Goal: Complete application form: Complete application form

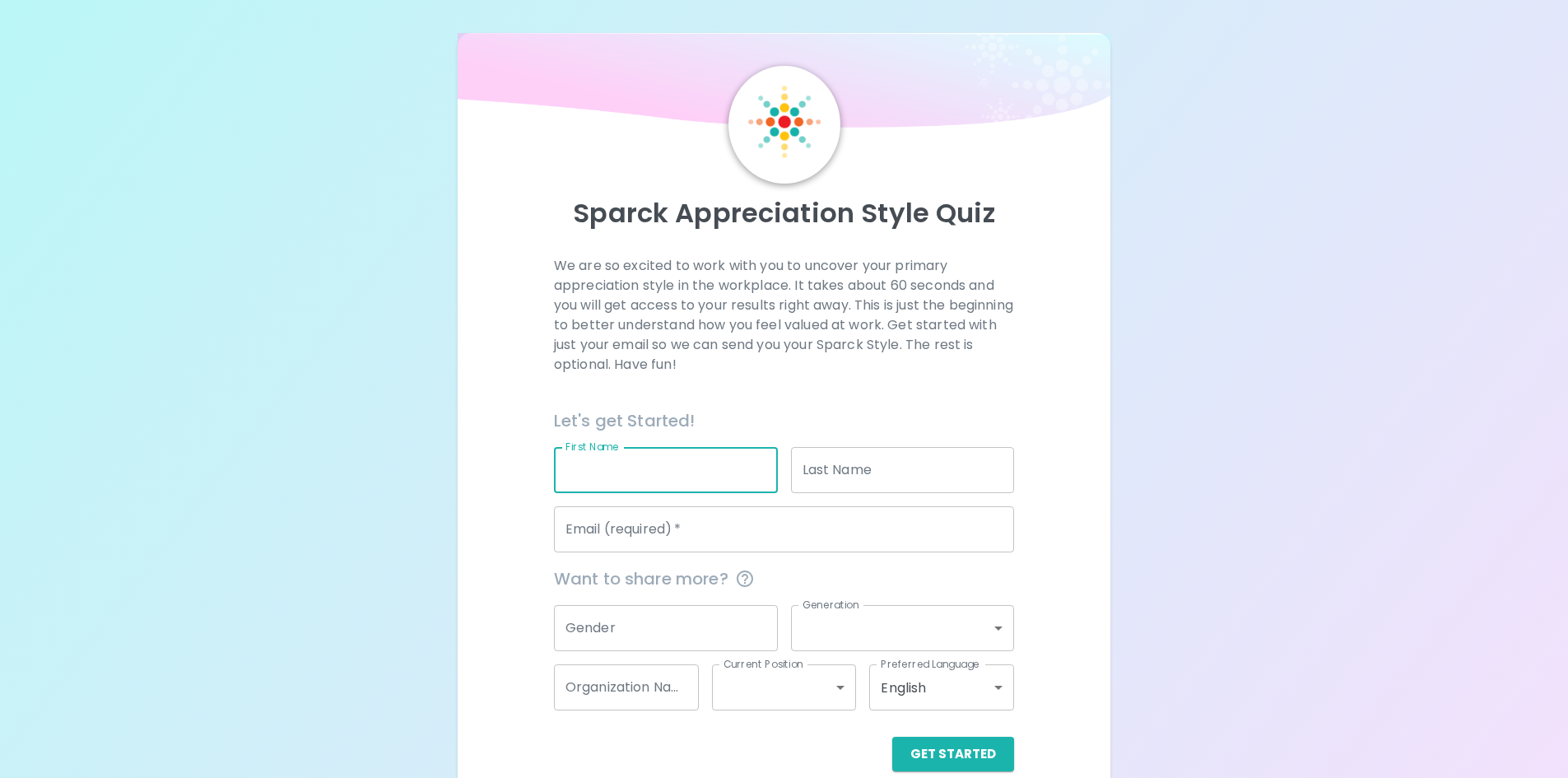
click at [637, 473] on input "First Name" at bounding box center [665, 470] width 224 height 46
type input "[PERSON_NAME]"
click at [688, 530] on input "Email (required)   *" at bounding box center [784, 529] width 460 height 46
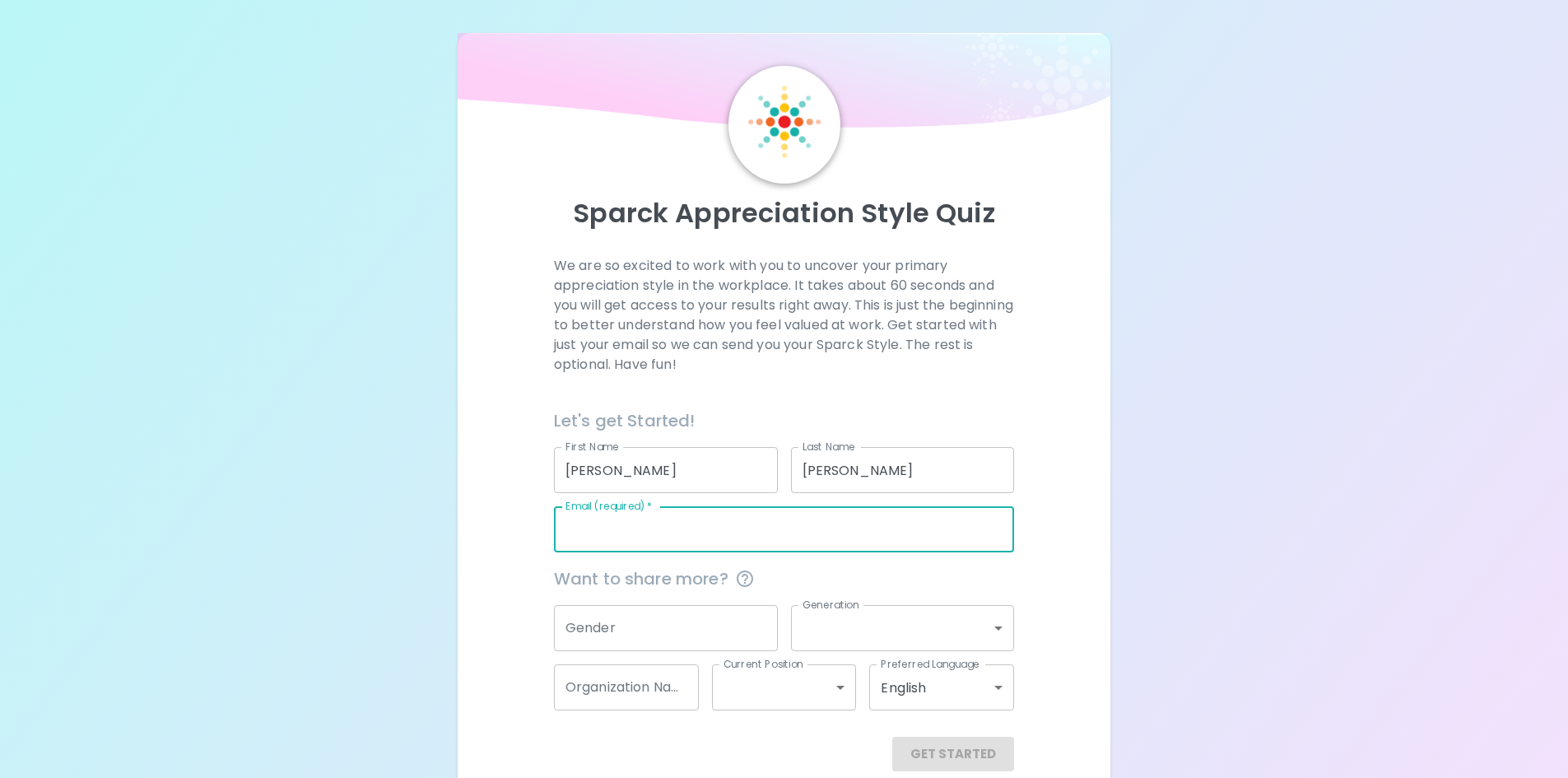
type input "[EMAIL_ADDRESS][DOMAIN_NAME]"
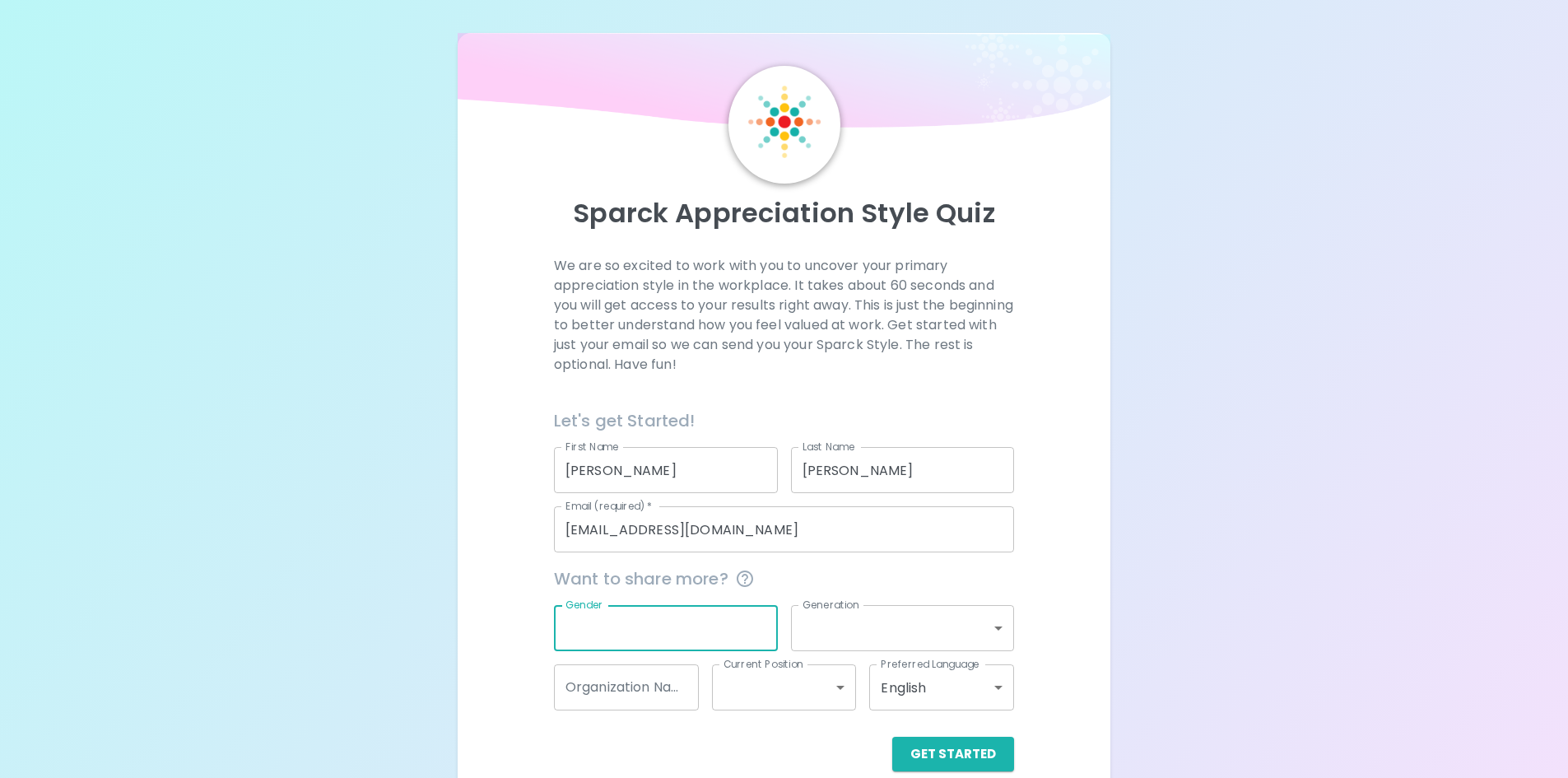
click at [695, 639] on input "Gender" at bounding box center [665, 629] width 224 height 46
type input "f"
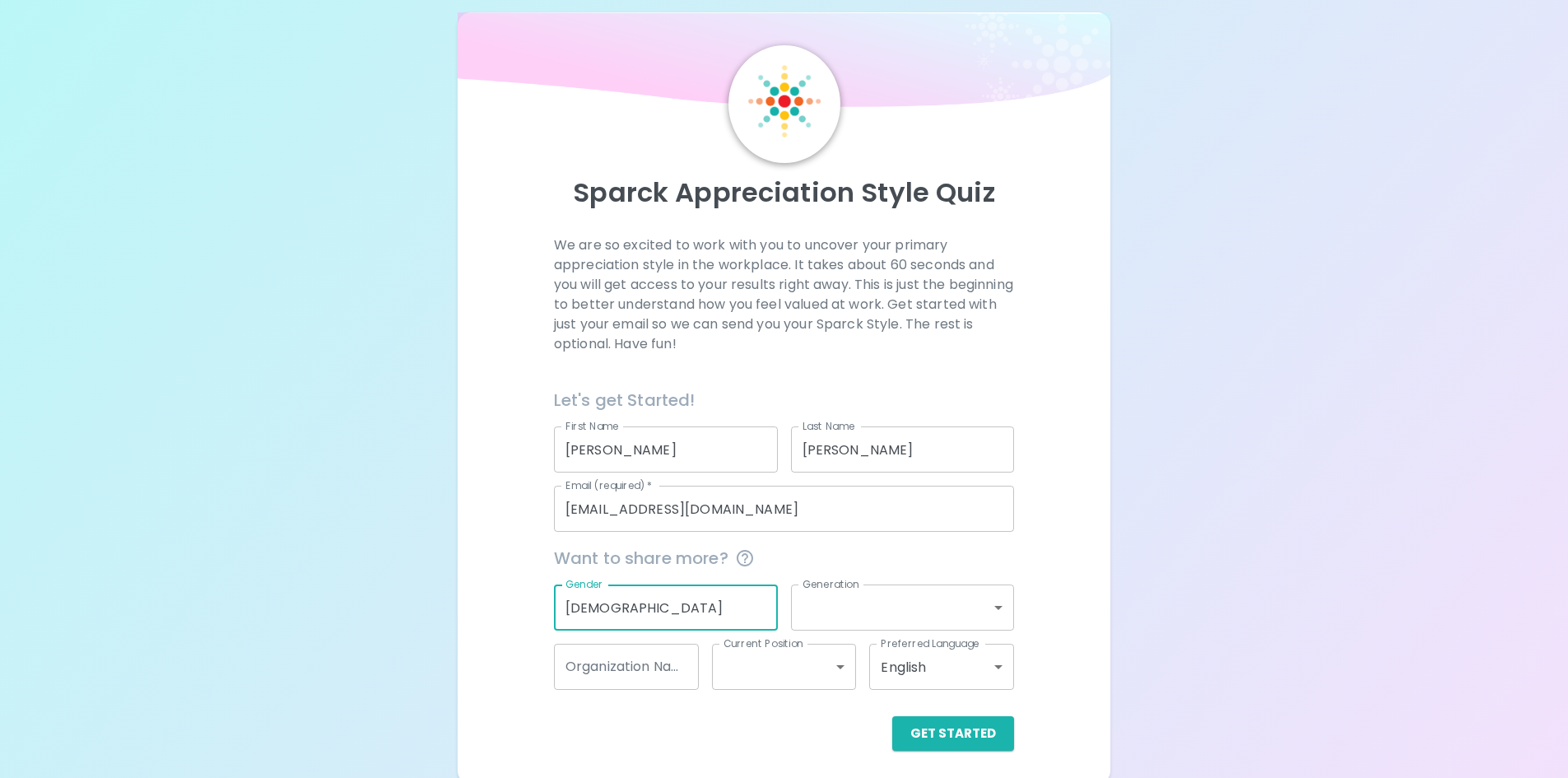
scroll to position [26, 0]
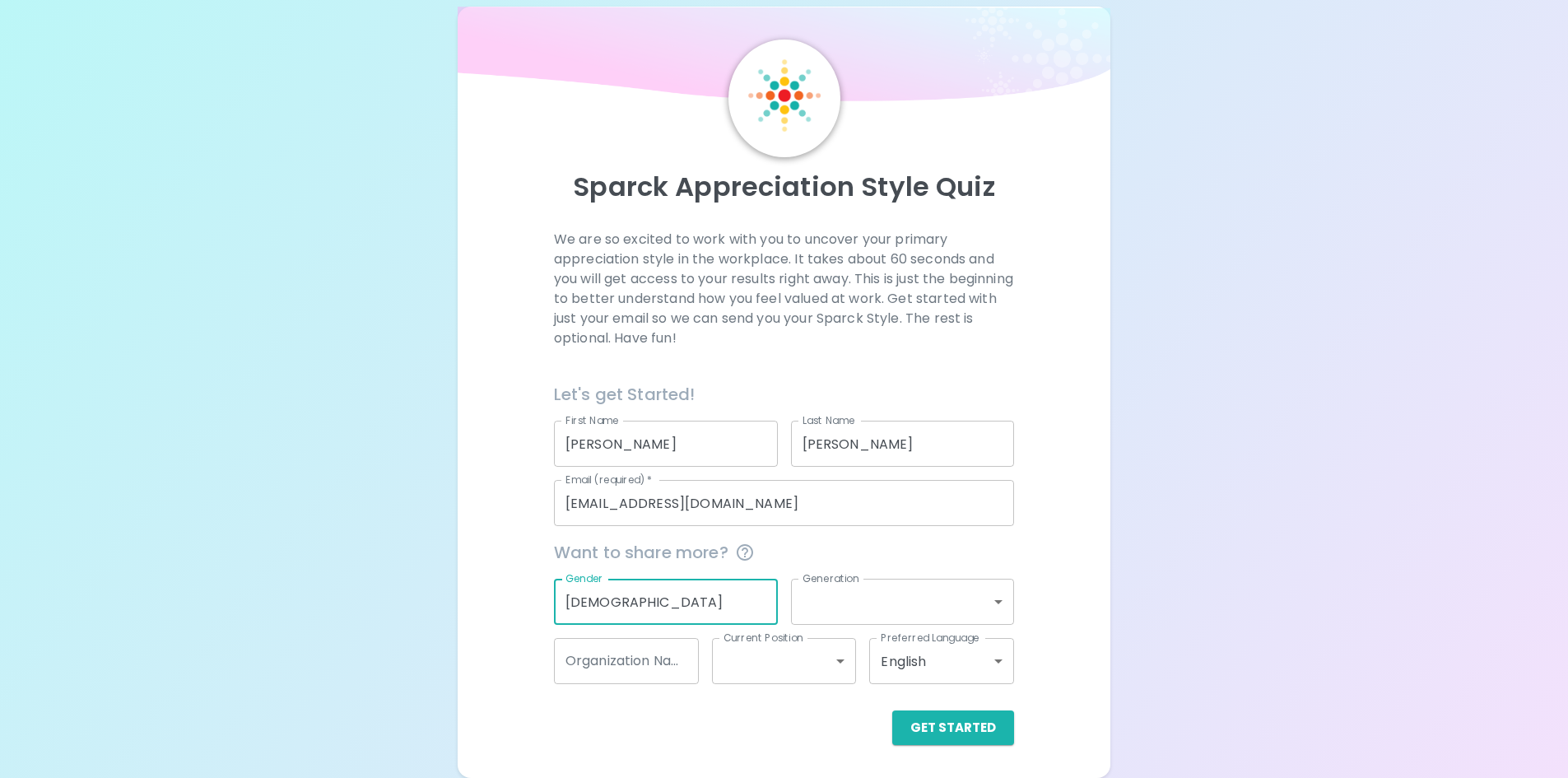
type input "[DEMOGRAPHIC_DATA]"
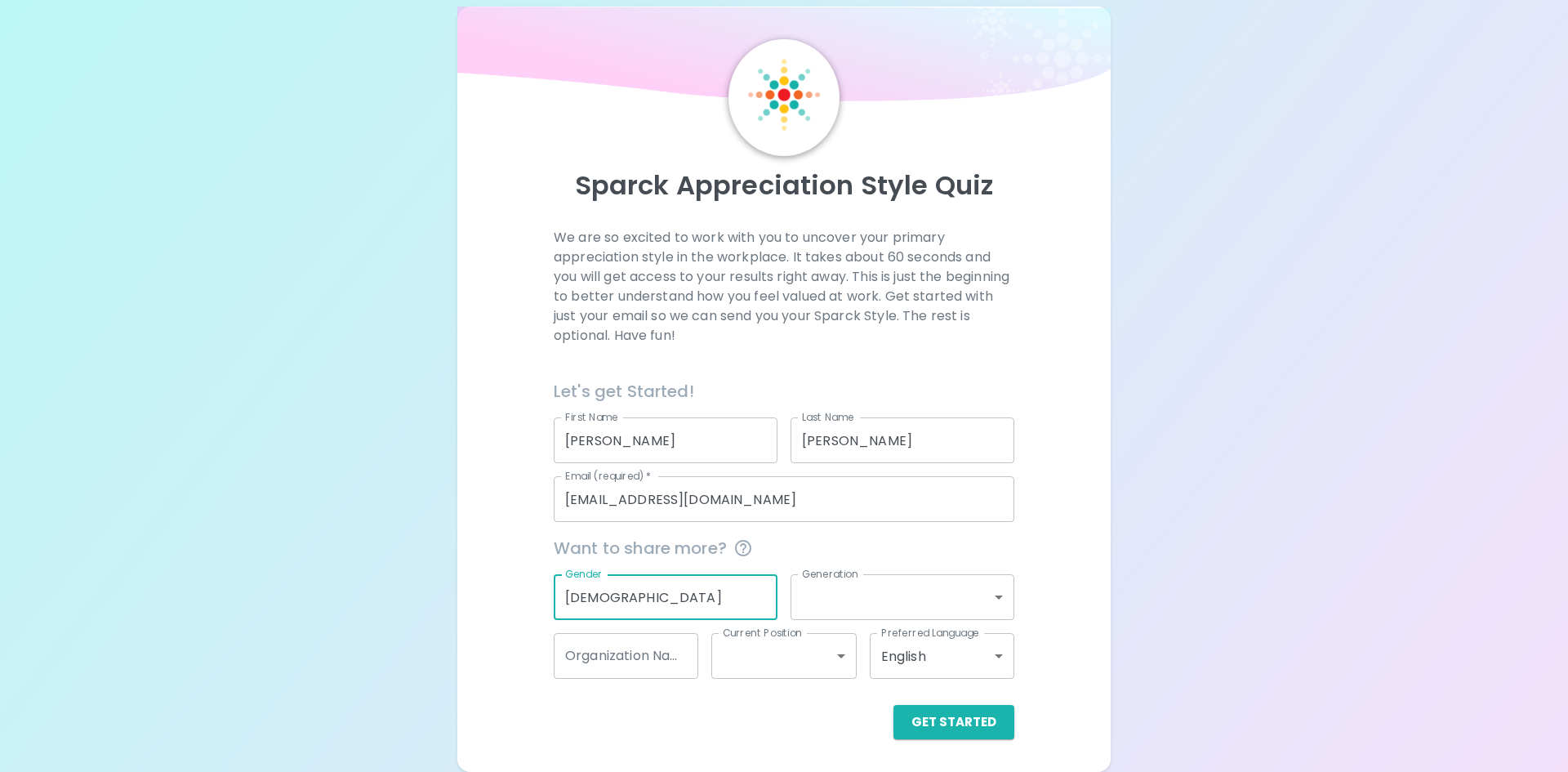
click at [852, 601] on body "Sparck Appreciation Style Quiz We are so excited to work with you to uncover yo…" at bounding box center [784, 374] width 1568 height 799
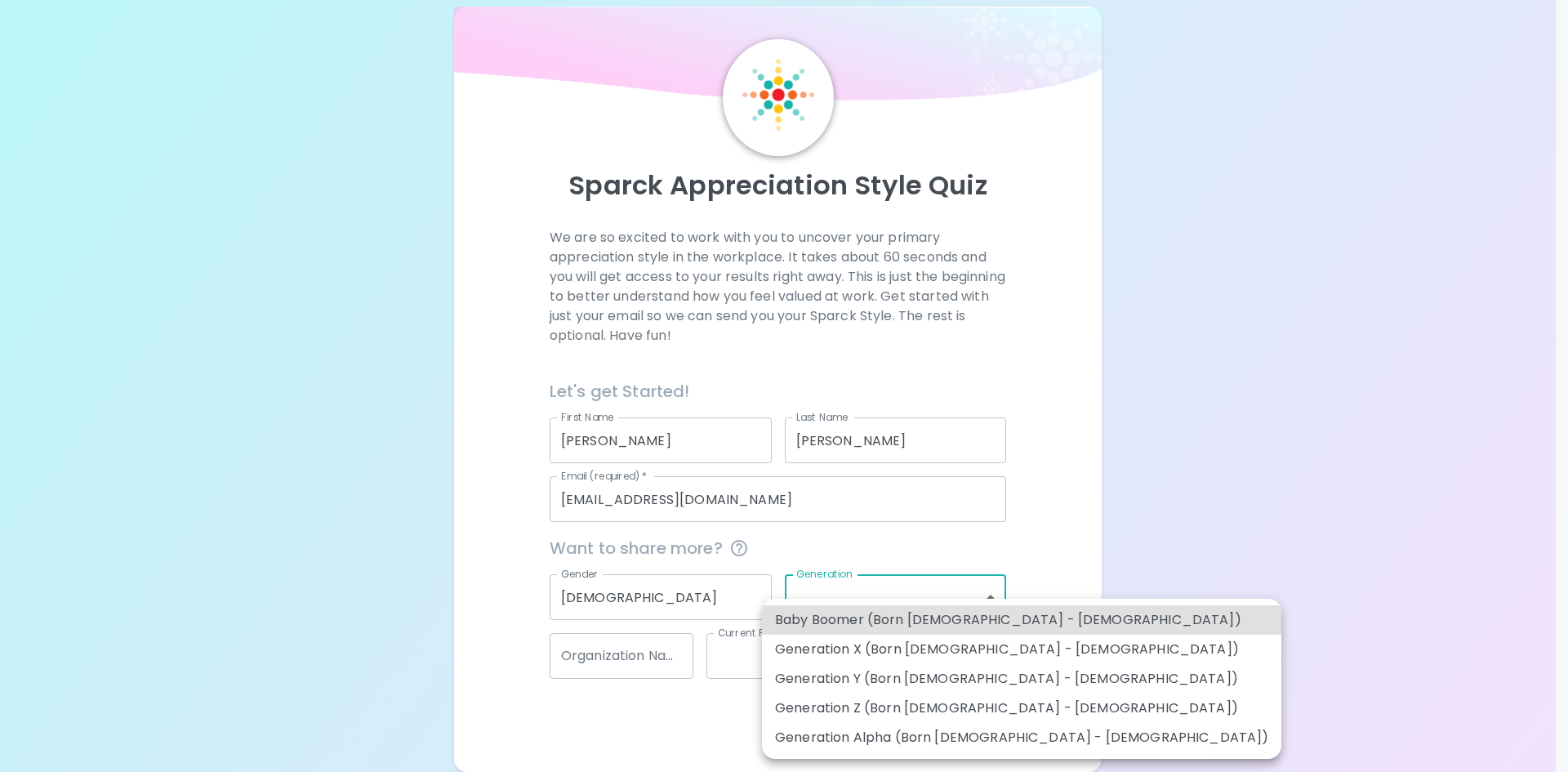
click at [875, 670] on li "Generation Y (Born [DEMOGRAPHIC_DATA] - [DEMOGRAPHIC_DATA])" at bounding box center [1022, 679] width 520 height 30
type input "generation_y"
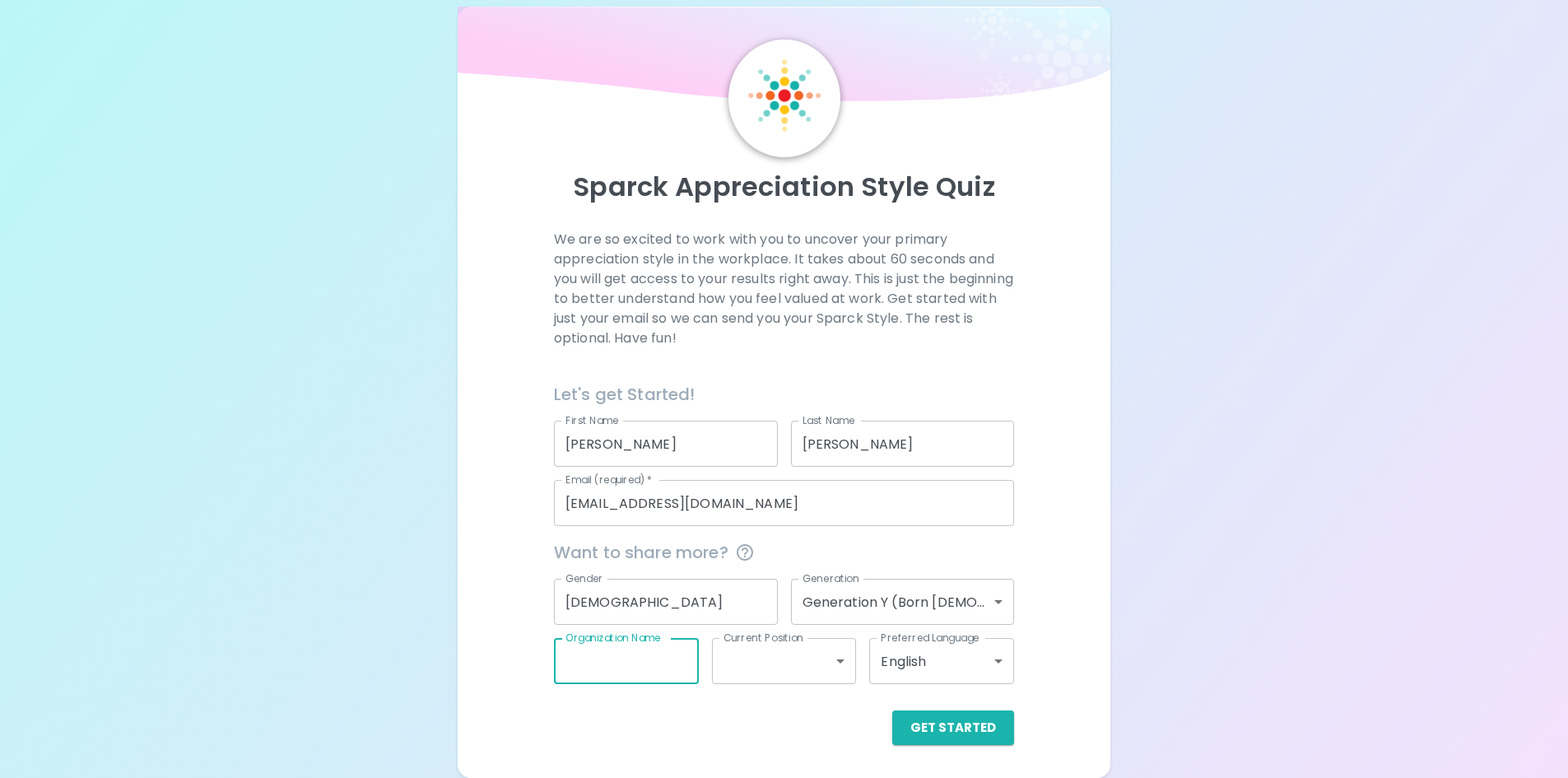
click at [653, 668] on input "Organization Name" at bounding box center [626, 661] width 145 height 46
type input "UCD"
click at [748, 643] on label "Current Position" at bounding box center [764, 638] width 80 height 14
click at [763, 664] on body "Sparck Appreciation Style Quiz We are so excited to work with you to uncover yo…" at bounding box center [784, 377] width 1568 height 805
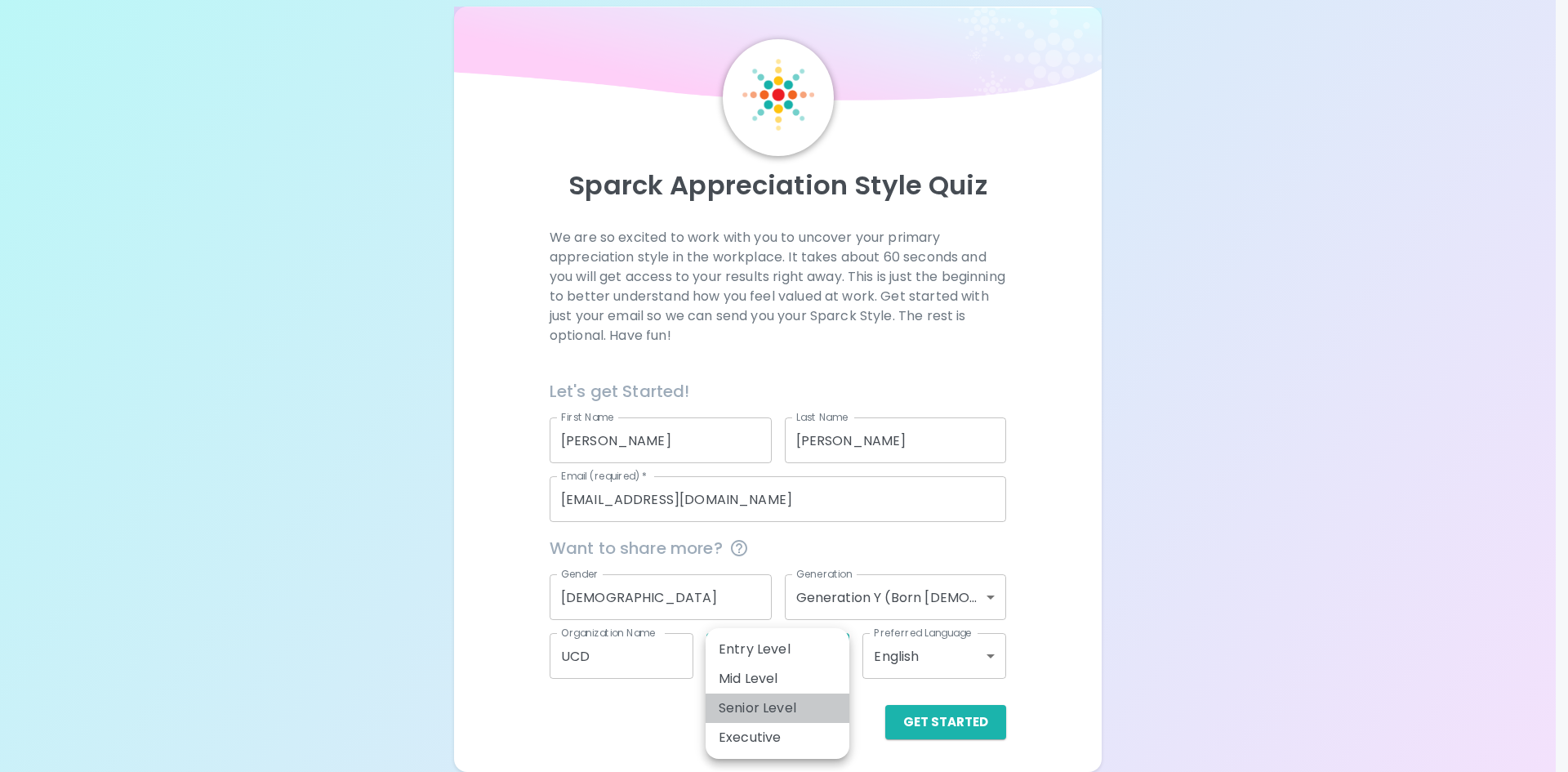
click at [769, 718] on li "Senior Level" at bounding box center [778, 709] width 144 height 30
type input "senior_level"
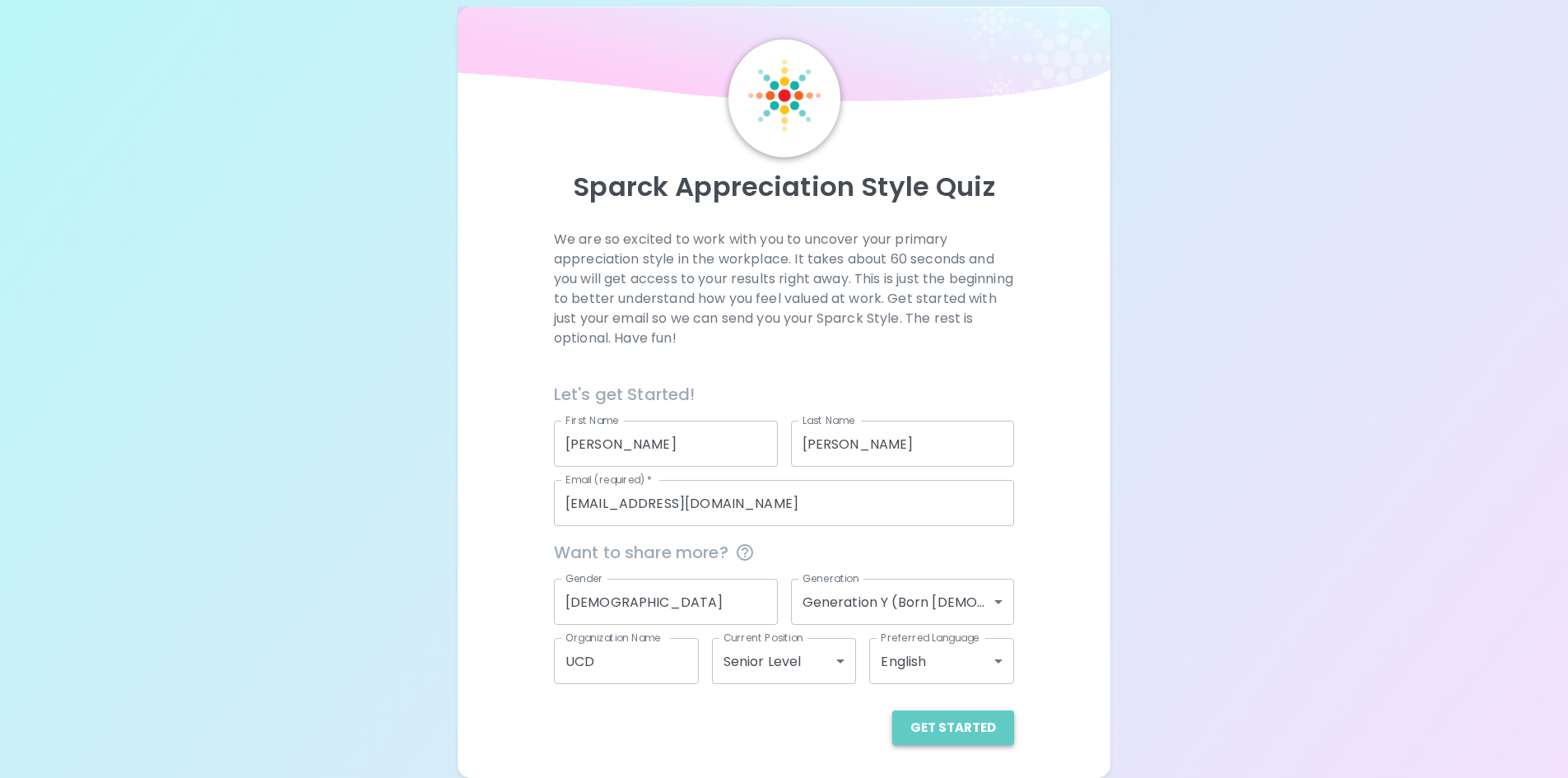
click at [979, 724] on button "Get Started" at bounding box center [953, 727] width 121 height 35
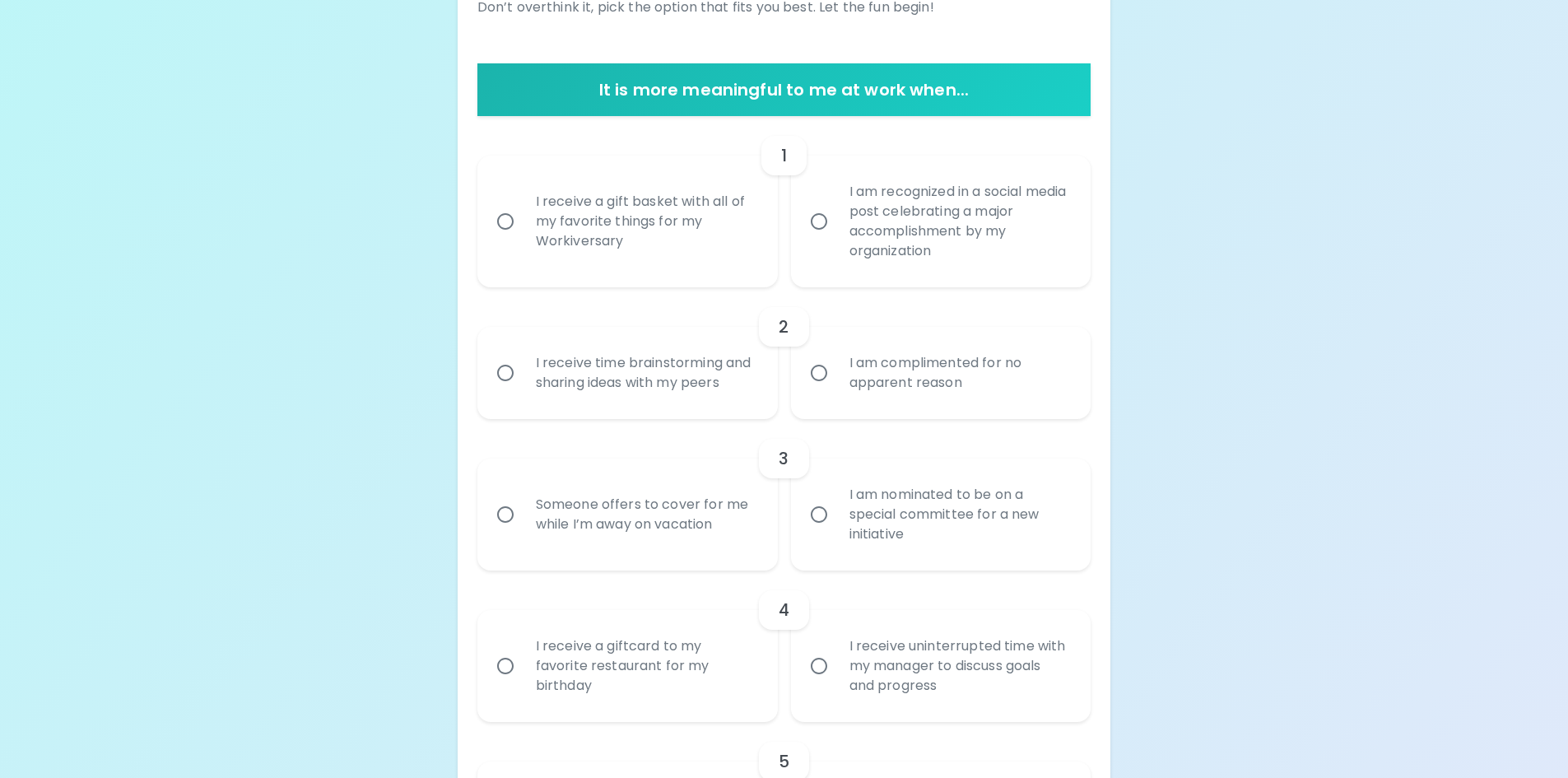
scroll to position [158, 0]
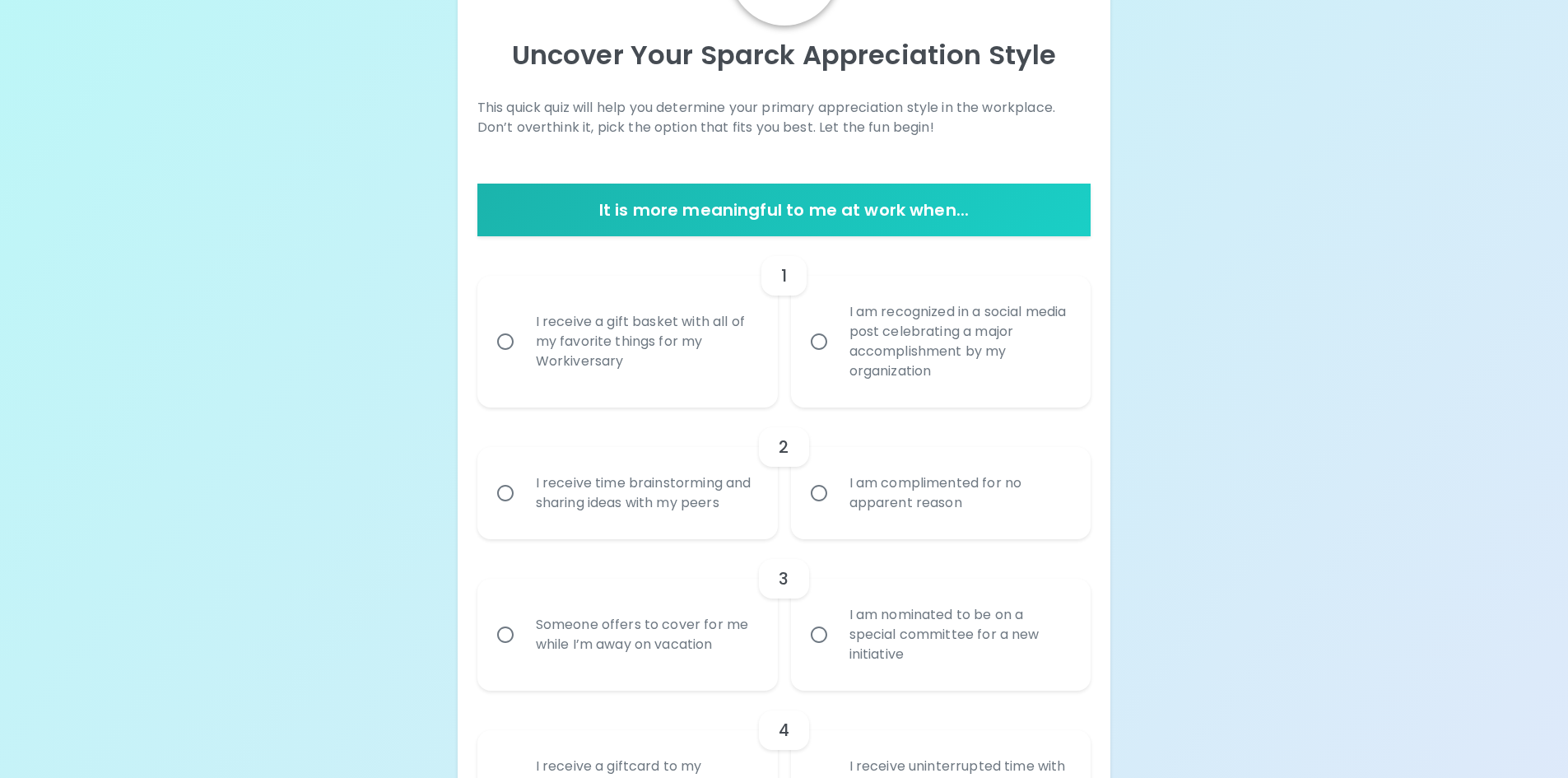
click at [594, 343] on div "I receive a gift basket with all of my favorite things for my Workiversary" at bounding box center [645, 341] width 246 height 99
click at [523, 343] on input "I receive a gift basket with all of my favorite things for my Workiversary" at bounding box center [505, 342] width 35 height 35
radio input "true"
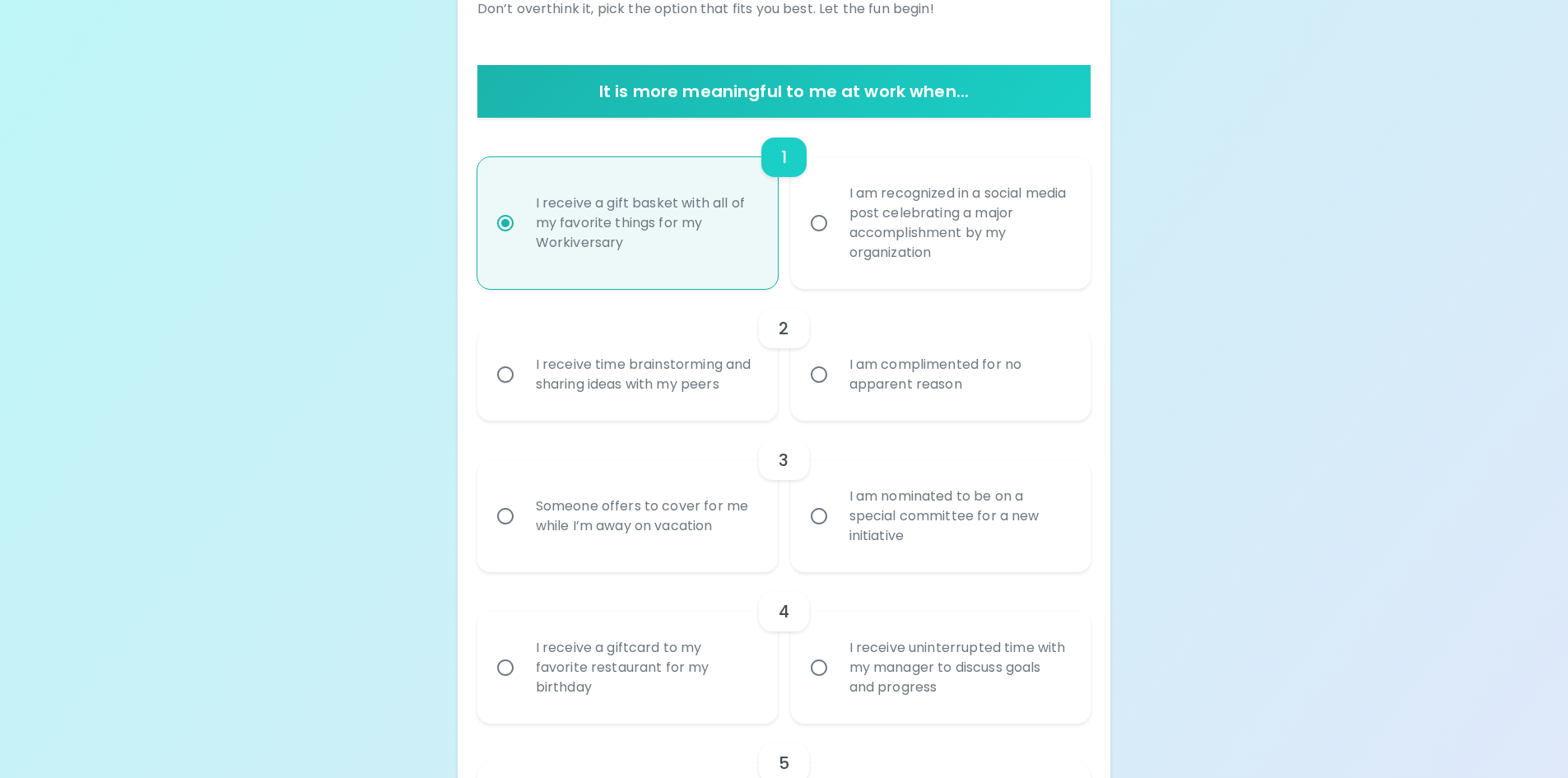
scroll to position [290, 0]
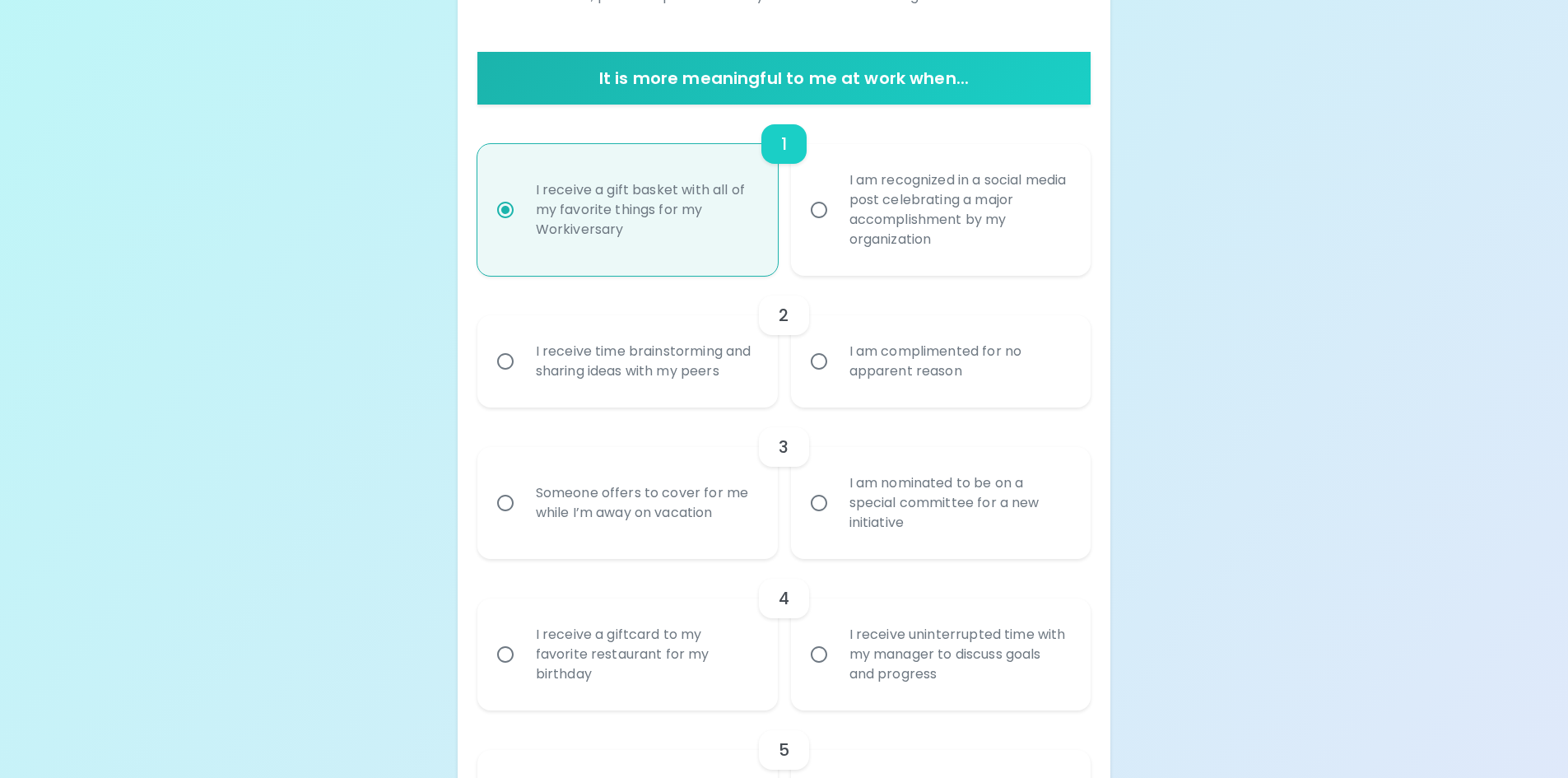
click at [614, 366] on div "I receive time brainstorming and sharing ideas with my peers" at bounding box center [645, 361] width 246 height 79
click at [523, 366] on input "I receive time brainstorming and sharing ideas with my peers" at bounding box center [505, 362] width 35 height 35
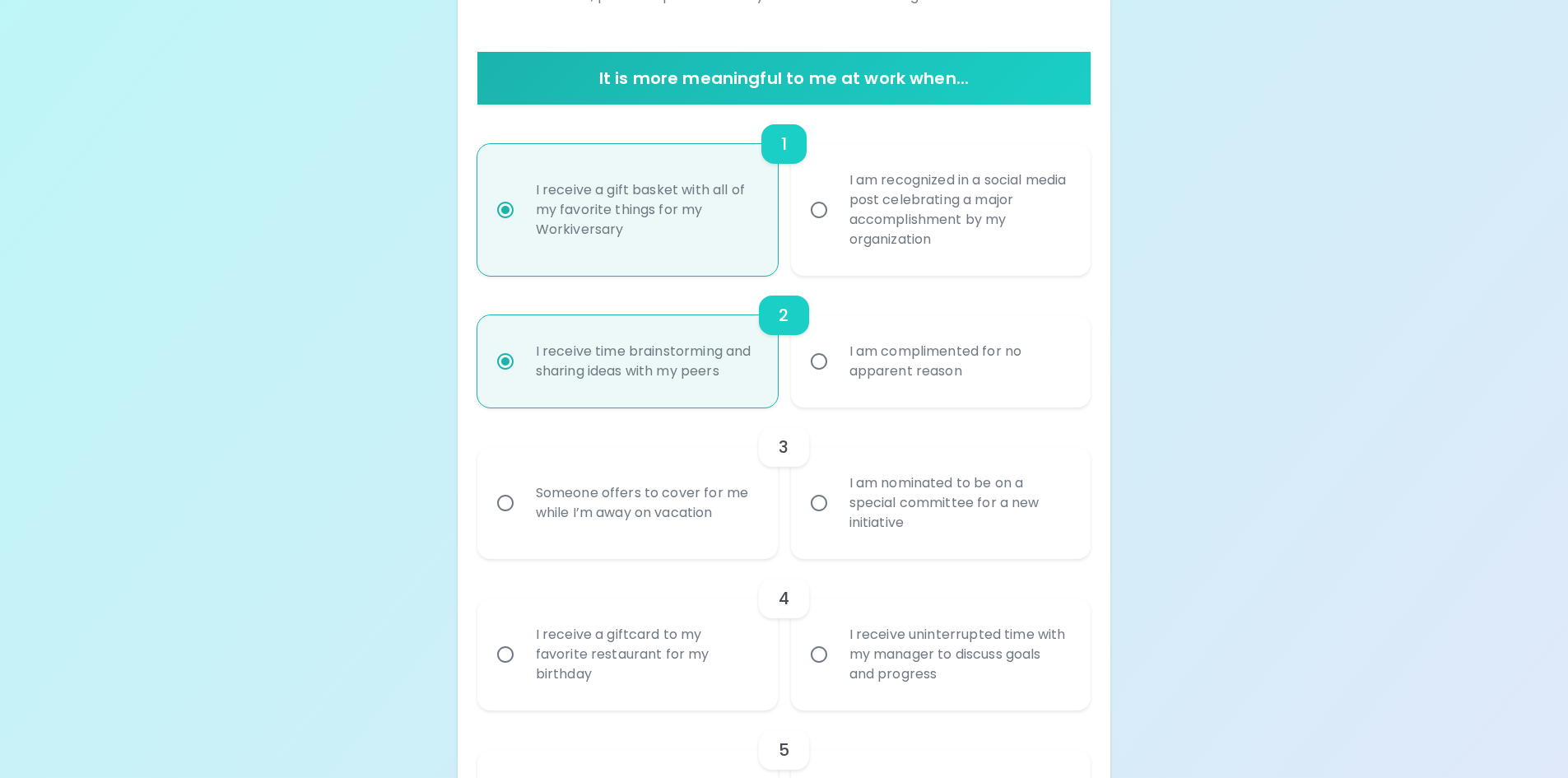
scroll to position [421, 0]
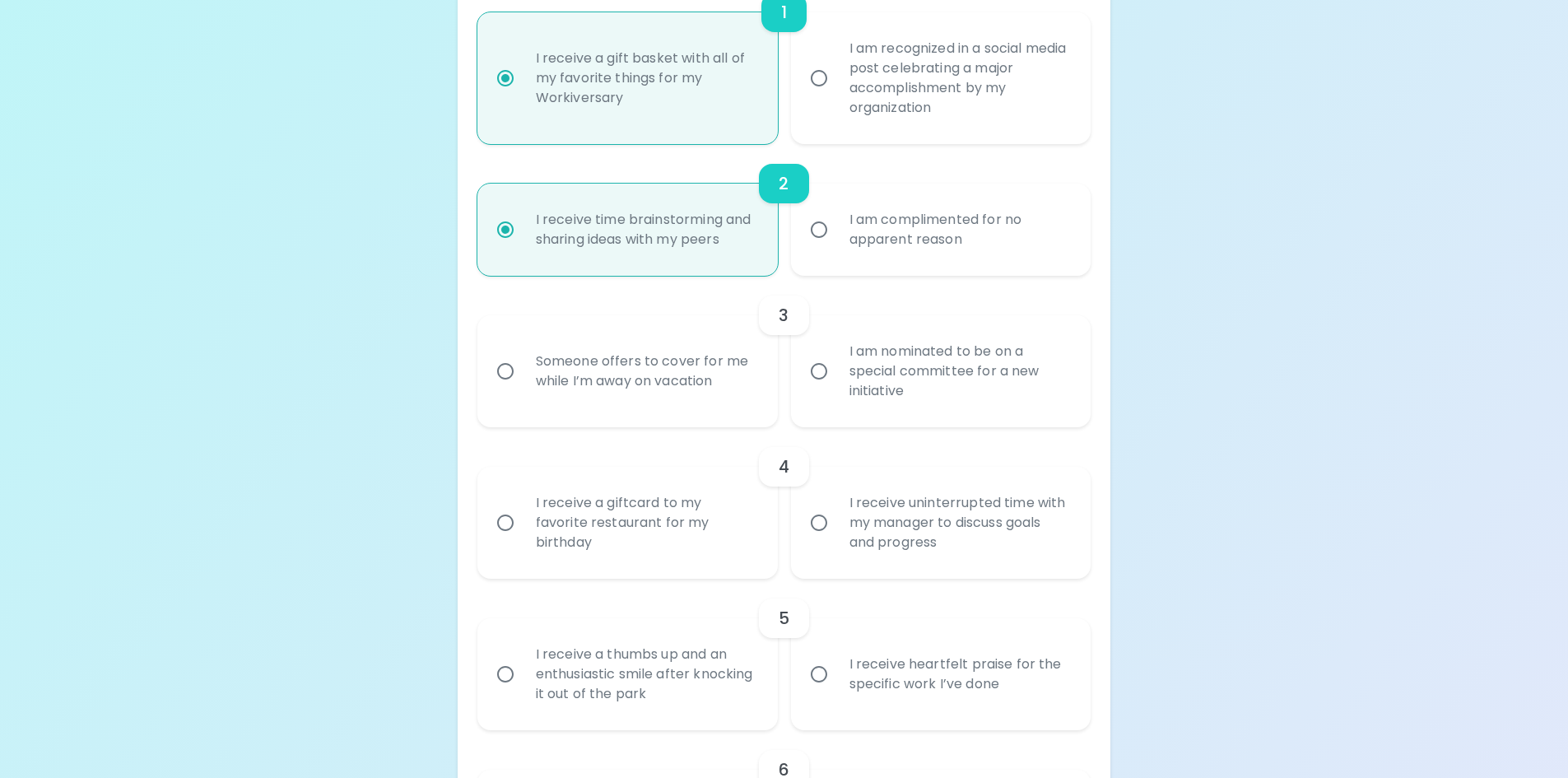
radio input "true"
click at [678, 392] on div "Someone offers to cover for me while I’m away on vacation" at bounding box center [645, 371] width 246 height 79
click at [523, 389] on input "Someone offers to cover for me while I’m away on vacation" at bounding box center [505, 371] width 35 height 35
radio input "false"
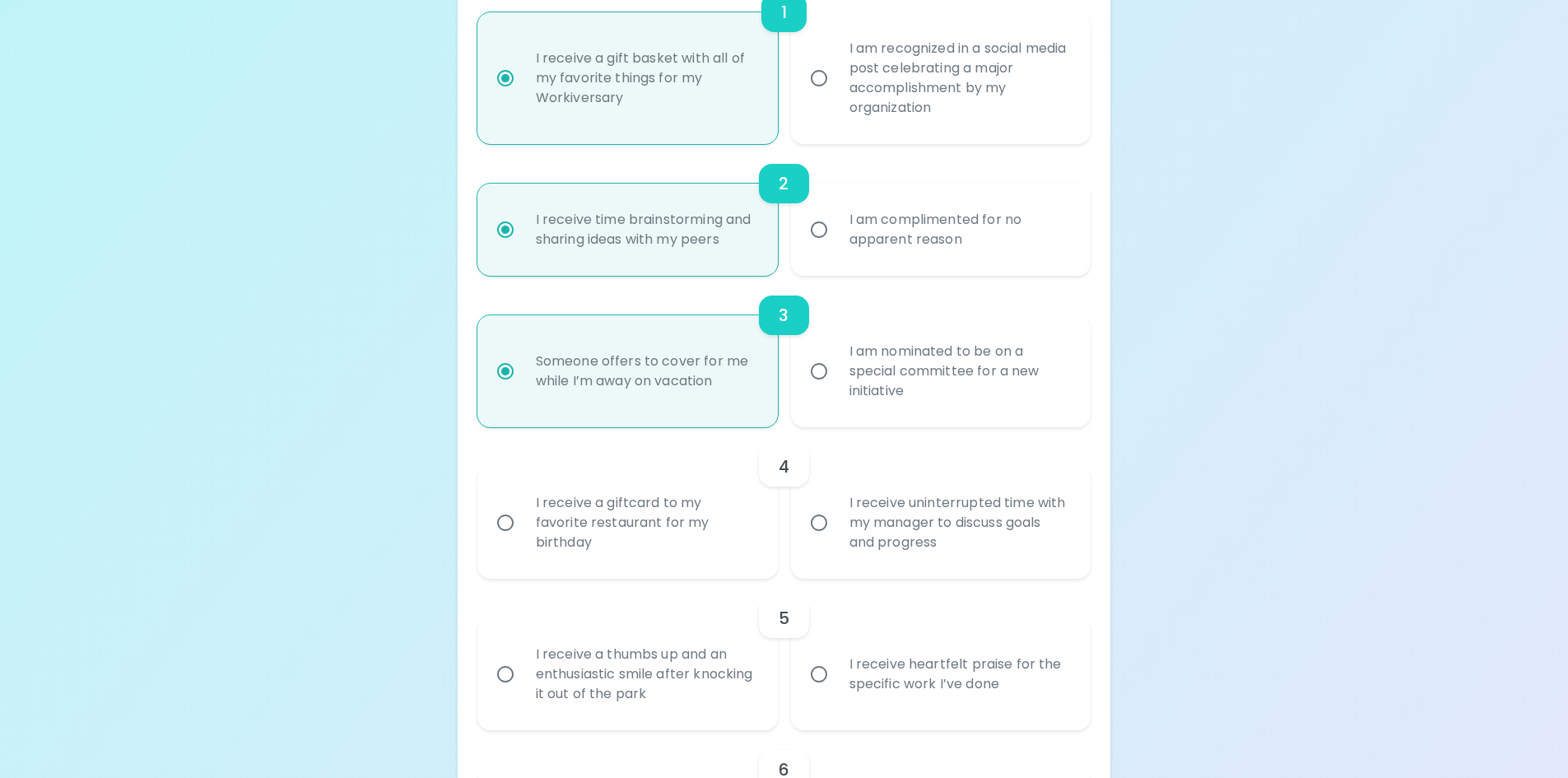
scroll to position [554, 0]
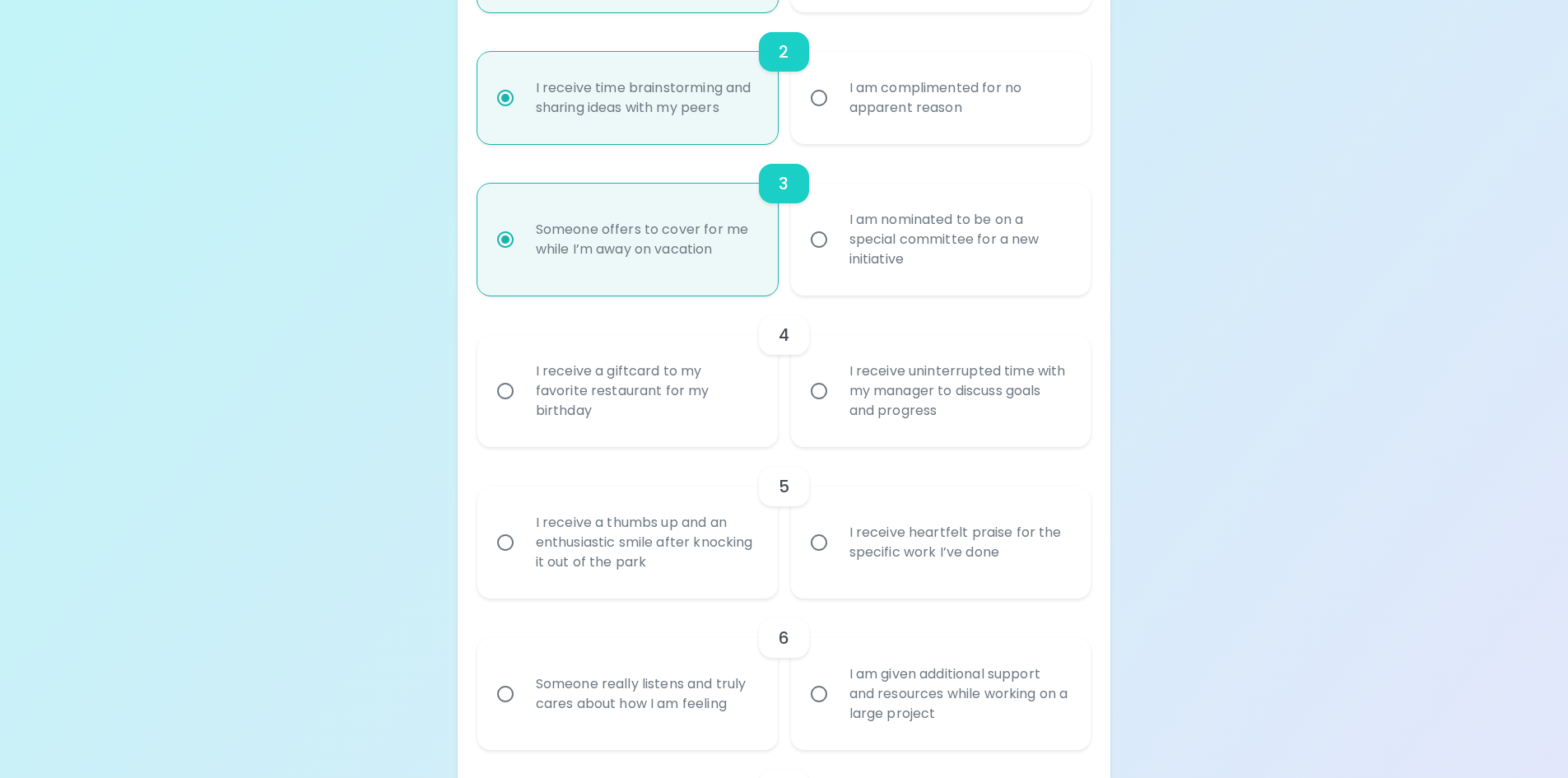
radio input "true"
click at [867, 410] on div "I receive uninterrupted time with my manager to discuss goals and progress" at bounding box center [959, 390] width 246 height 99
click at [836, 408] on input "I receive uninterrupted time with my manager to discuss goals and progress" at bounding box center [818, 390] width 35 height 35
radio input "false"
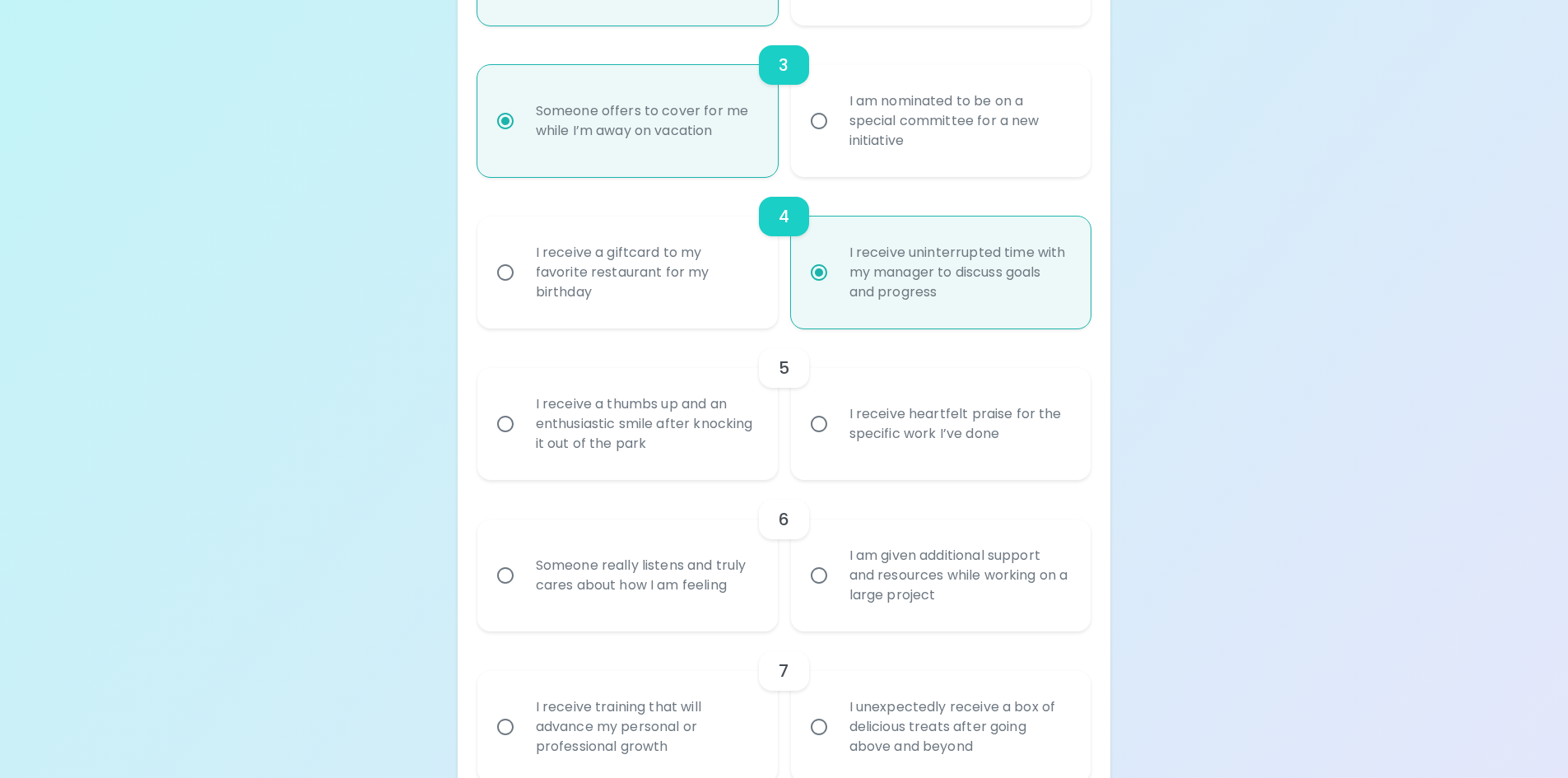
scroll to position [685, 0]
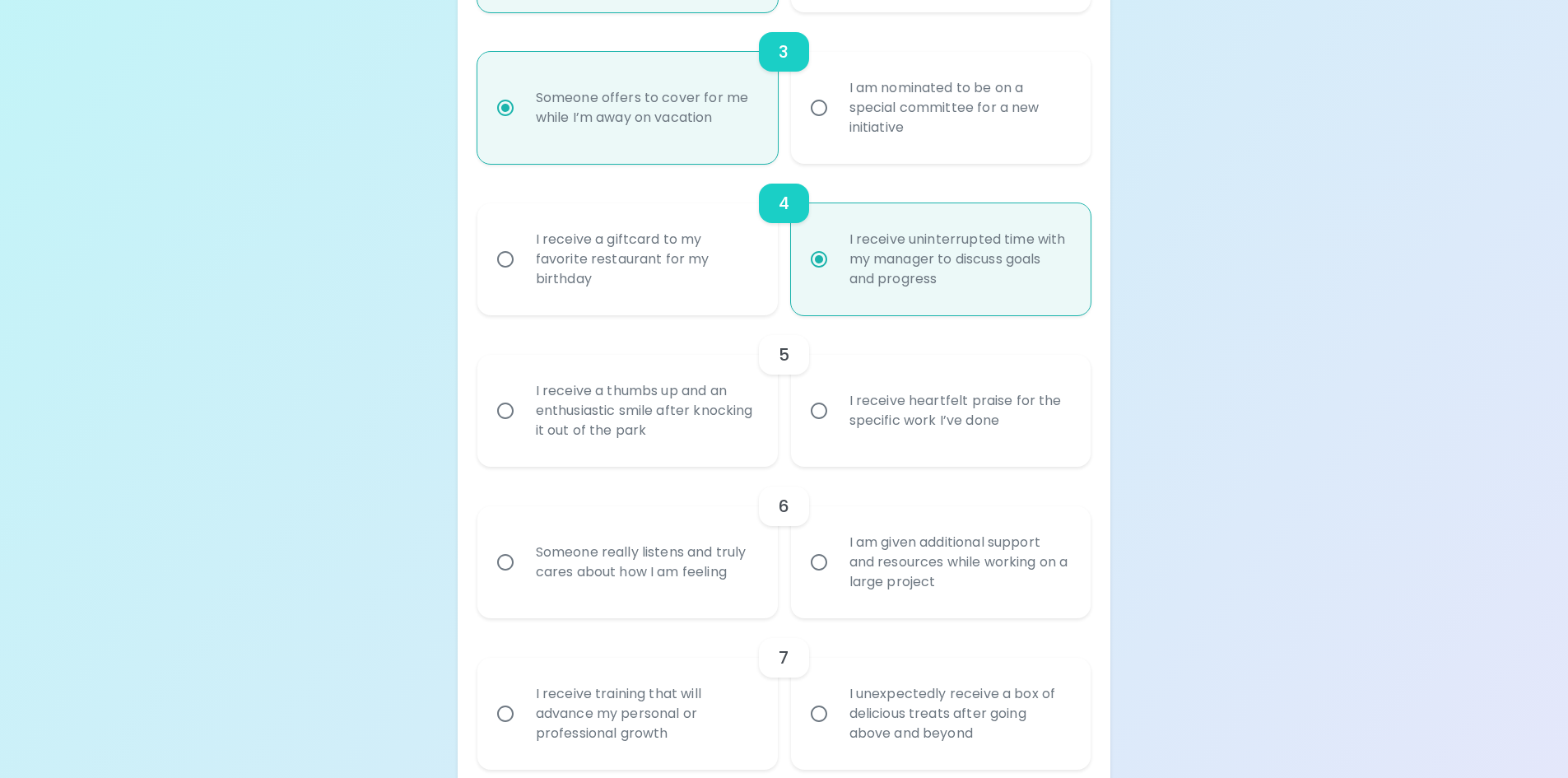
radio input "true"
click at [939, 408] on div "I receive heartfelt praise for the specific work I’ve done" at bounding box center [959, 410] width 246 height 79
click at [836, 408] on input "I receive heartfelt praise for the specific work I’ve done" at bounding box center [818, 410] width 35 height 35
radio input "false"
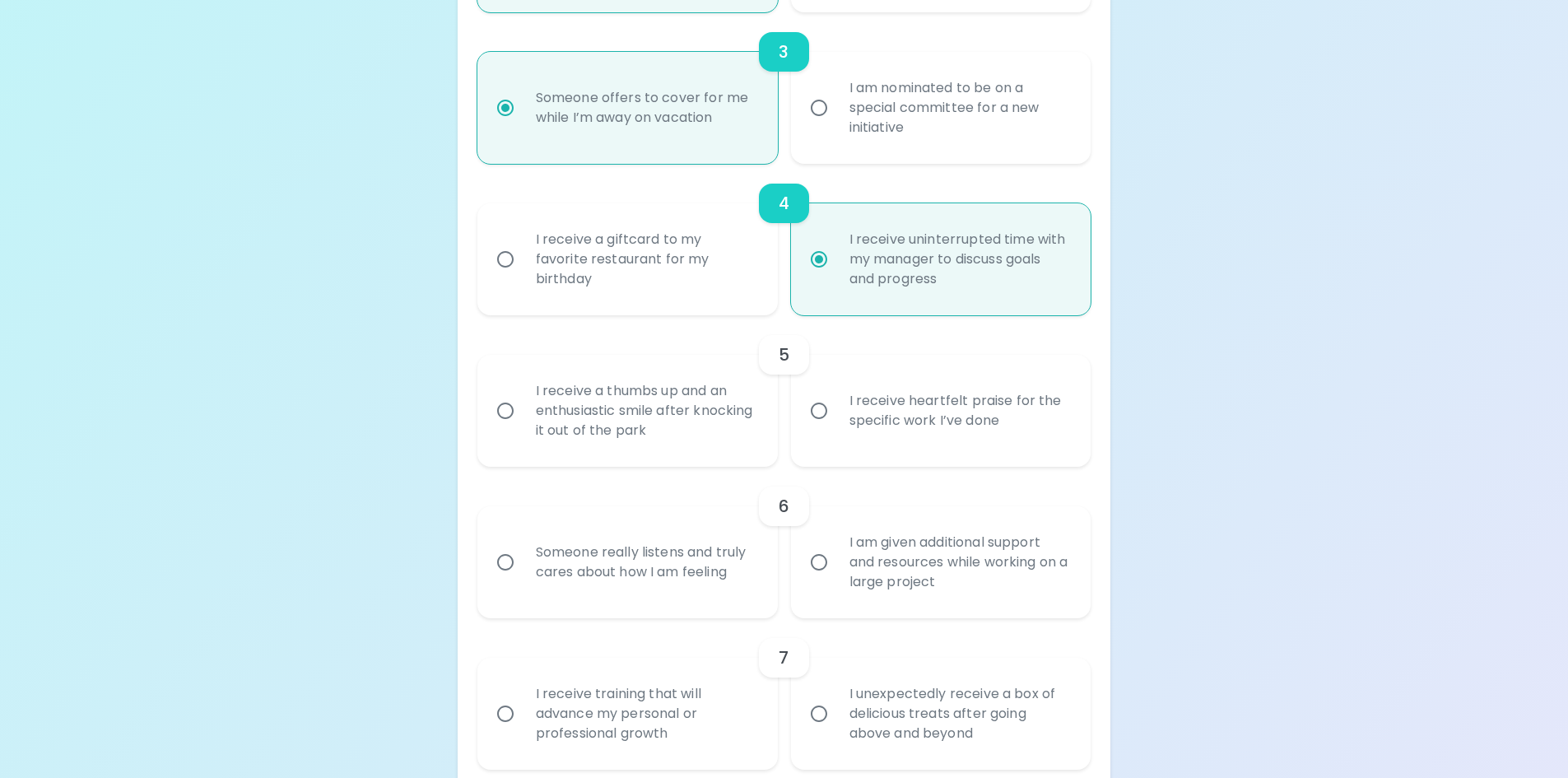
radio input "false"
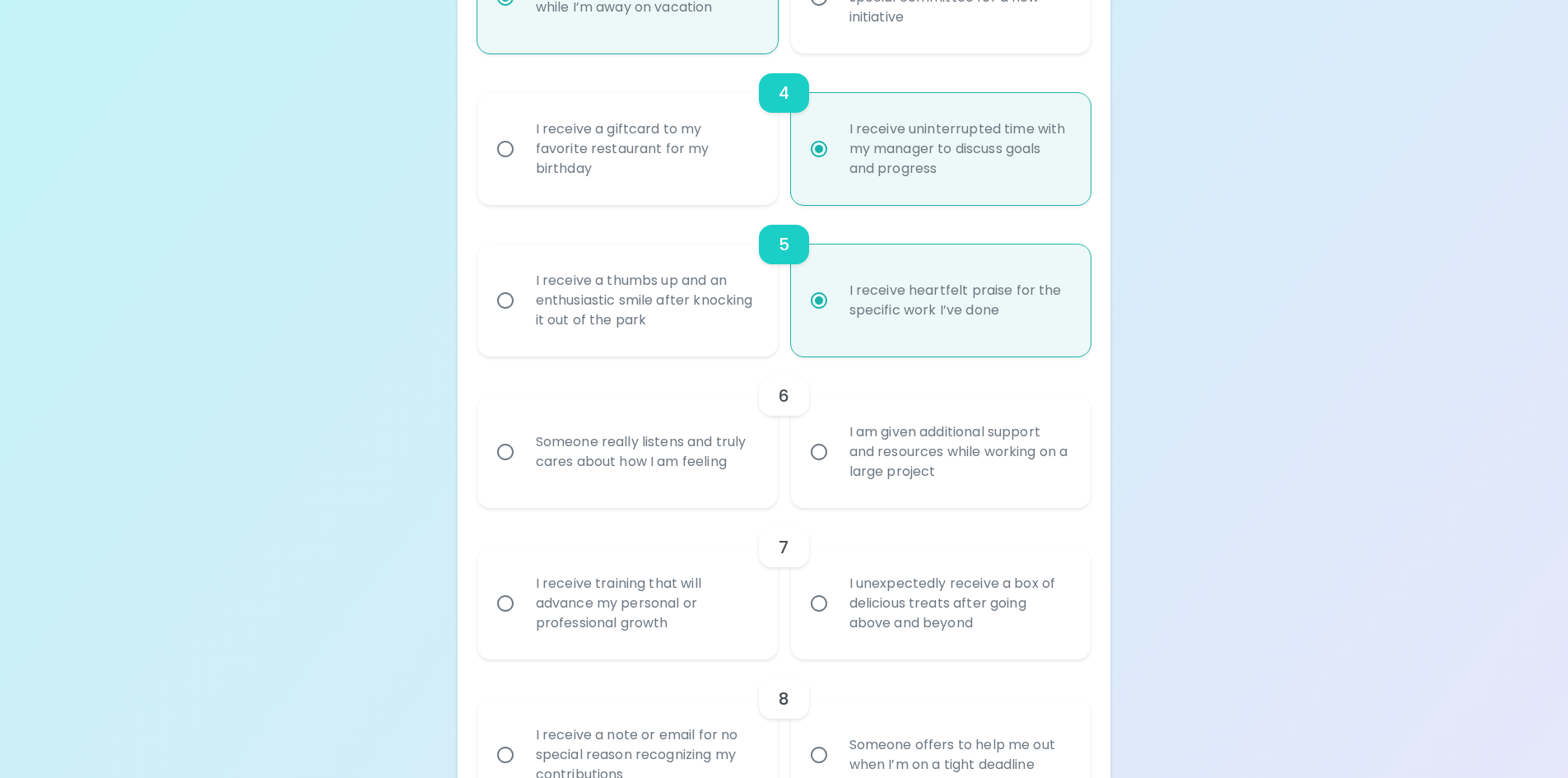
scroll to position [817, 0]
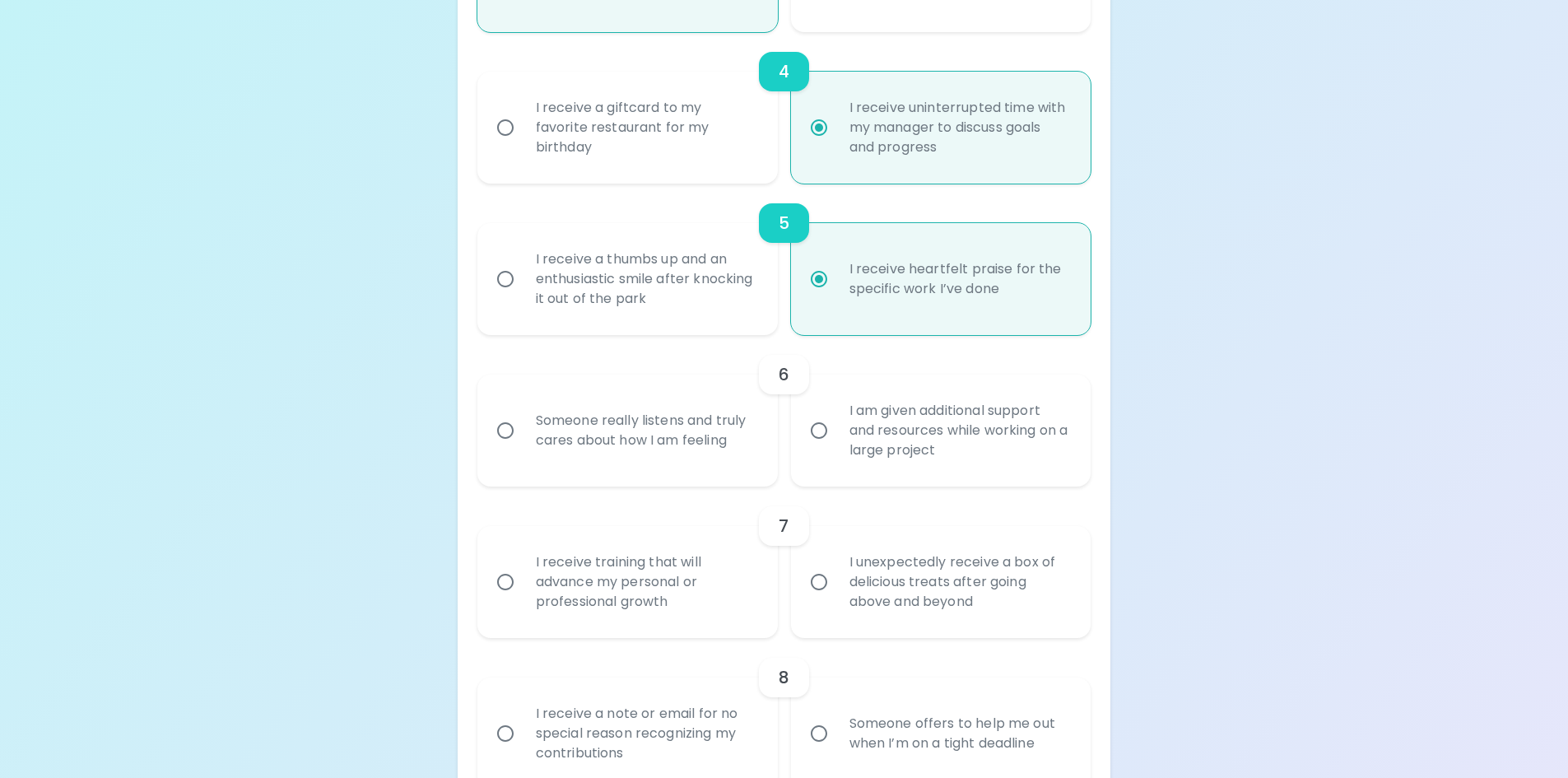
radio input "true"
click at [705, 435] on div "Someone really listens and truly cares about how I am feeling" at bounding box center [645, 430] width 246 height 79
click at [523, 435] on input "Someone really listens and truly cares about how I am feeling" at bounding box center [505, 430] width 35 height 35
radio input "false"
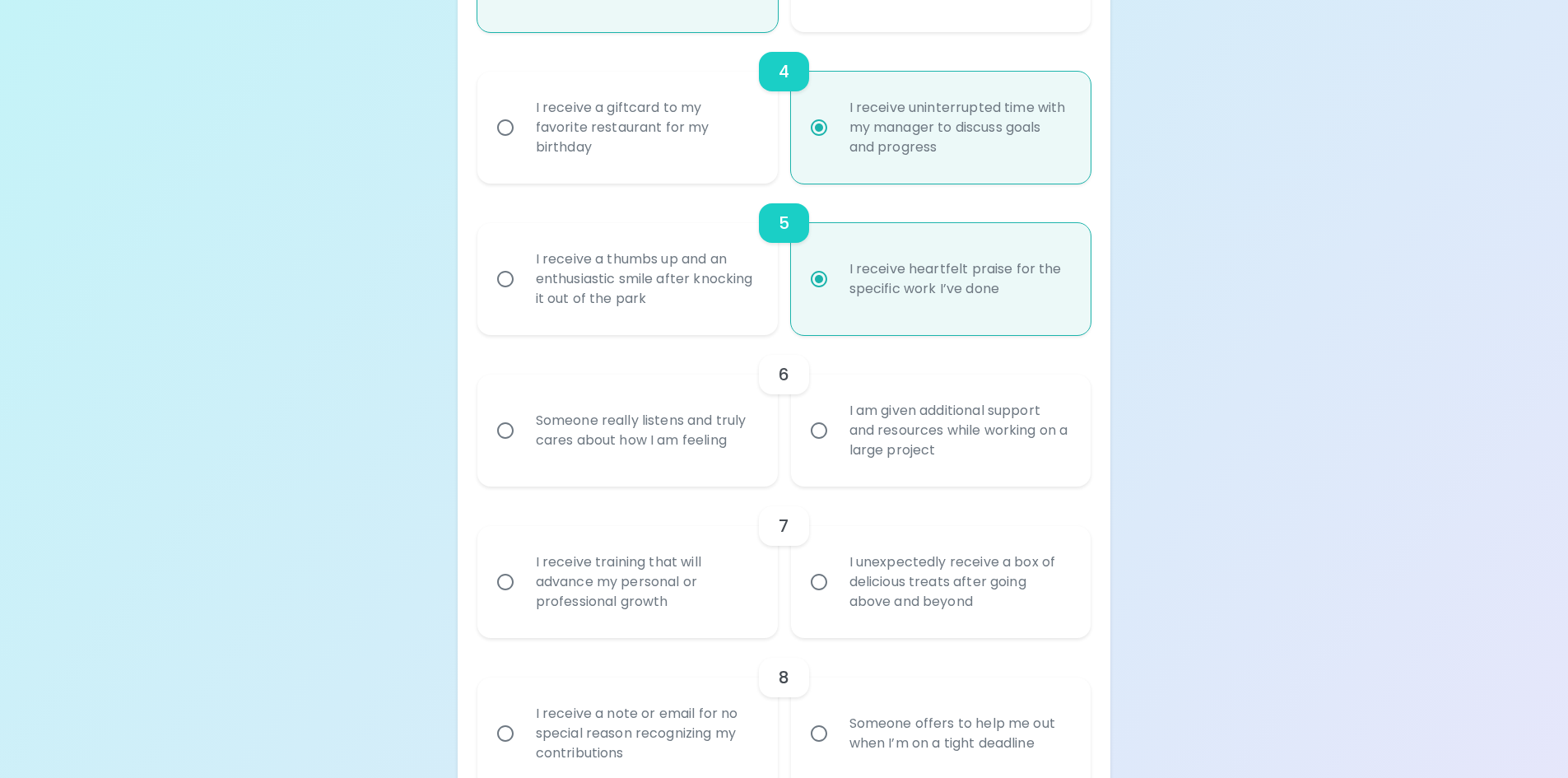
radio input "false"
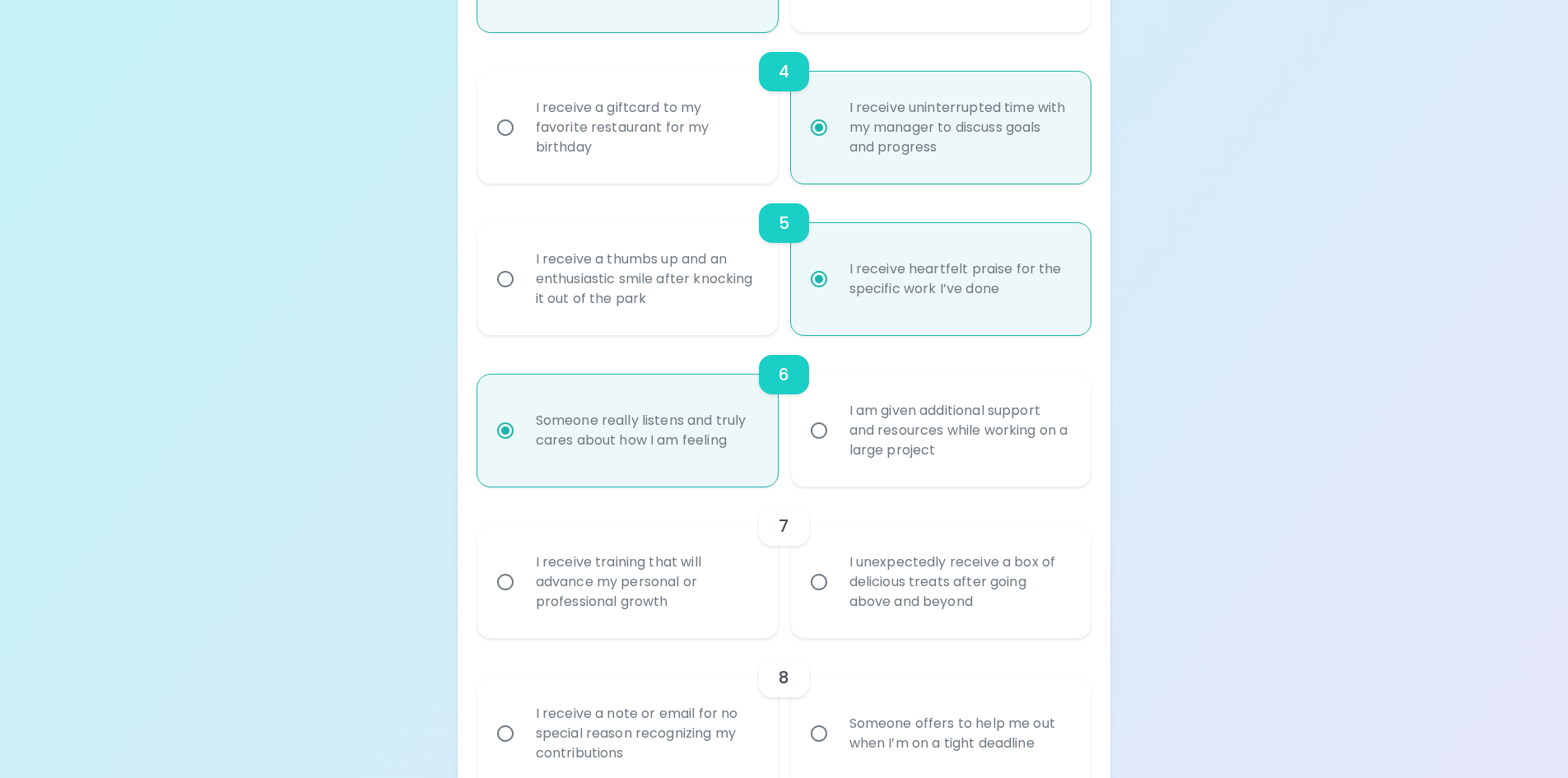
scroll to position [948, 0]
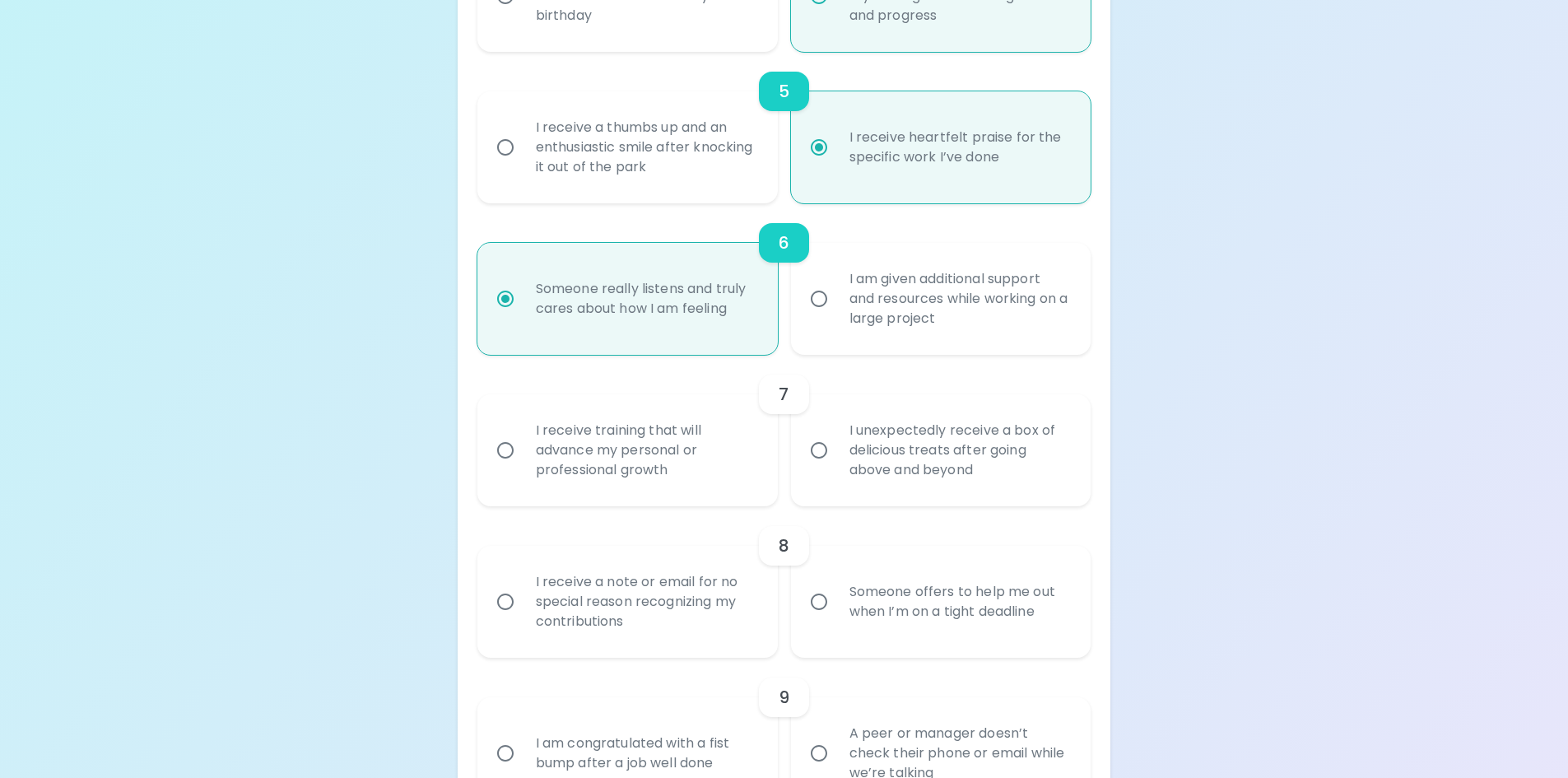
radio input "true"
click at [622, 465] on div "I receive training that will advance my personal or professional growth" at bounding box center [645, 450] width 246 height 99
click at [523, 465] on input "I receive training that will advance my personal or professional growth" at bounding box center [505, 450] width 35 height 35
radio input "false"
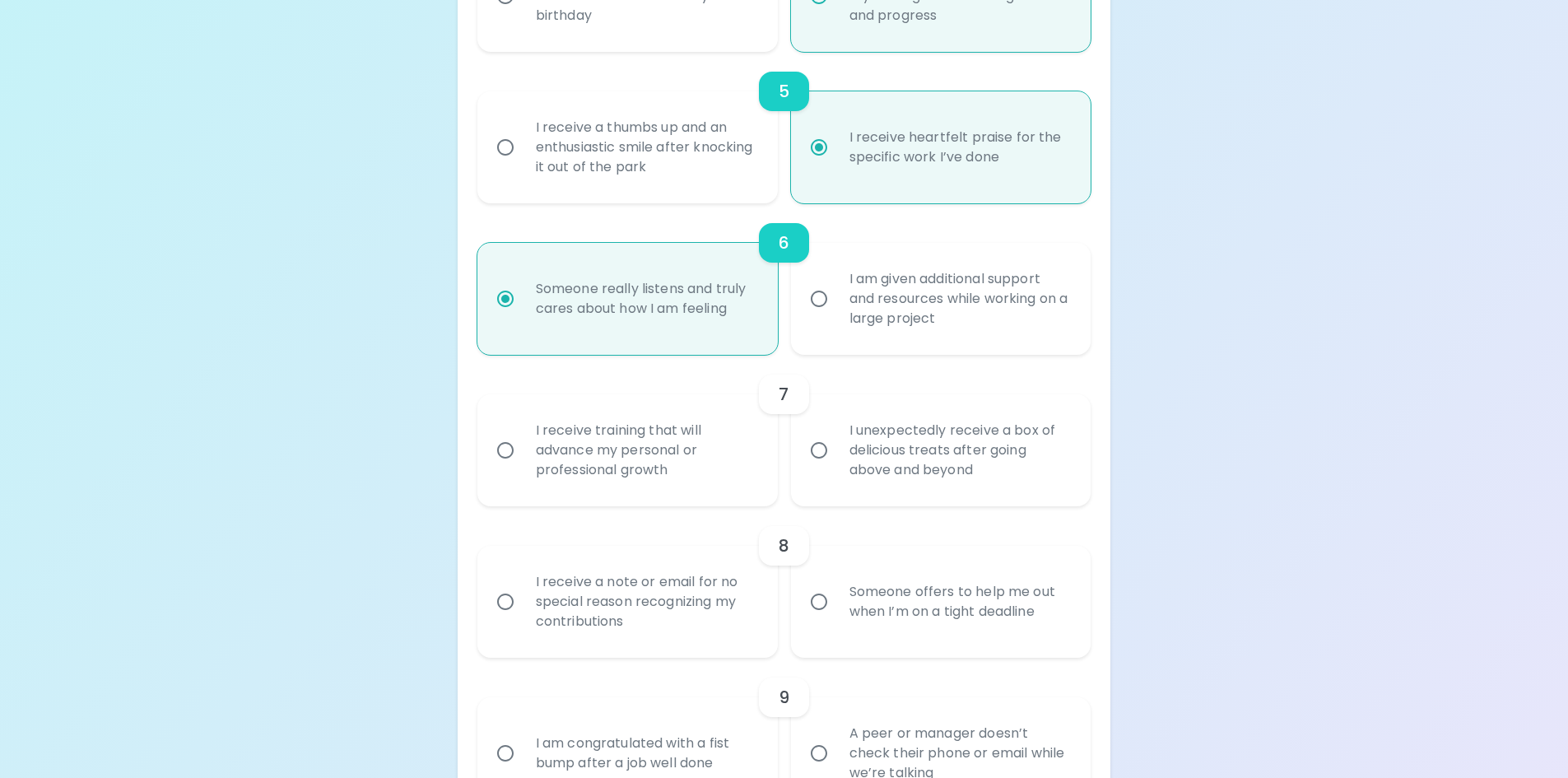
radio input "false"
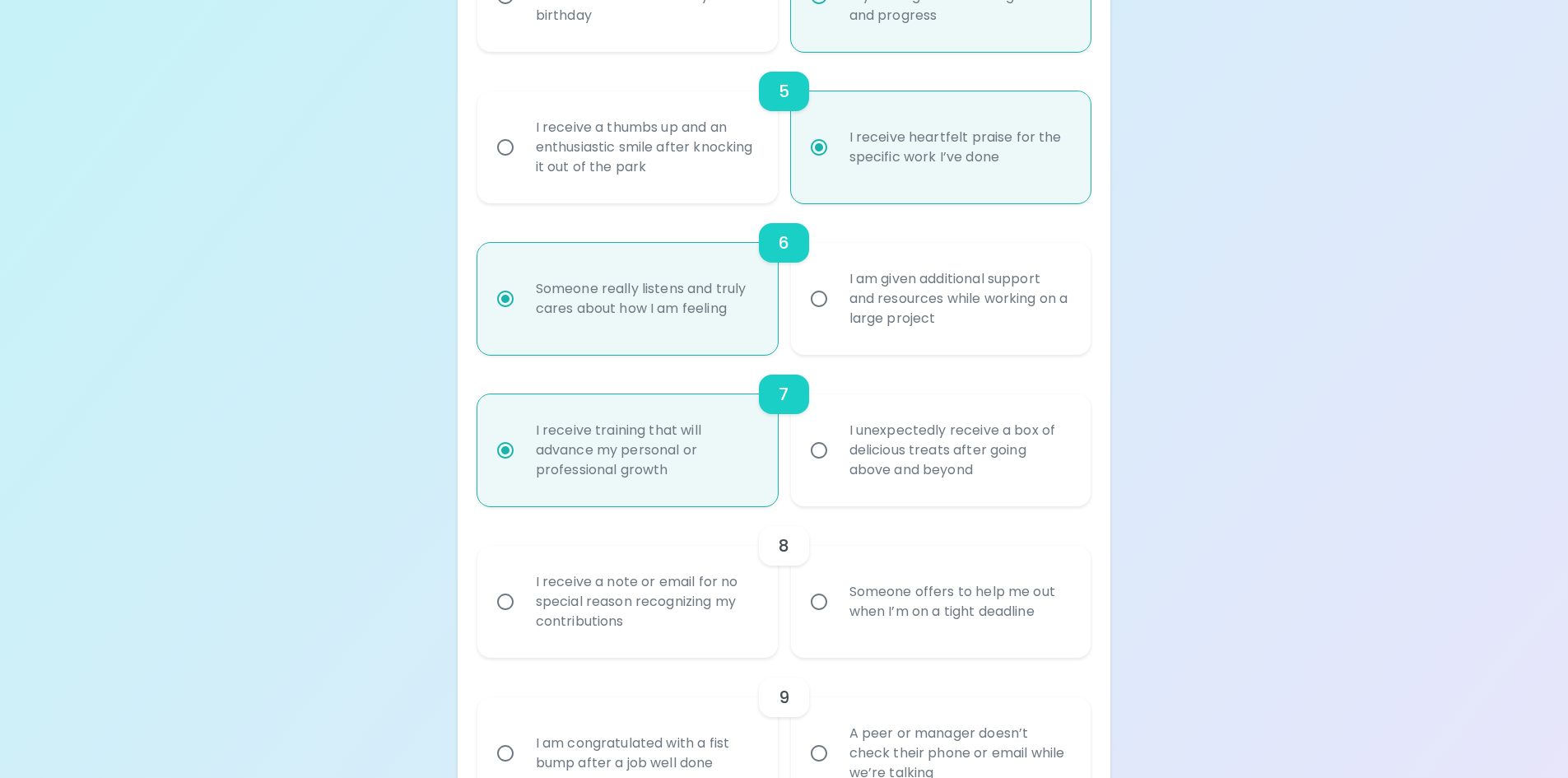
scroll to position [1081, 0]
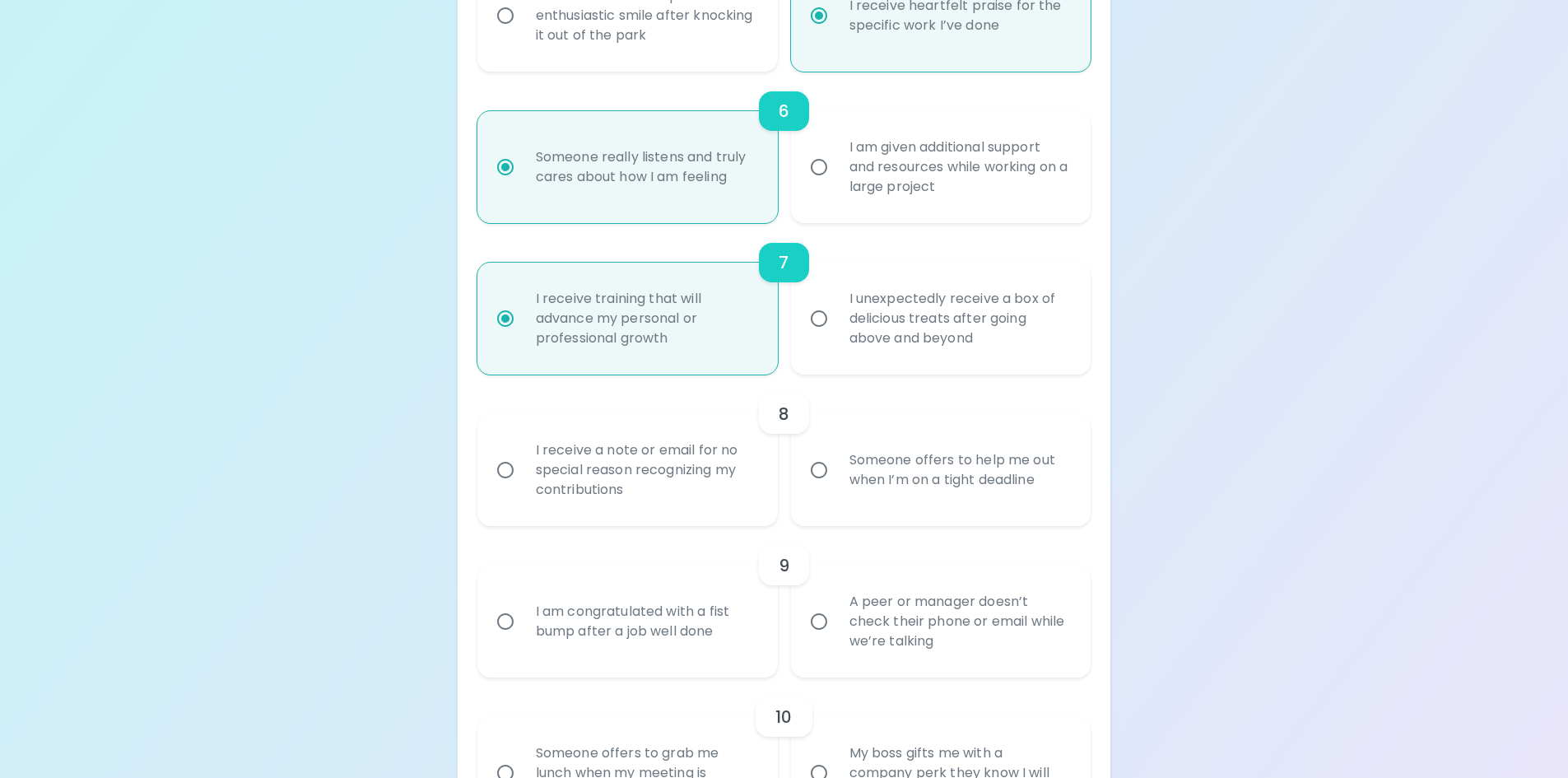
radio input "true"
click at [734, 485] on div "I receive a note or email for no special reason recognizing my contributions" at bounding box center [645, 469] width 246 height 99
click at [523, 485] on input "I receive a note or email for no special reason recognizing my contributions" at bounding box center [505, 470] width 35 height 35
radio input "false"
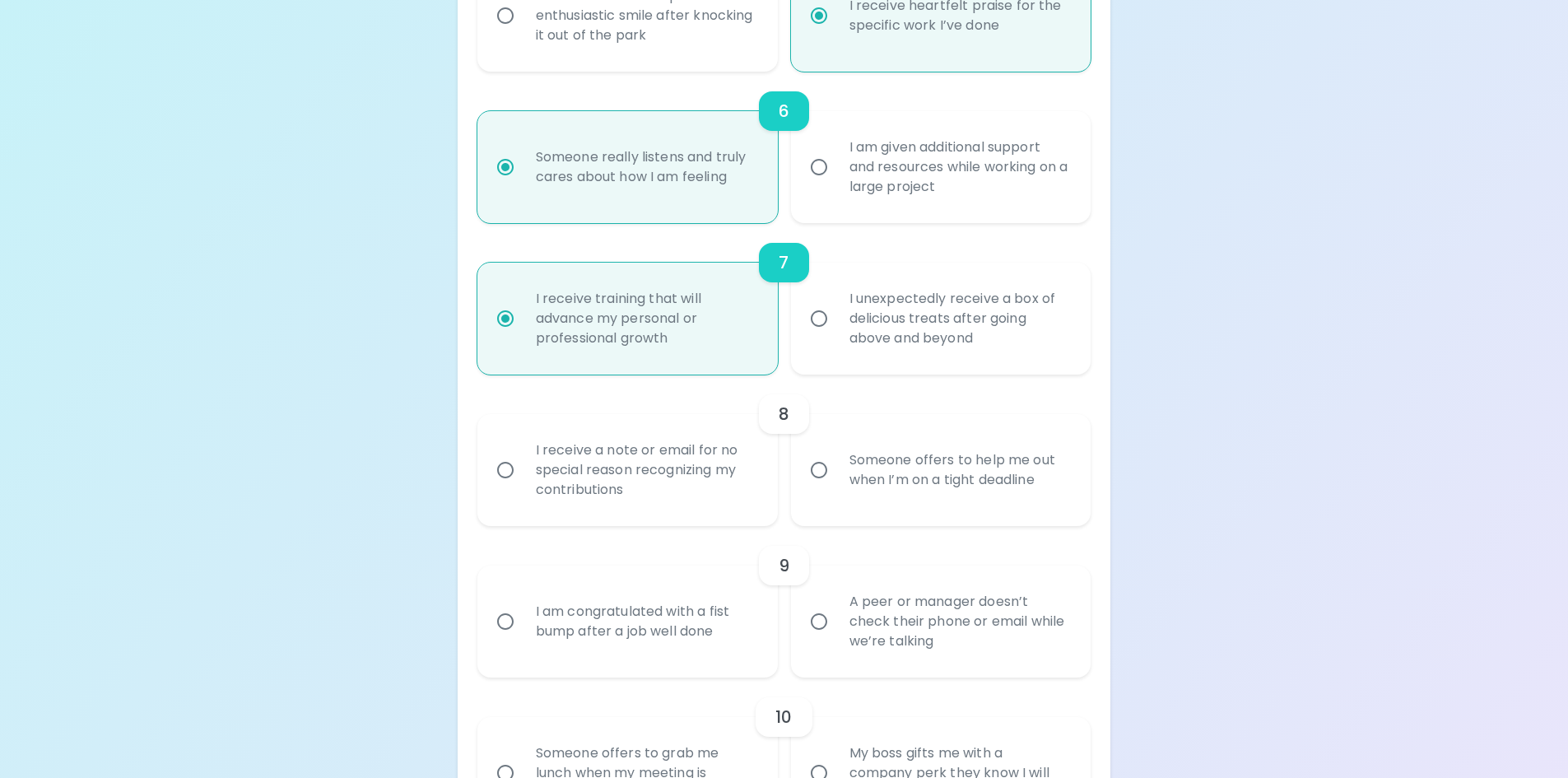
radio input "false"
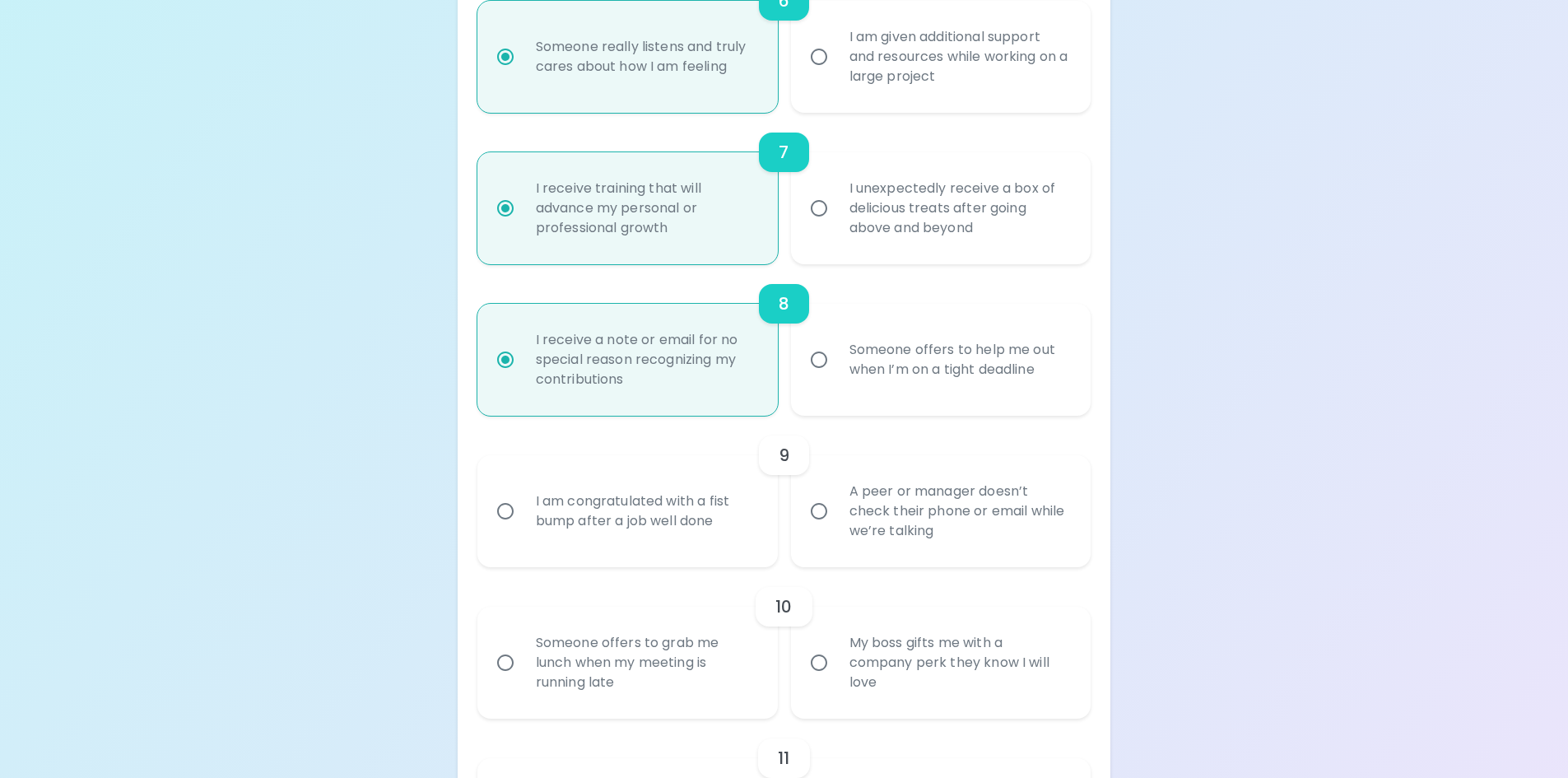
scroll to position [1212, 0]
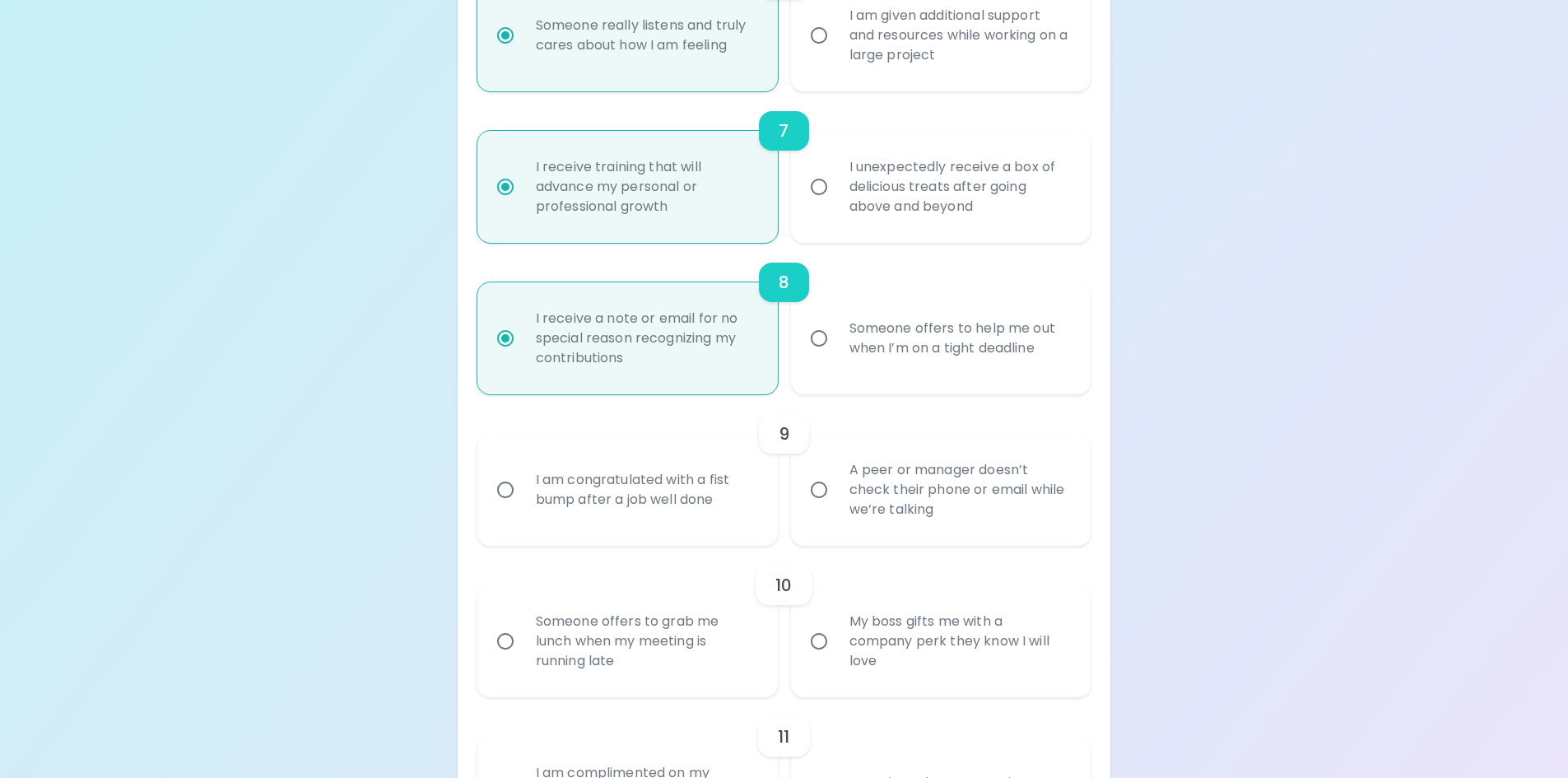
radio input "true"
click at [905, 514] on div "A peer or manager doesn’t check their phone or email while we’re talking" at bounding box center [959, 489] width 246 height 99
click at [836, 507] on input "A peer or manager doesn’t check their phone or email while we’re talking" at bounding box center [818, 490] width 35 height 35
radio input "false"
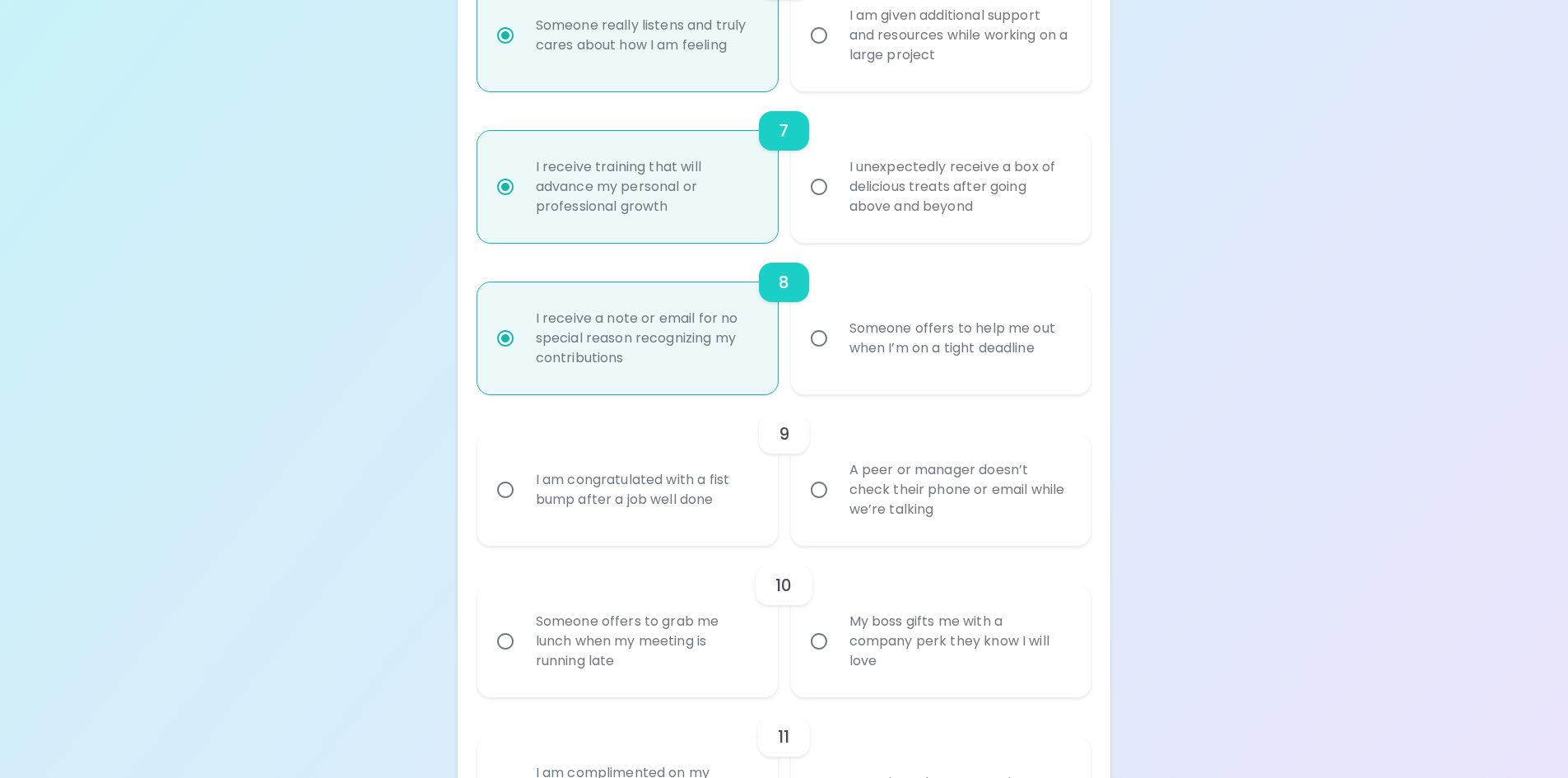
radio input "false"
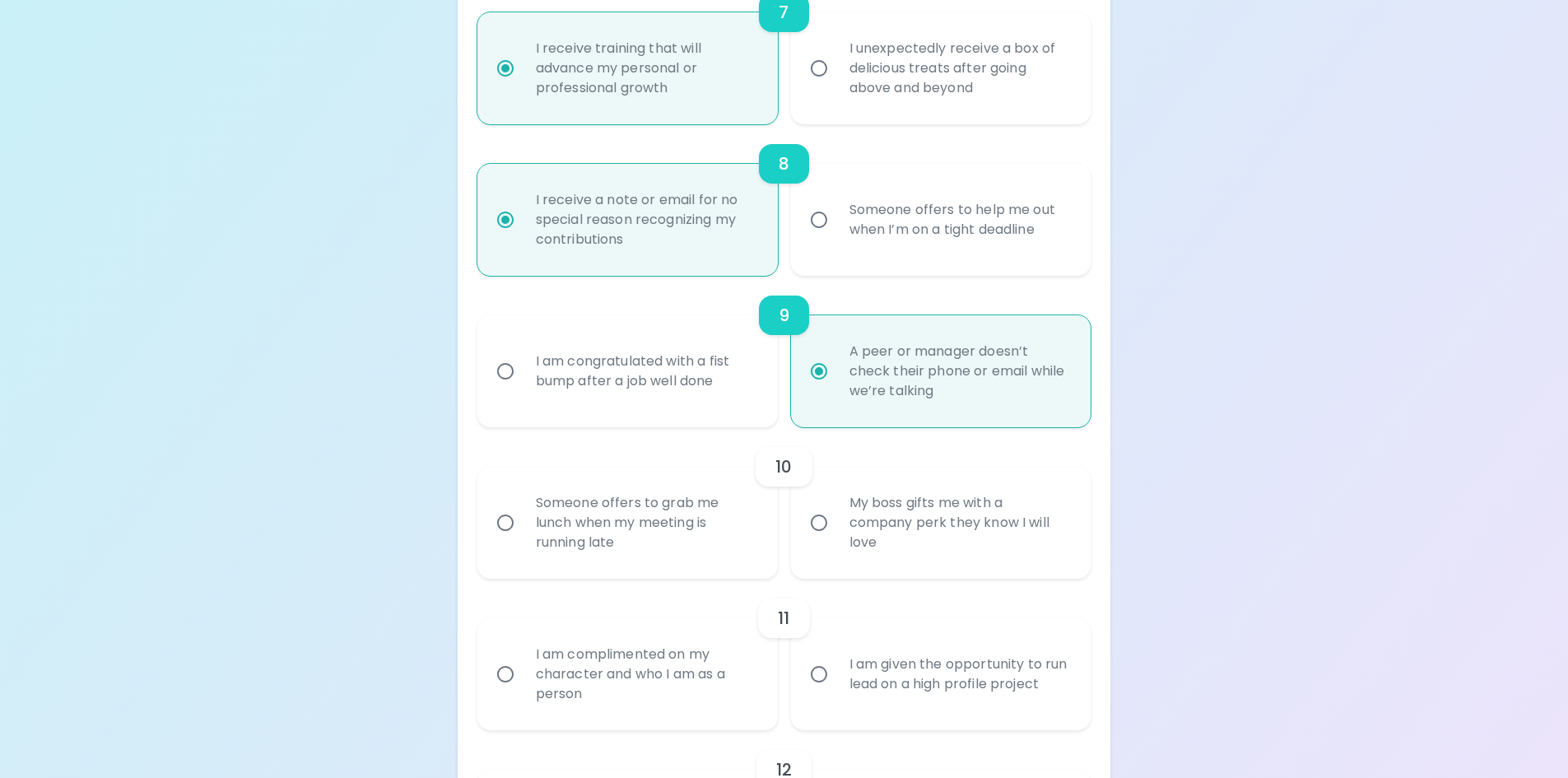
scroll to position [1344, 0]
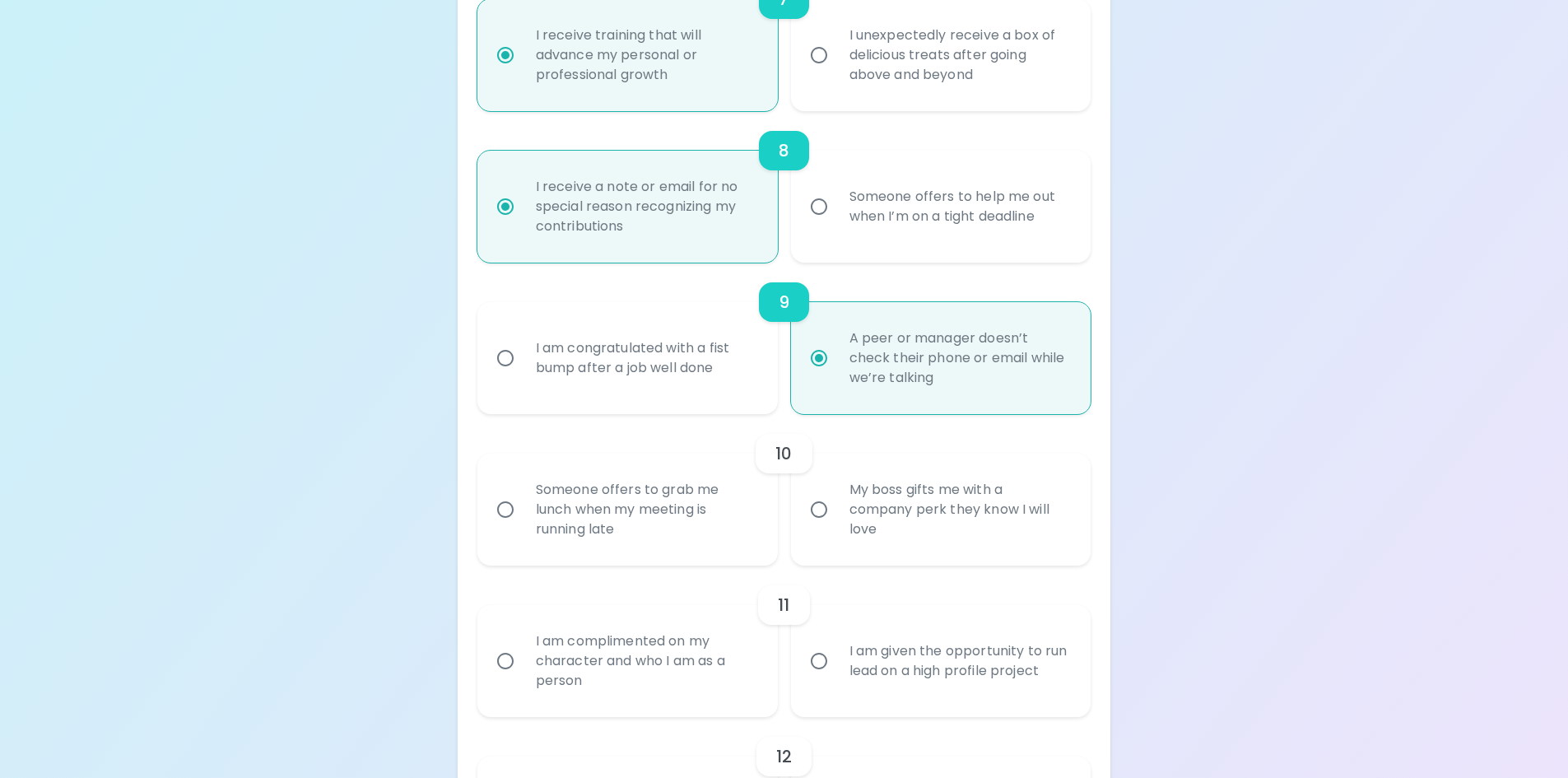
radio input "true"
click at [872, 530] on div "My boss gifts me with a company perk they know I will love" at bounding box center [959, 509] width 246 height 99
click at [836, 527] on input "My boss gifts me with a company perk they know I will love" at bounding box center [818, 509] width 35 height 35
radio input "false"
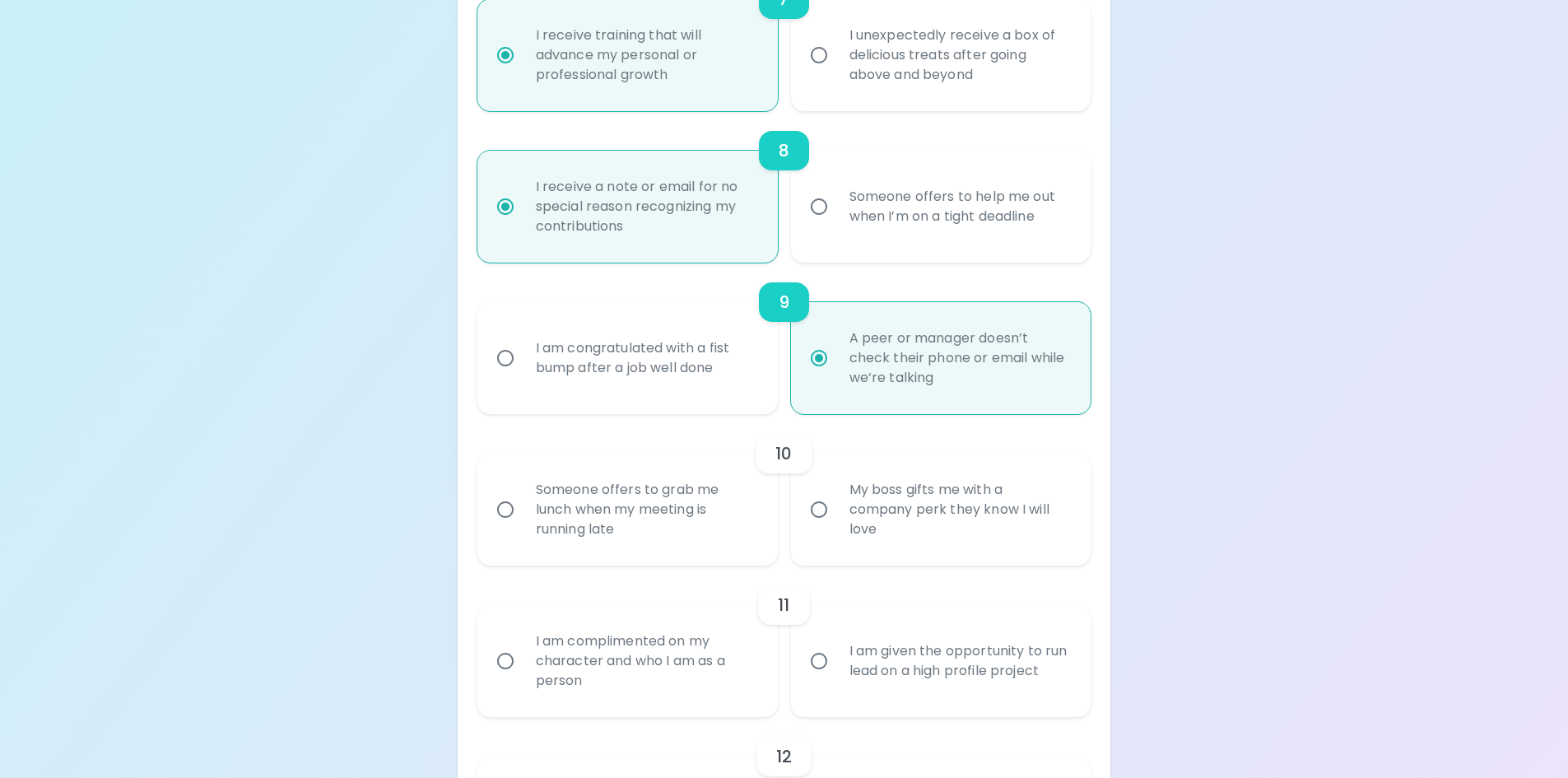
radio input "false"
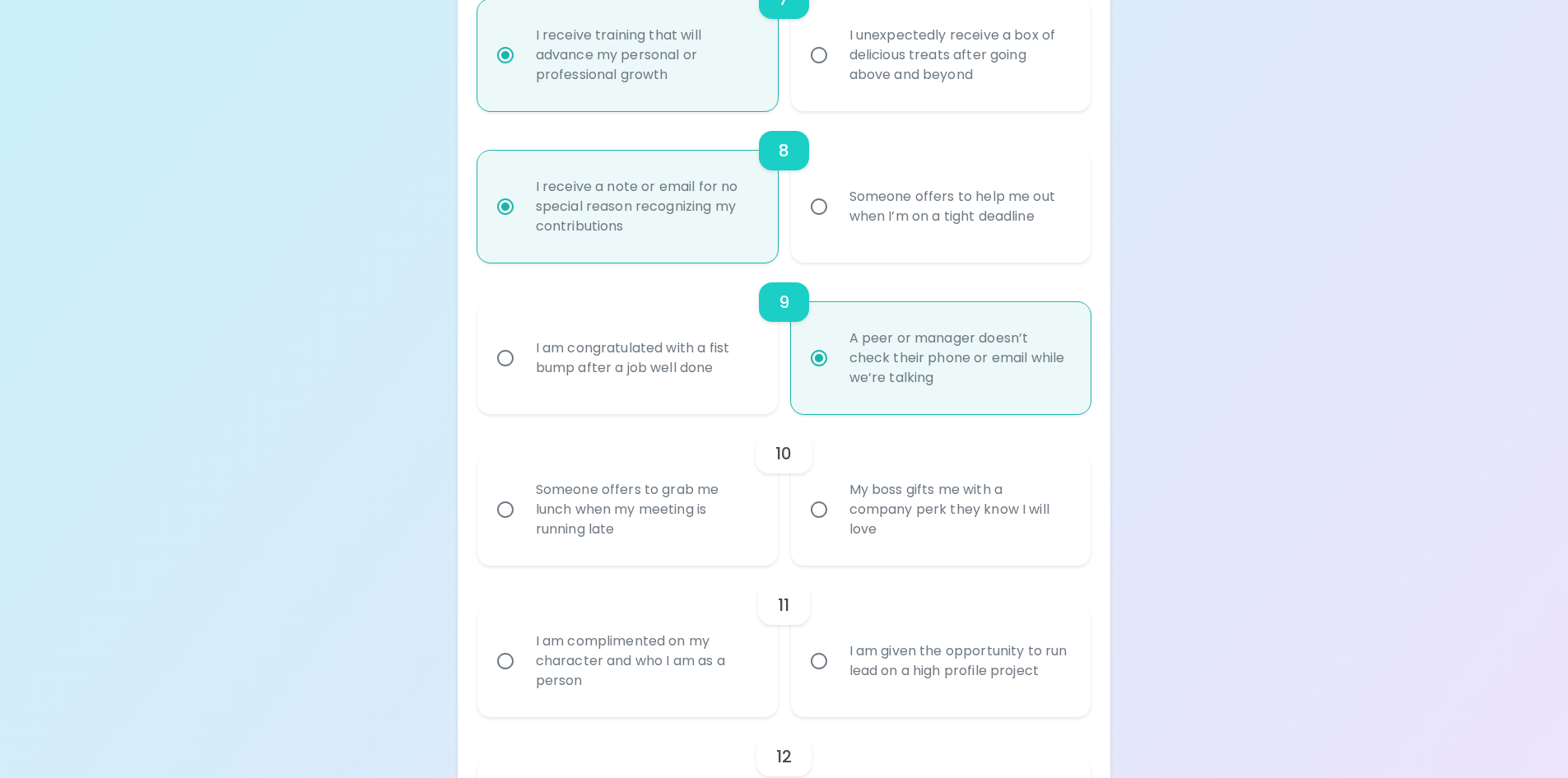
radio input "false"
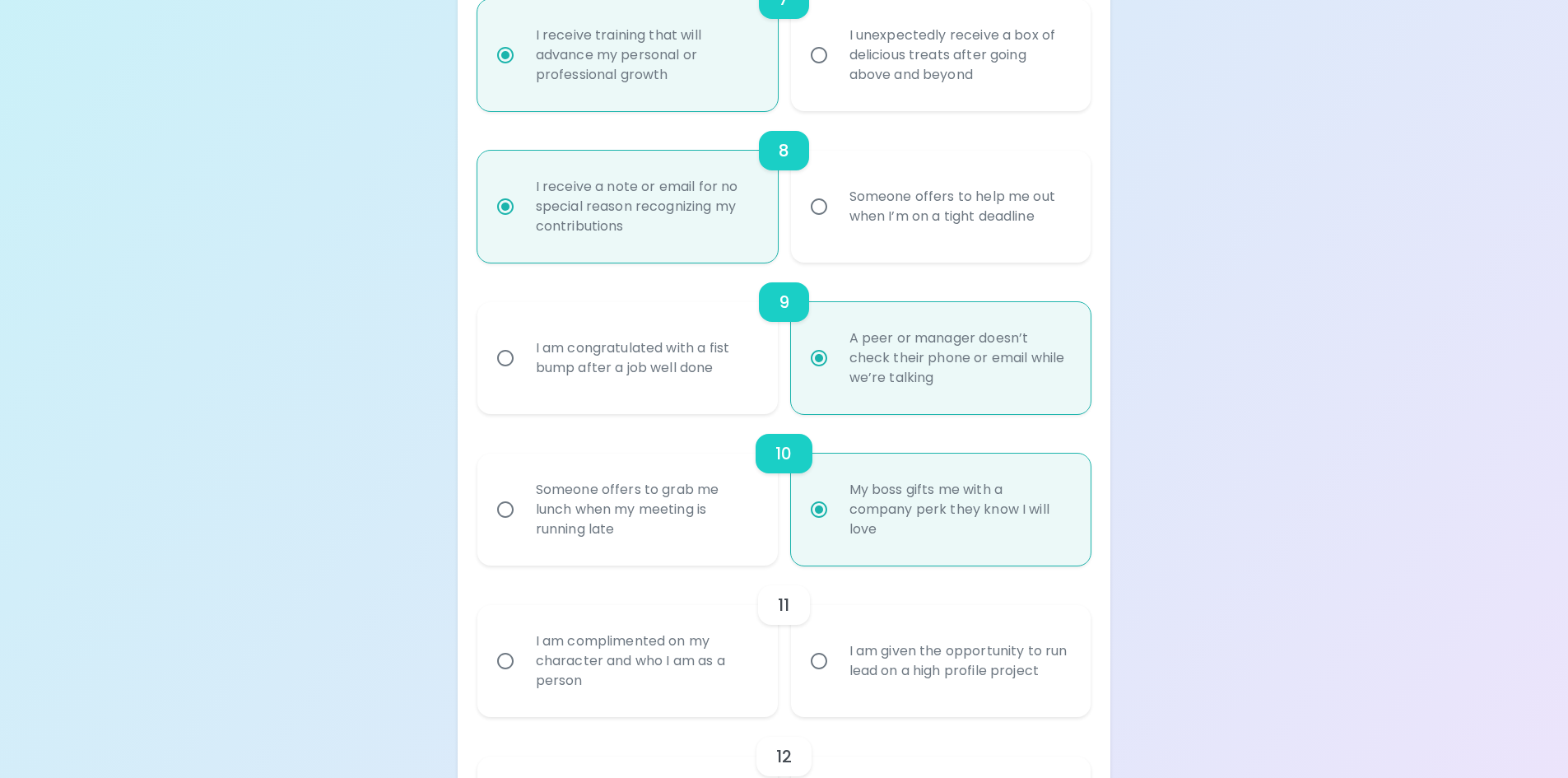
scroll to position [1475, 0]
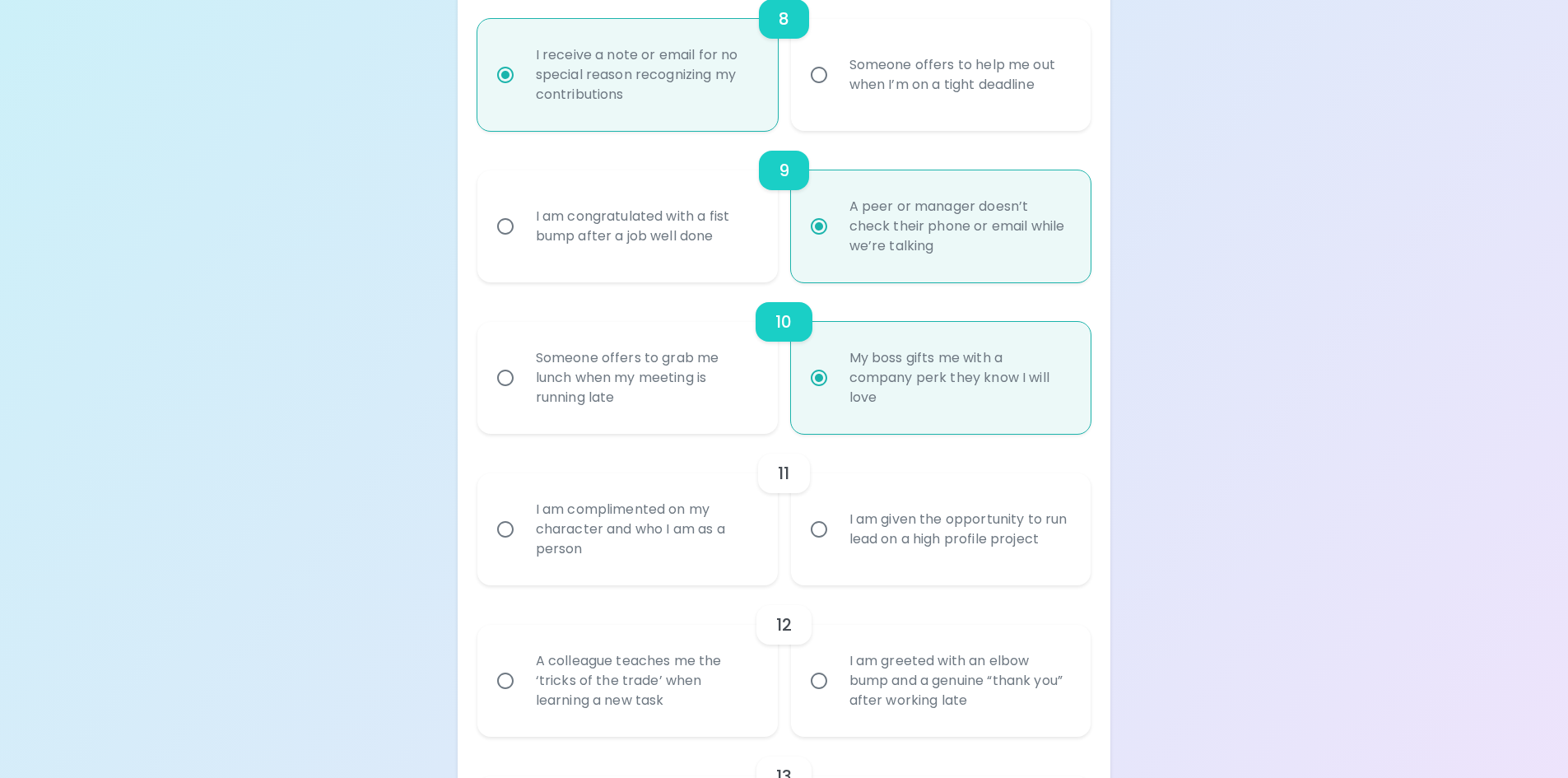
radio input "true"
click at [705, 555] on div "I am complimented on my character and who I am as a person" at bounding box center [645, 529] width 246 height 99
click at [523, 547] on input "I am complimented on my character and who I am as a person" at bounding box center [505, 529] width 35 height 35
radio input "false"
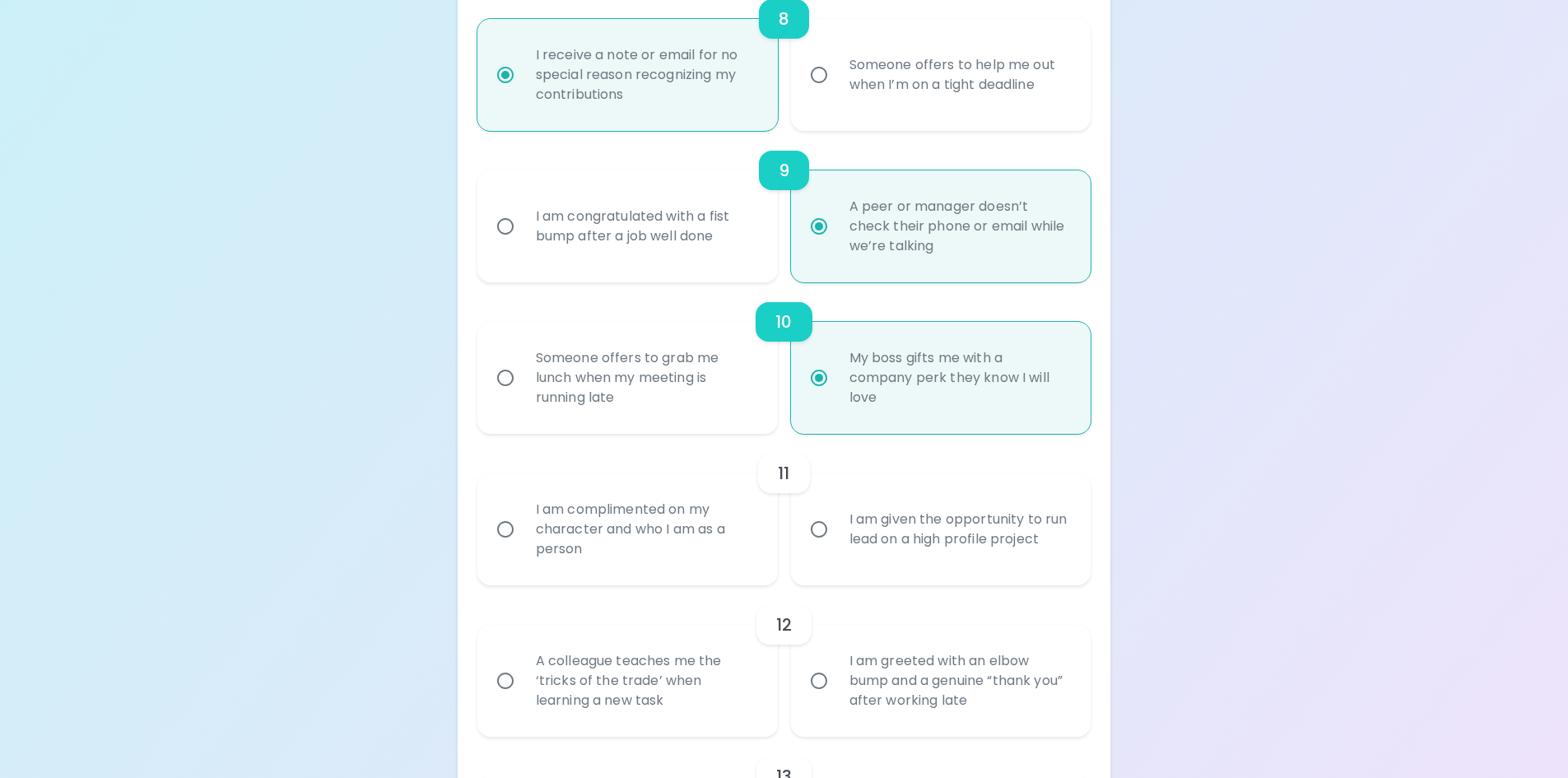
radio input "false"
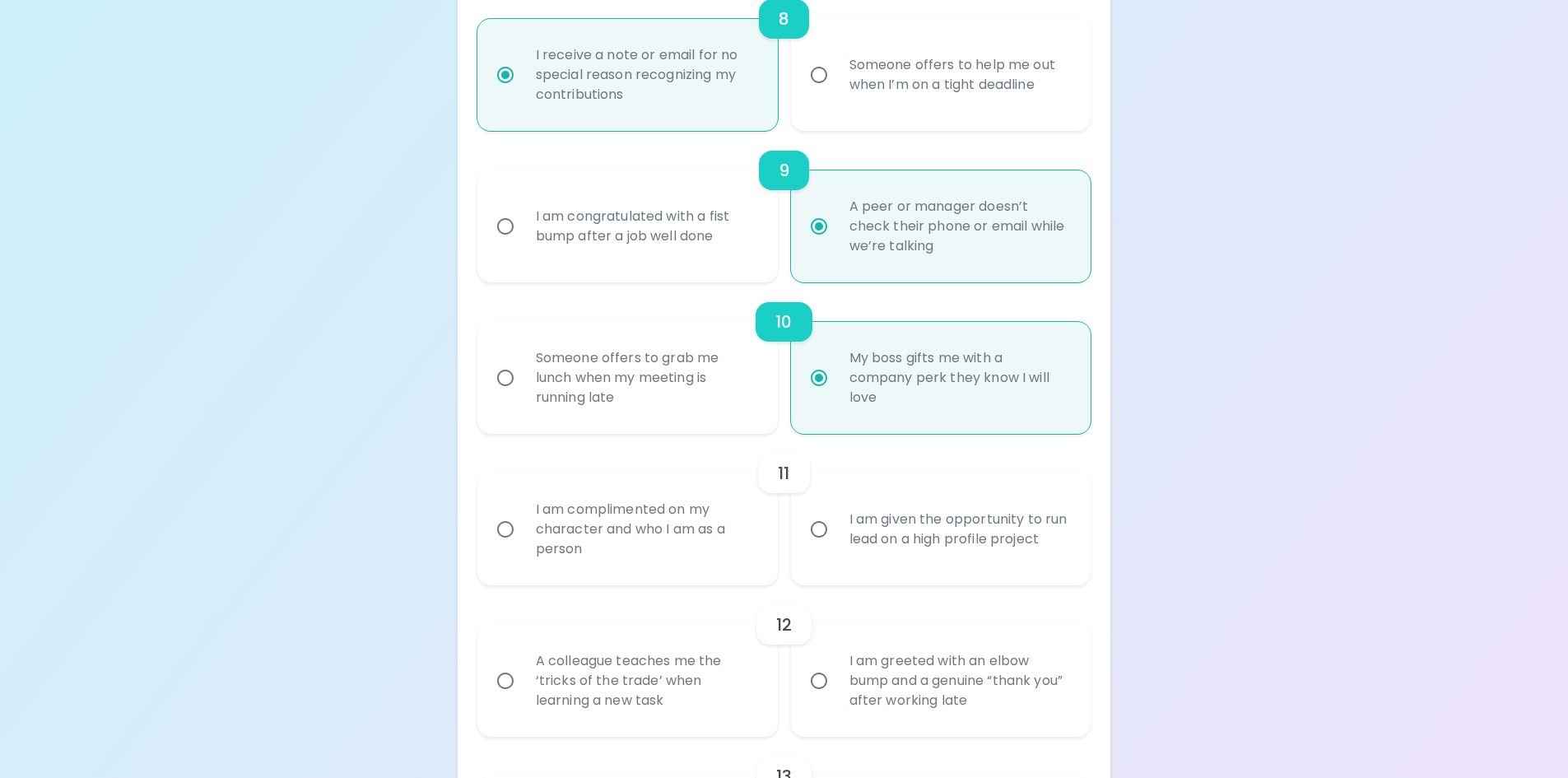
radio input "false"
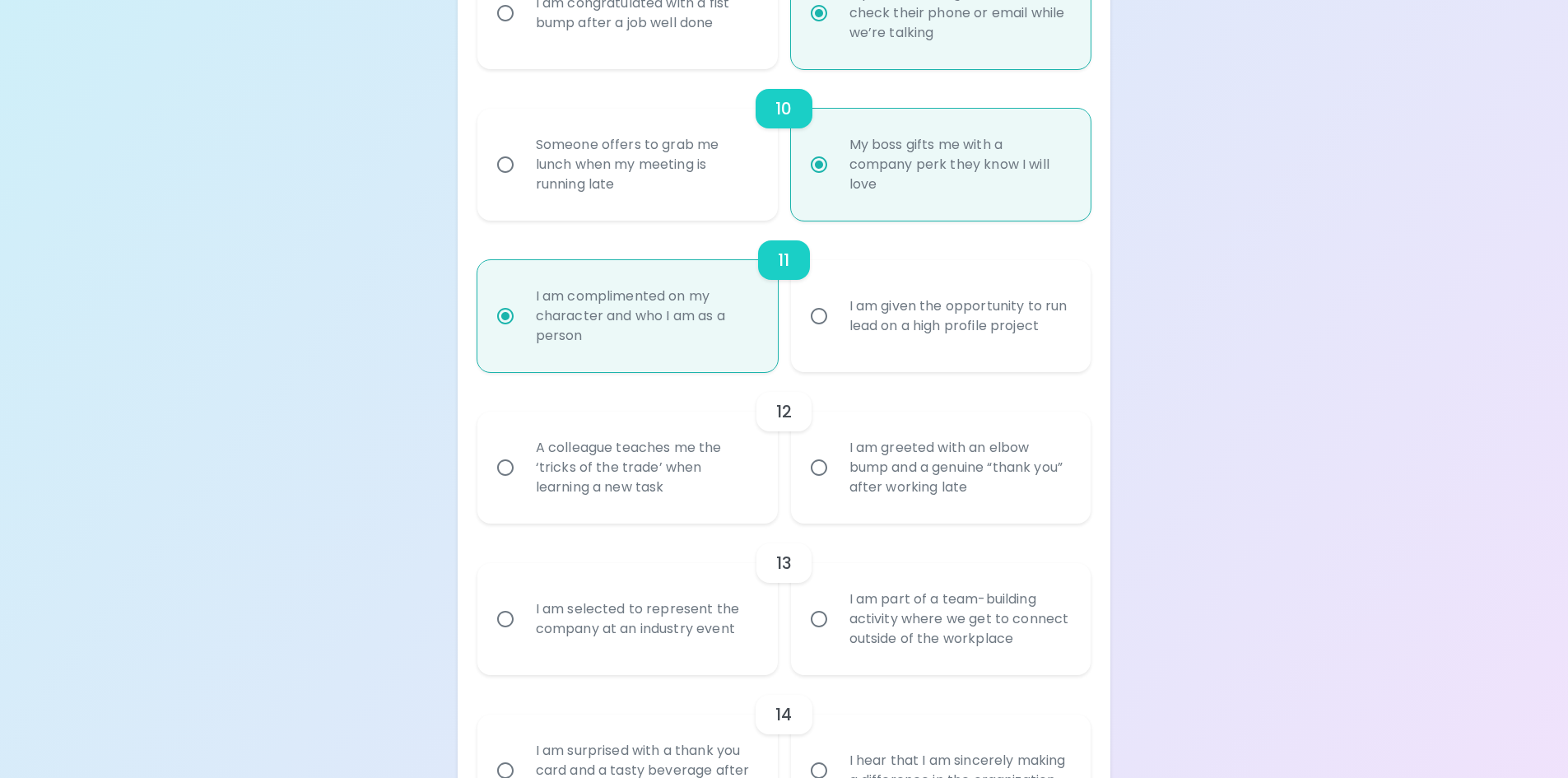
scroll to position [1689, 0]
radio input "true"
click at [727, 485] on div "A colleague teaches me the ‘tricks of the trade’ when learning a new task" at bounding box center [645, 466] width 246 height 99
click at [523, 484] on input "A colleague teaches me the ‘tricks of the trade’ when learning a new task" at bounding box center [505, 466] width 35 height 35
radio input "false"
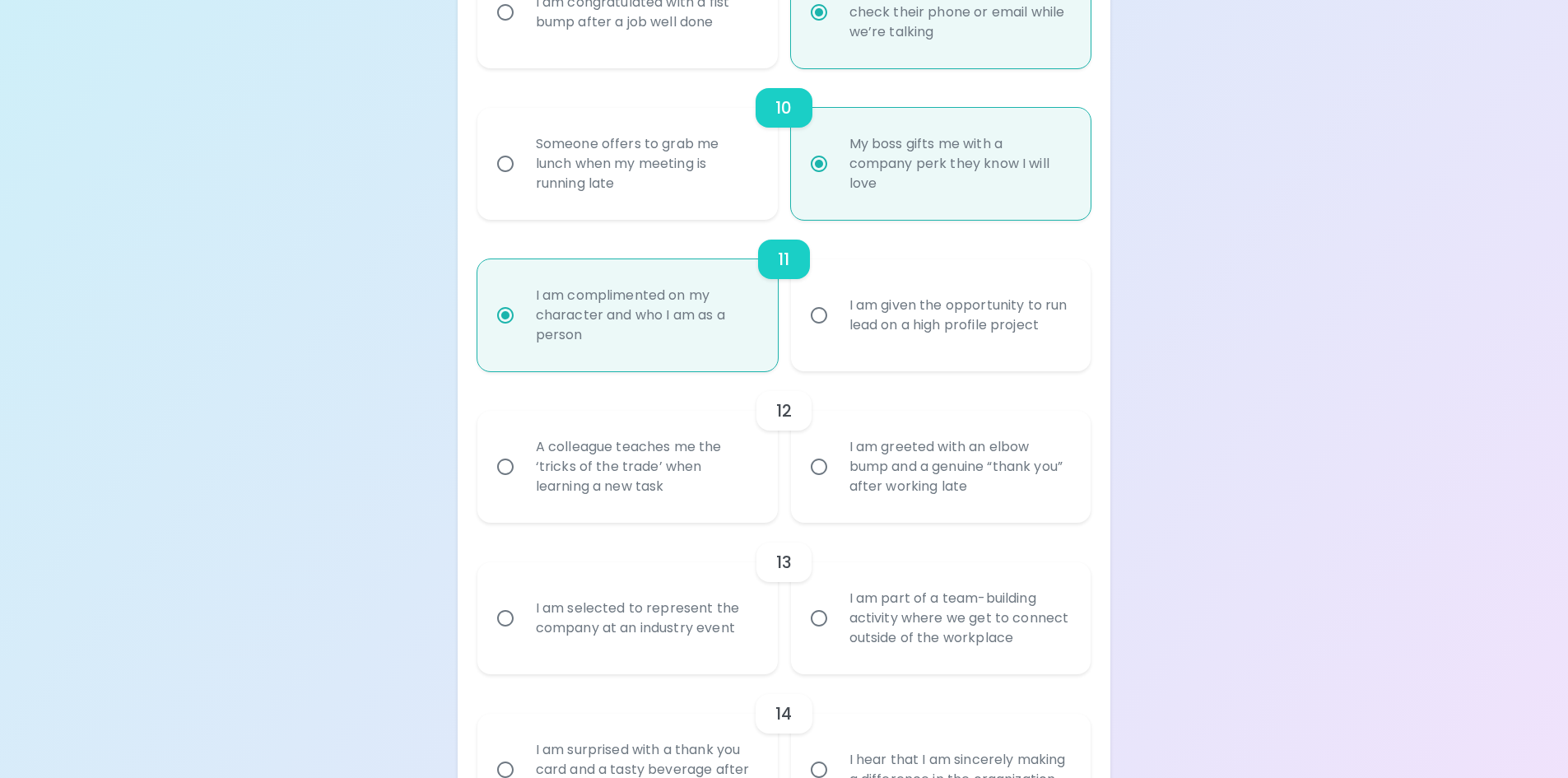
radio input "false"
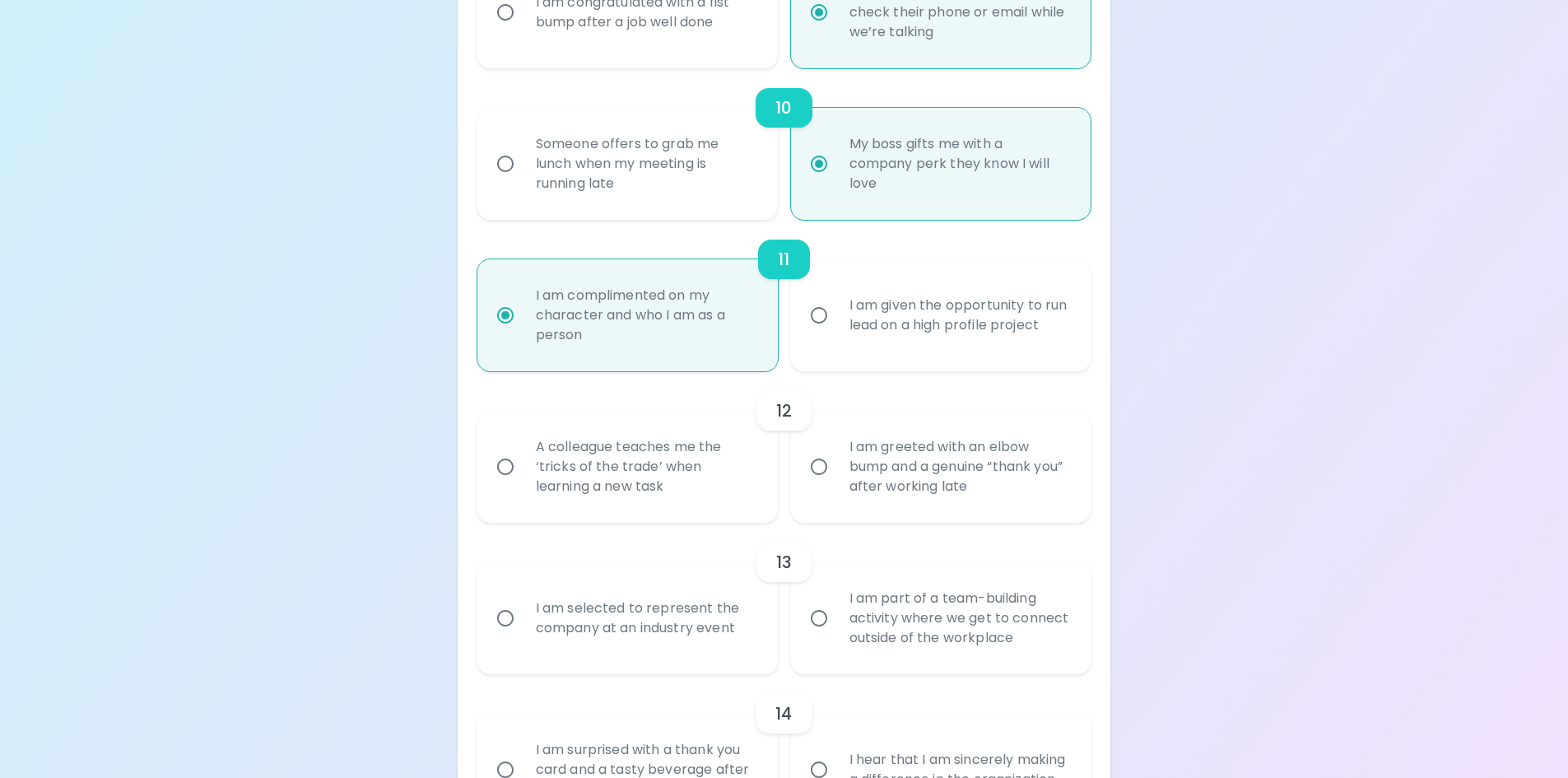
radio input "false"
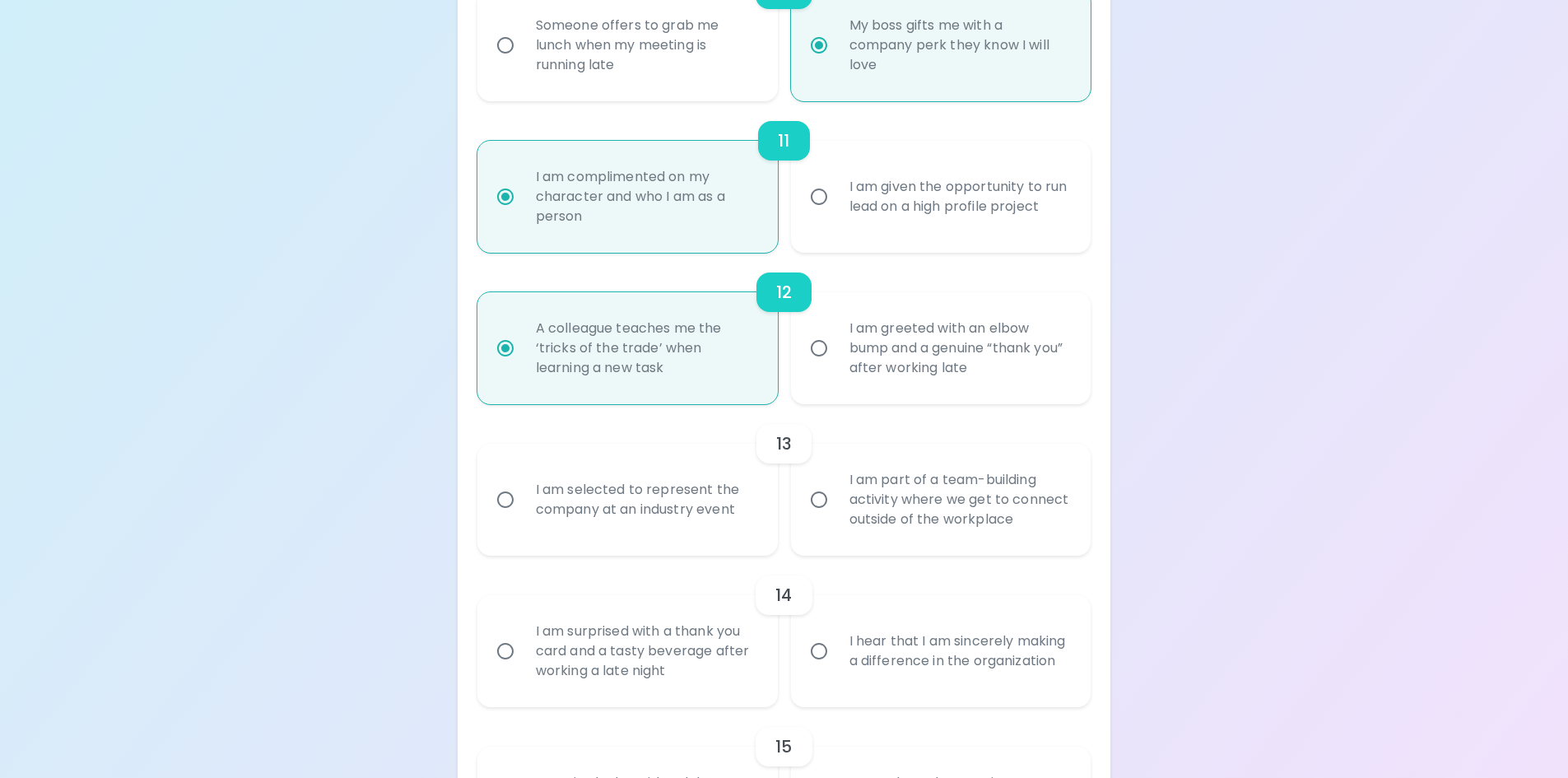
scroll to position [1822, 0]
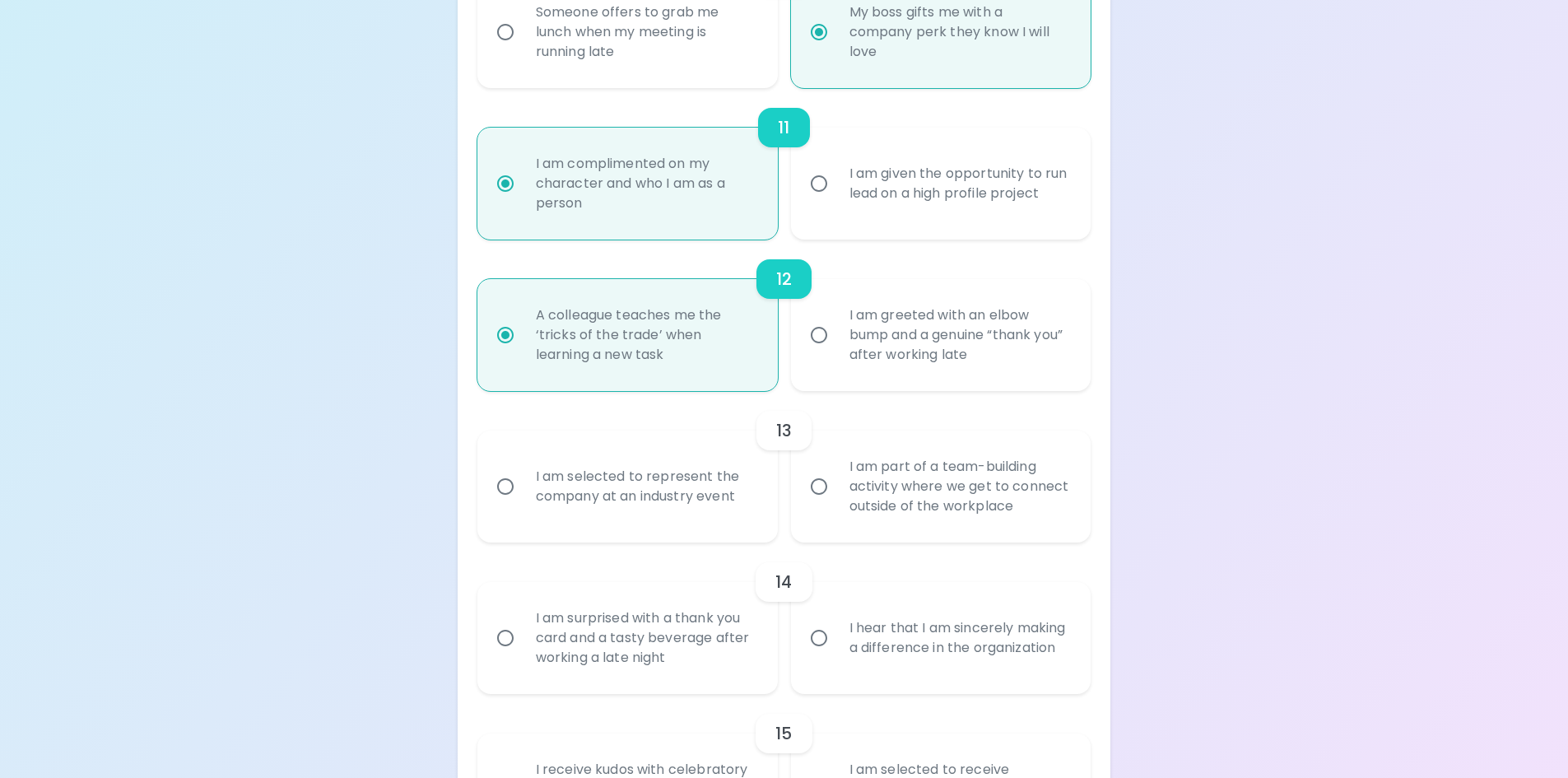
radio input "true"
click at [992, 511] on div "I am part of a team-building activity where we get to connect outside of the wo…" at bounding box center [959, 486] width 246 height 99
click at [836, 504] on input "I am part of a team-building activity where we get to connect outside of the wo…" at bounding box center [818, 486] width 35 height 35
radio input "false"
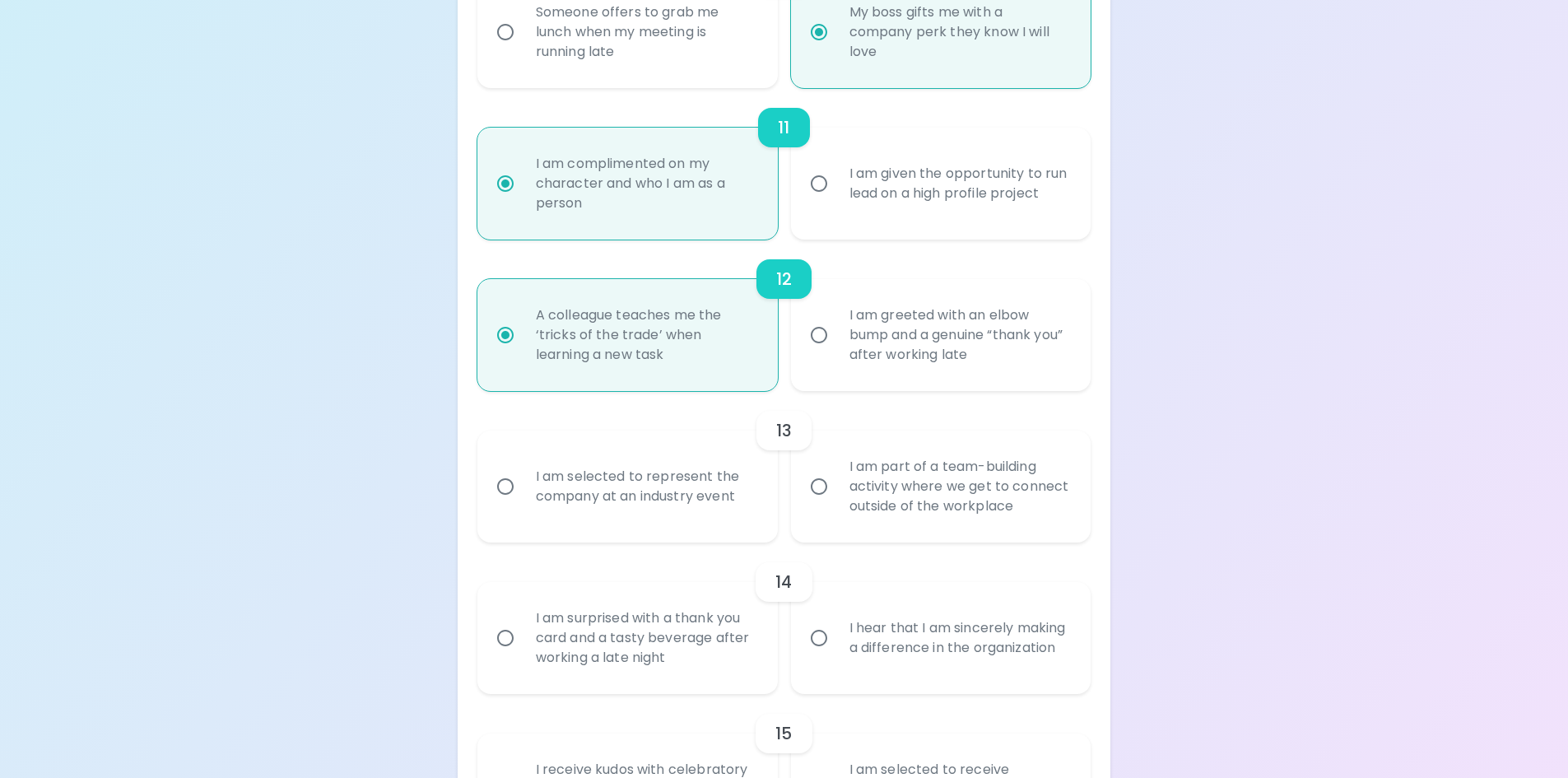
radio input "false"
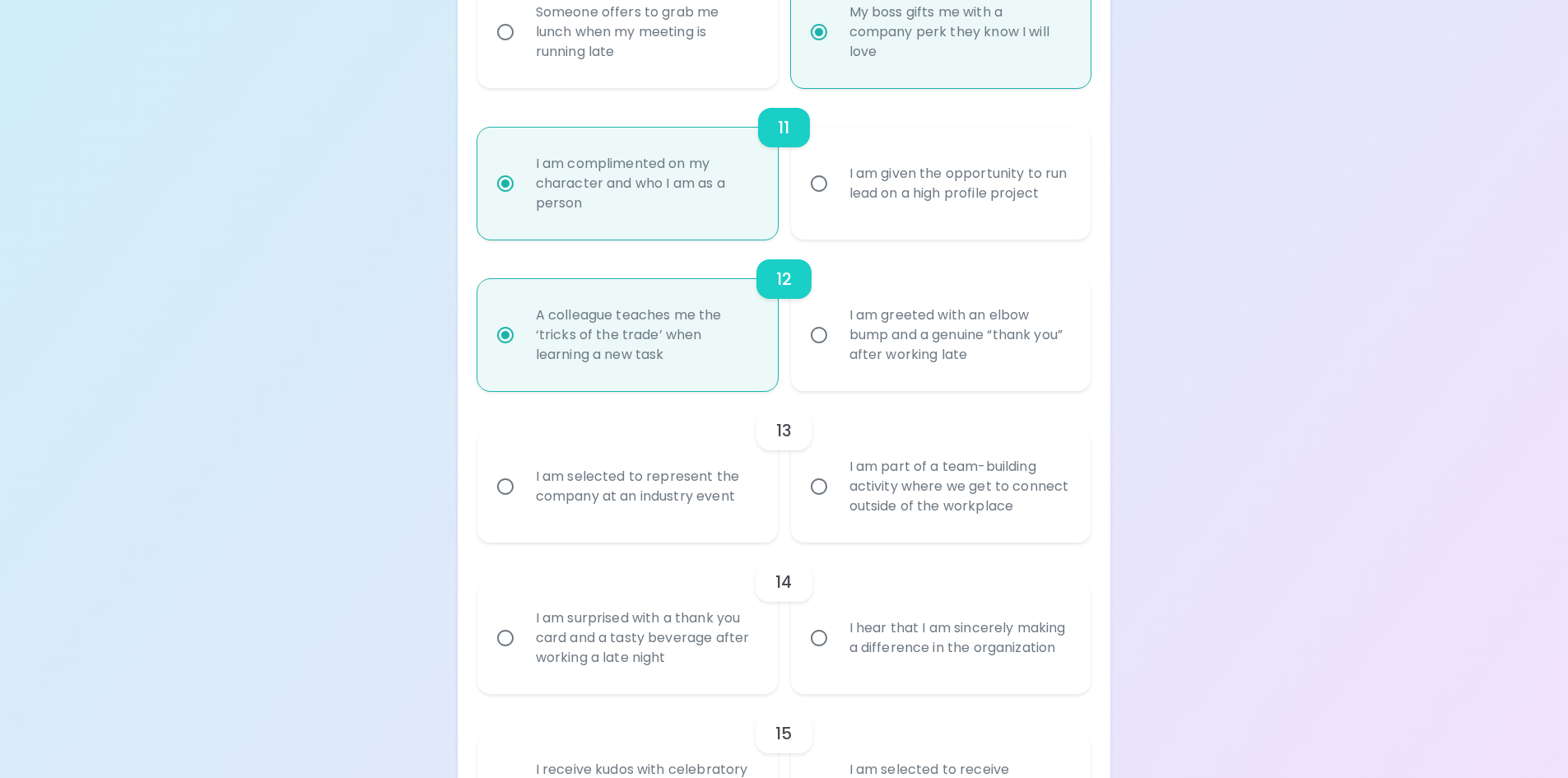
radio input "false"
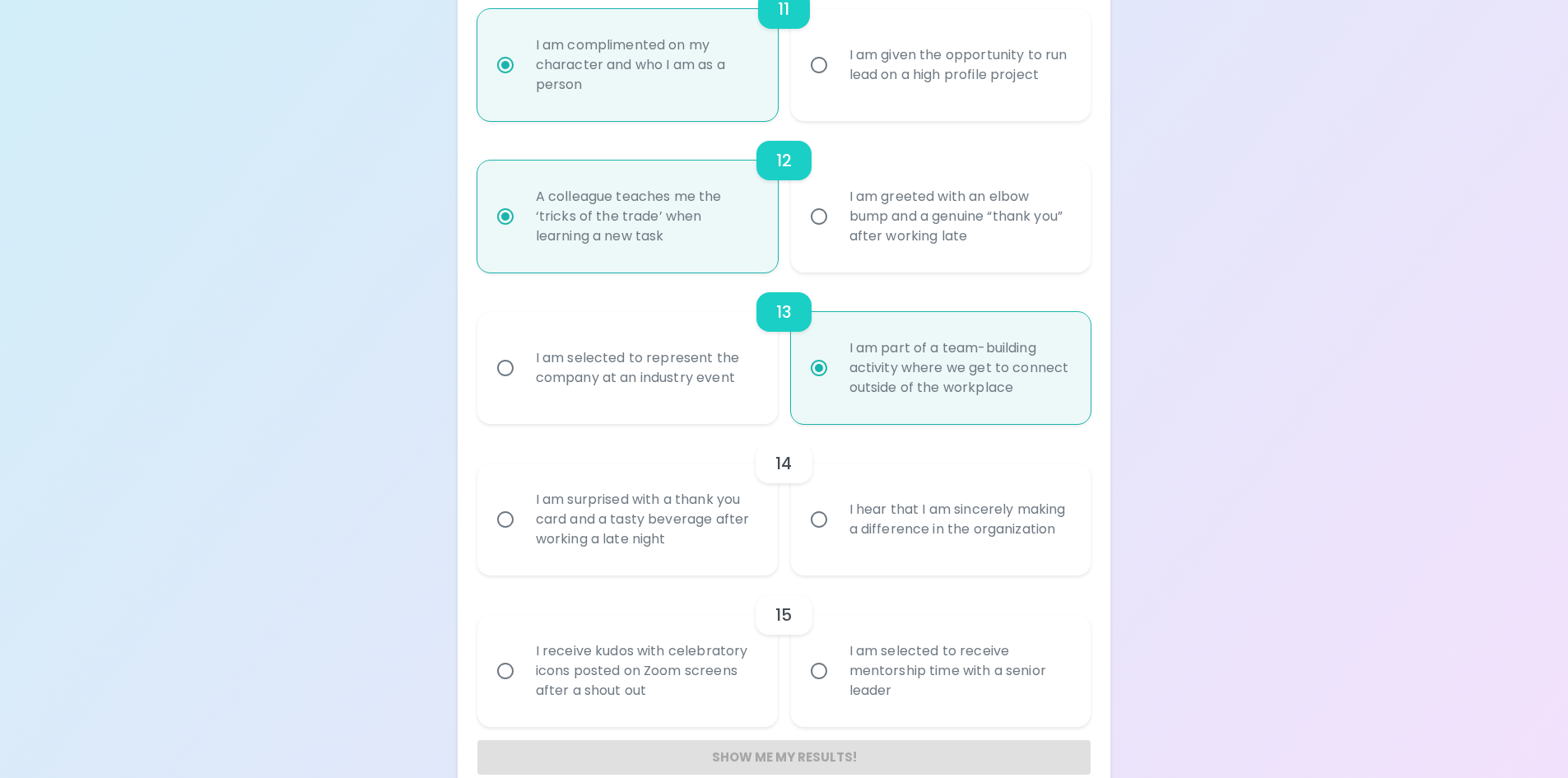
scroll to position [1953, 0]
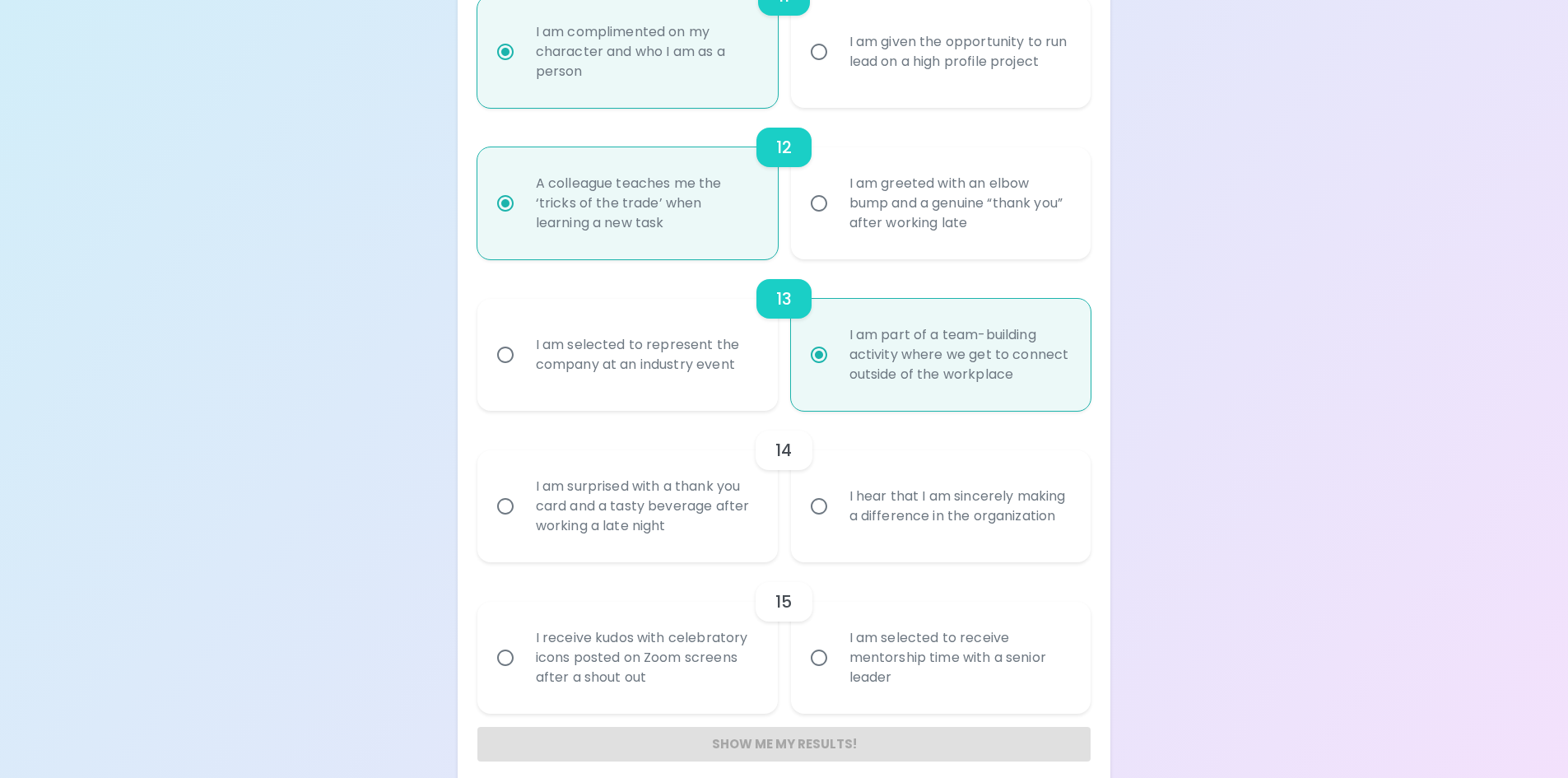
radio input "true"
click at [956, 512] on div "I hear that I am sincerely making a difference in the organization" at bounding box center [959, 506] width 246 height 79
click at [836, 512] on input "I hear that I am sincerely making a difference in the organization" at bounding box center [818, 506] width 35 height 35
radio input "false"
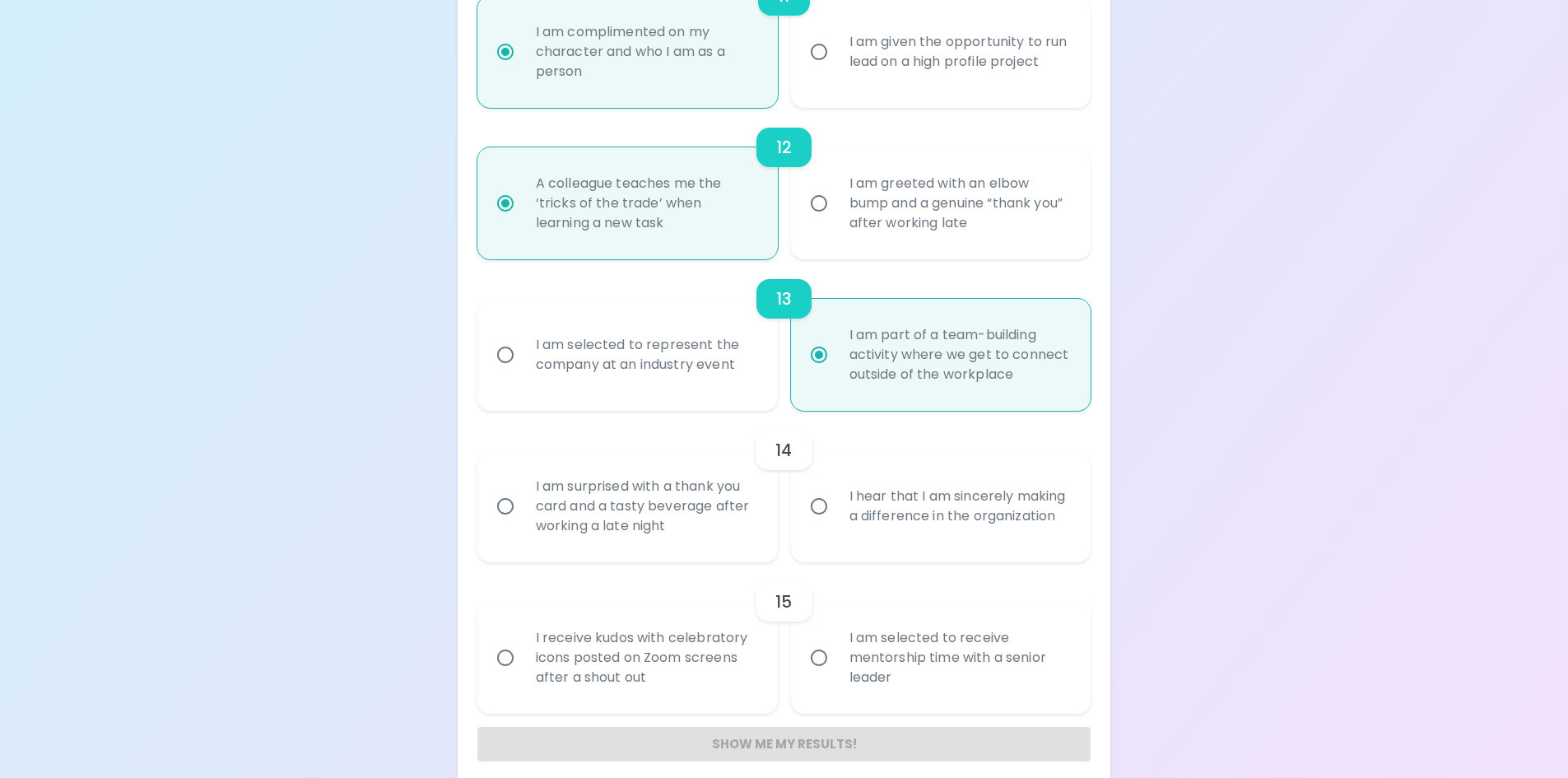
radio input "false"
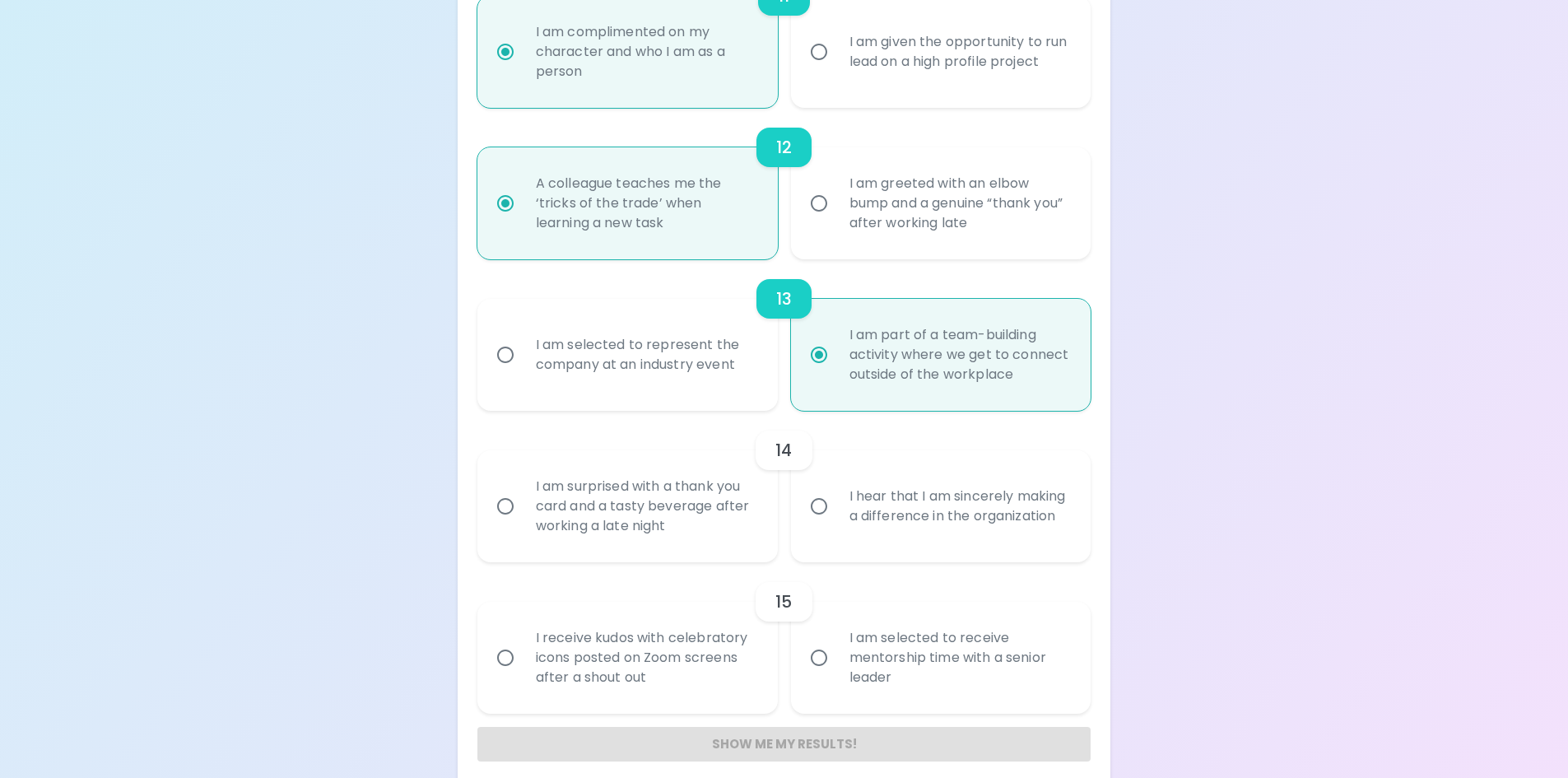
radio input "false"
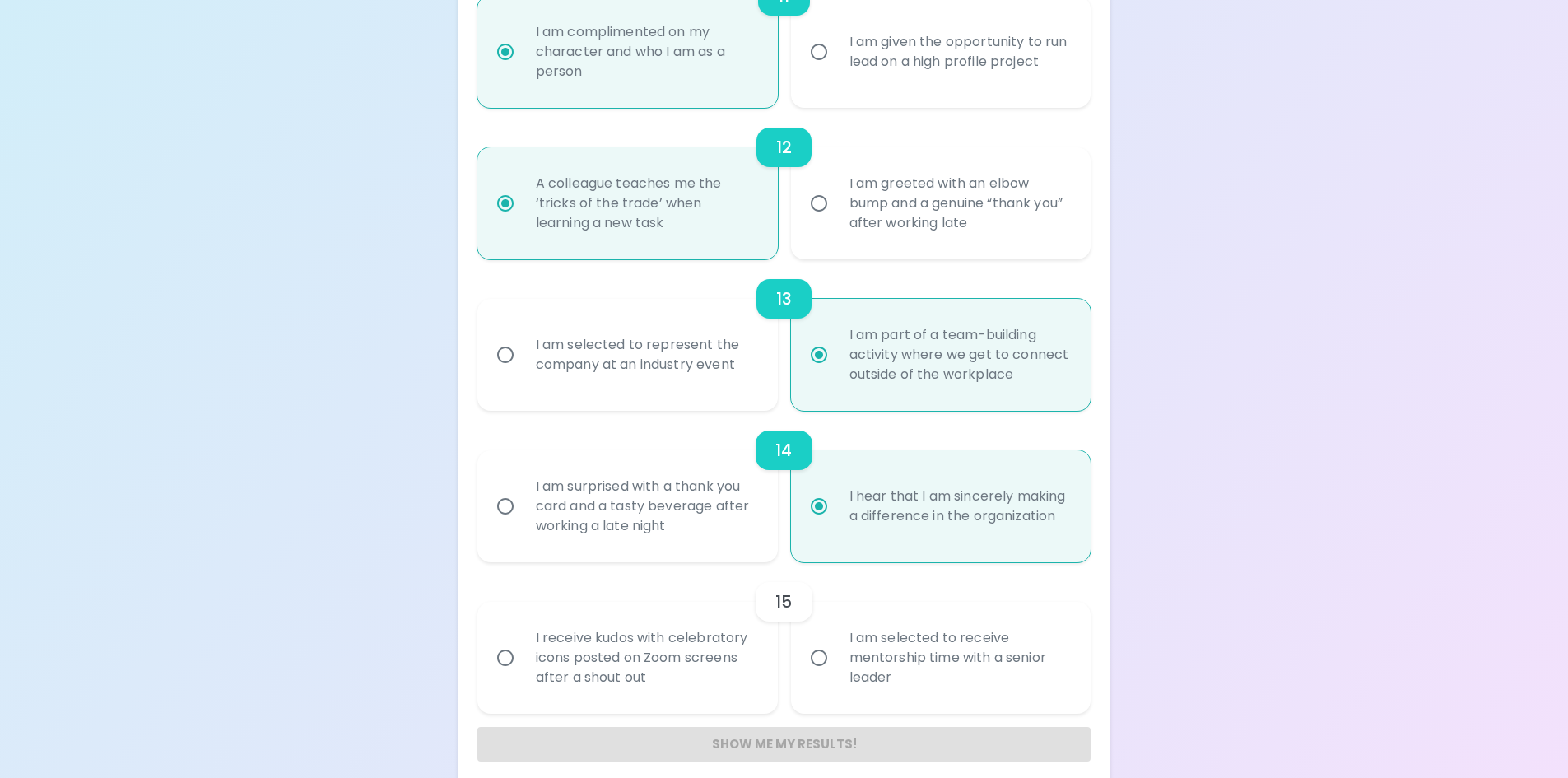
scroll to position [1969, 0]
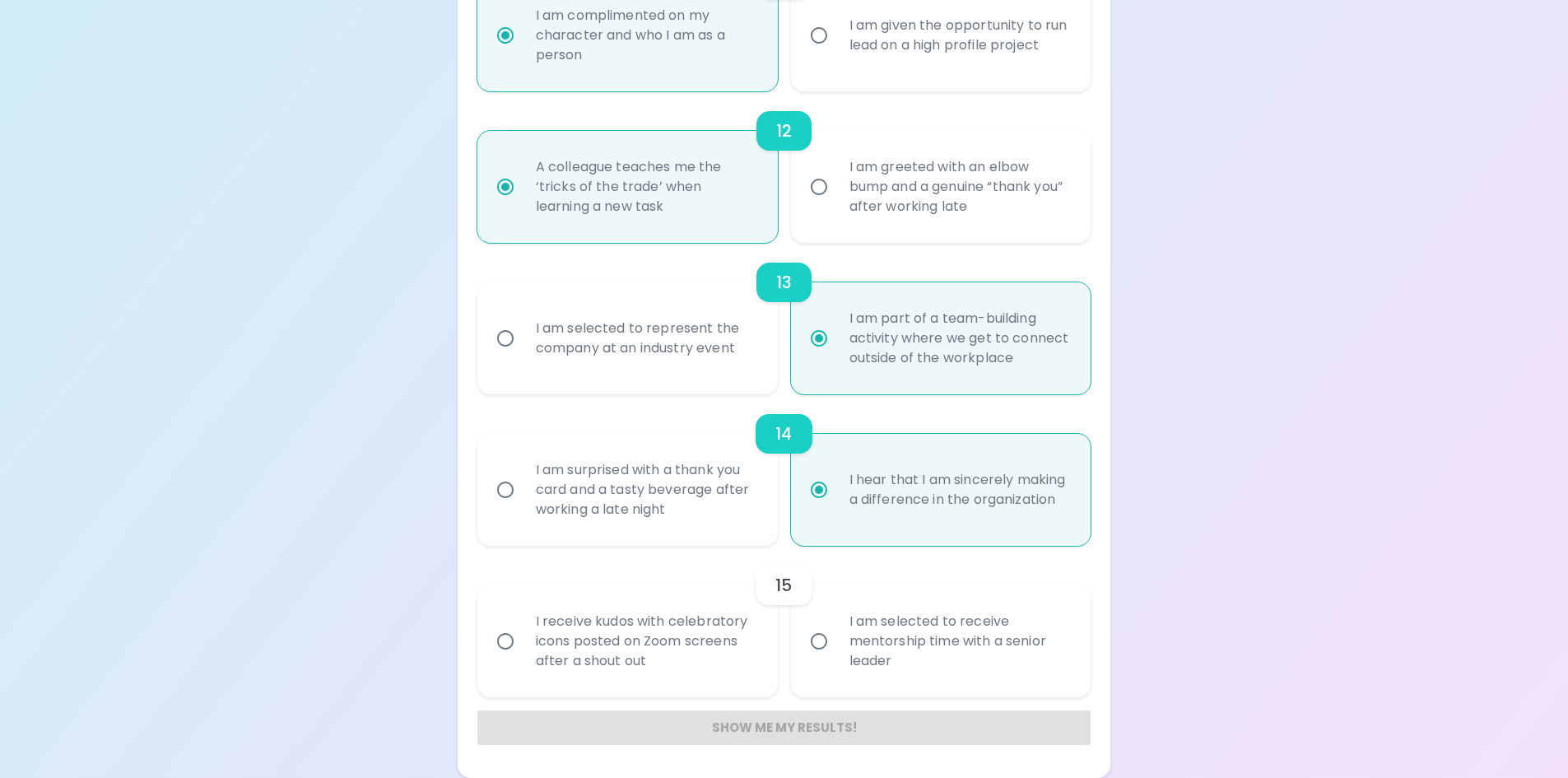
radio input "true"
click at [956, 656] on div "I am selected to receive mentorship time with a senior leader" at bounding box center [959, 641] width 246 height 99
click at [836, 656] on input "I am selected to receive mentorship time with a senior leader" at bounding box center [818, 642] width 35 height 35
radio input "false"
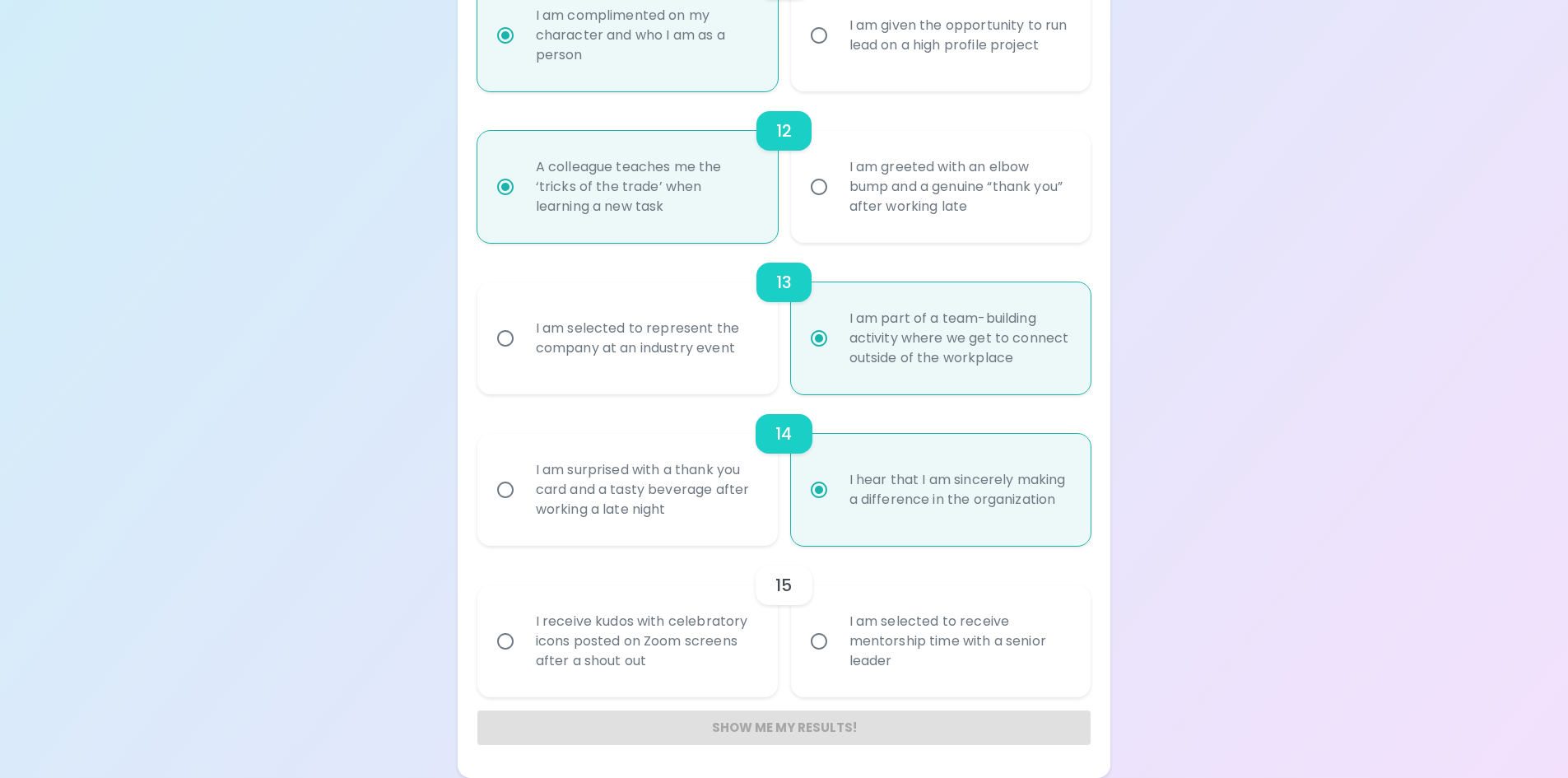
radio input "false"
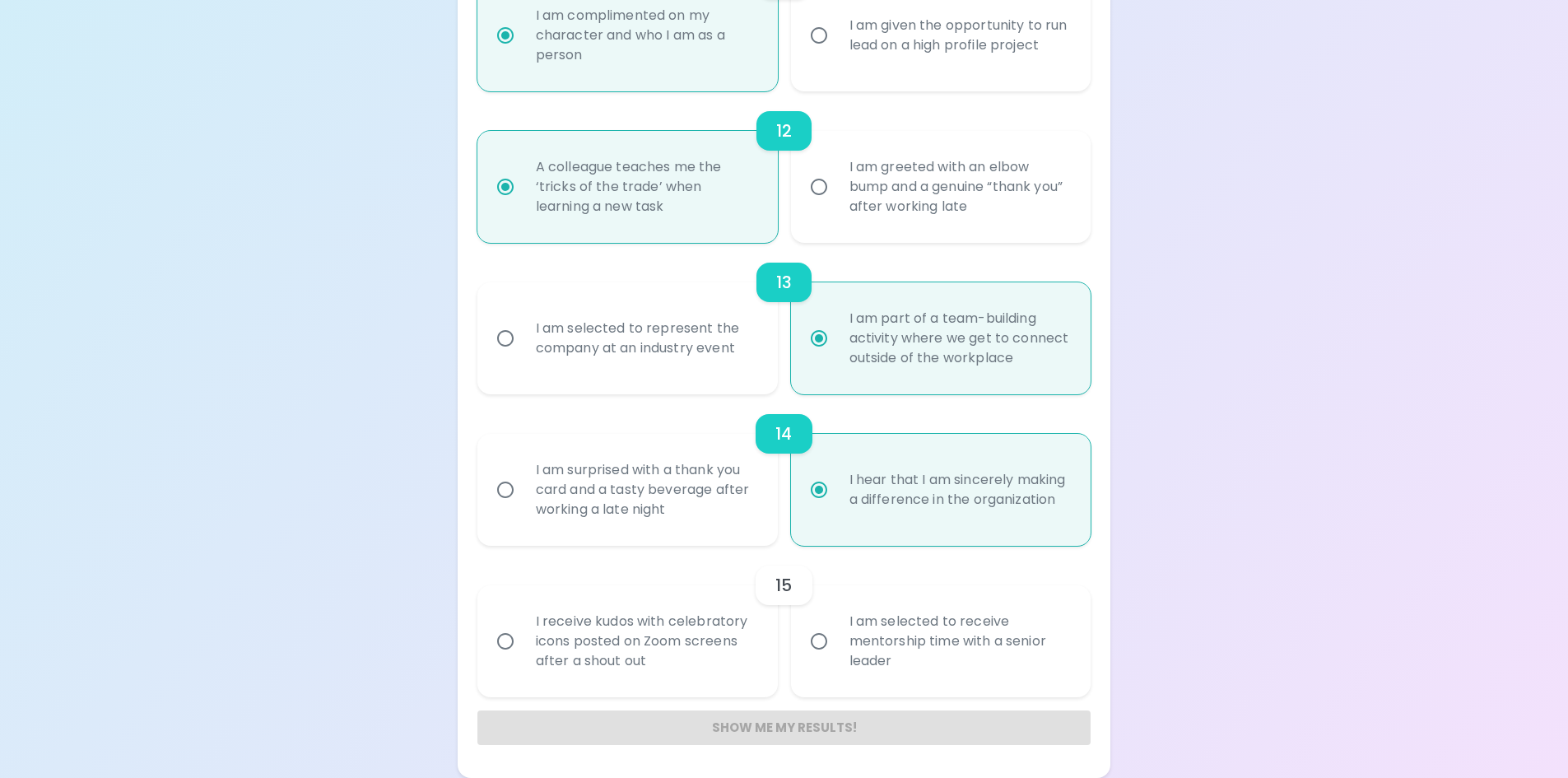
radio input "false"
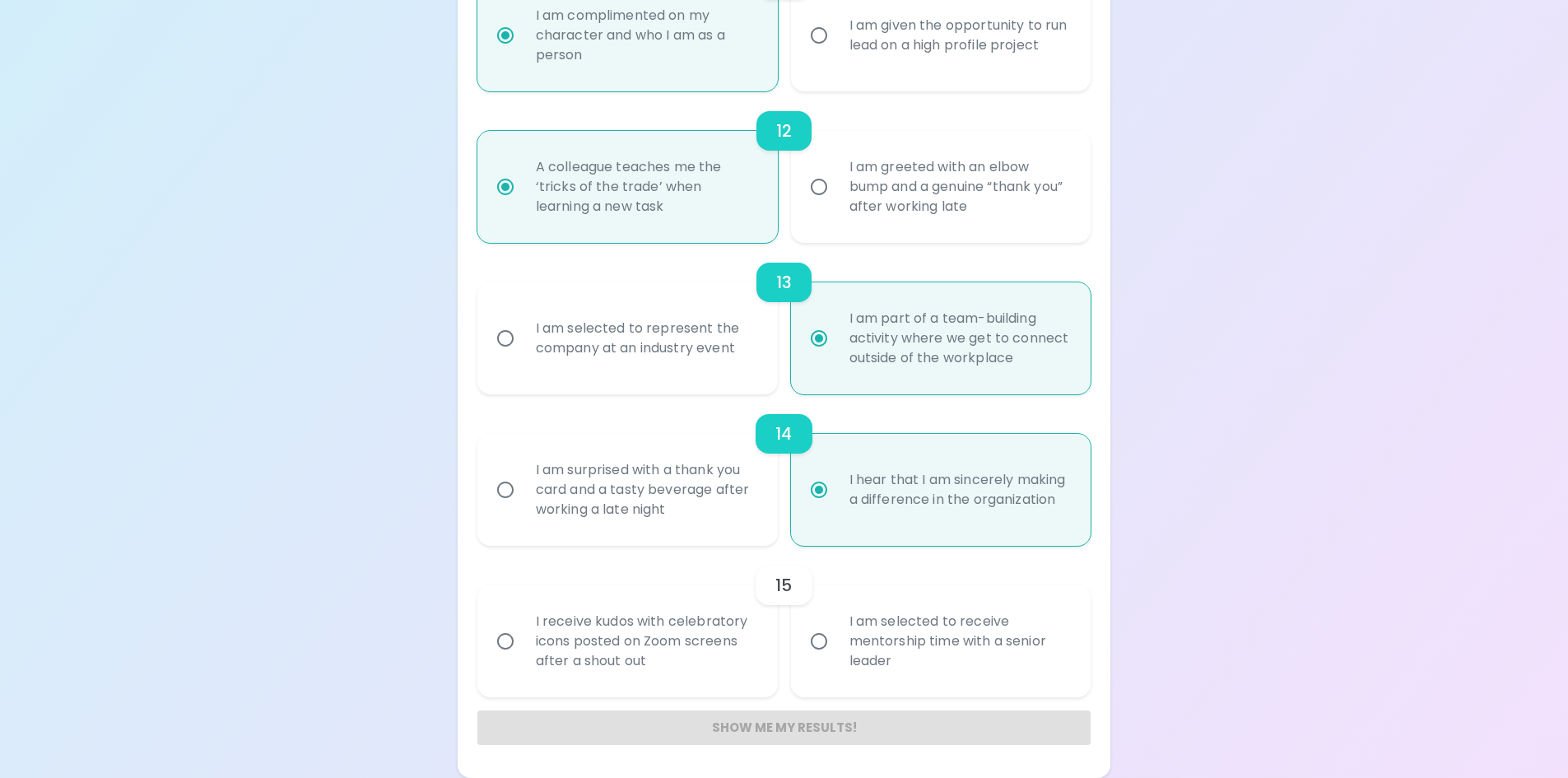
radio input "false"
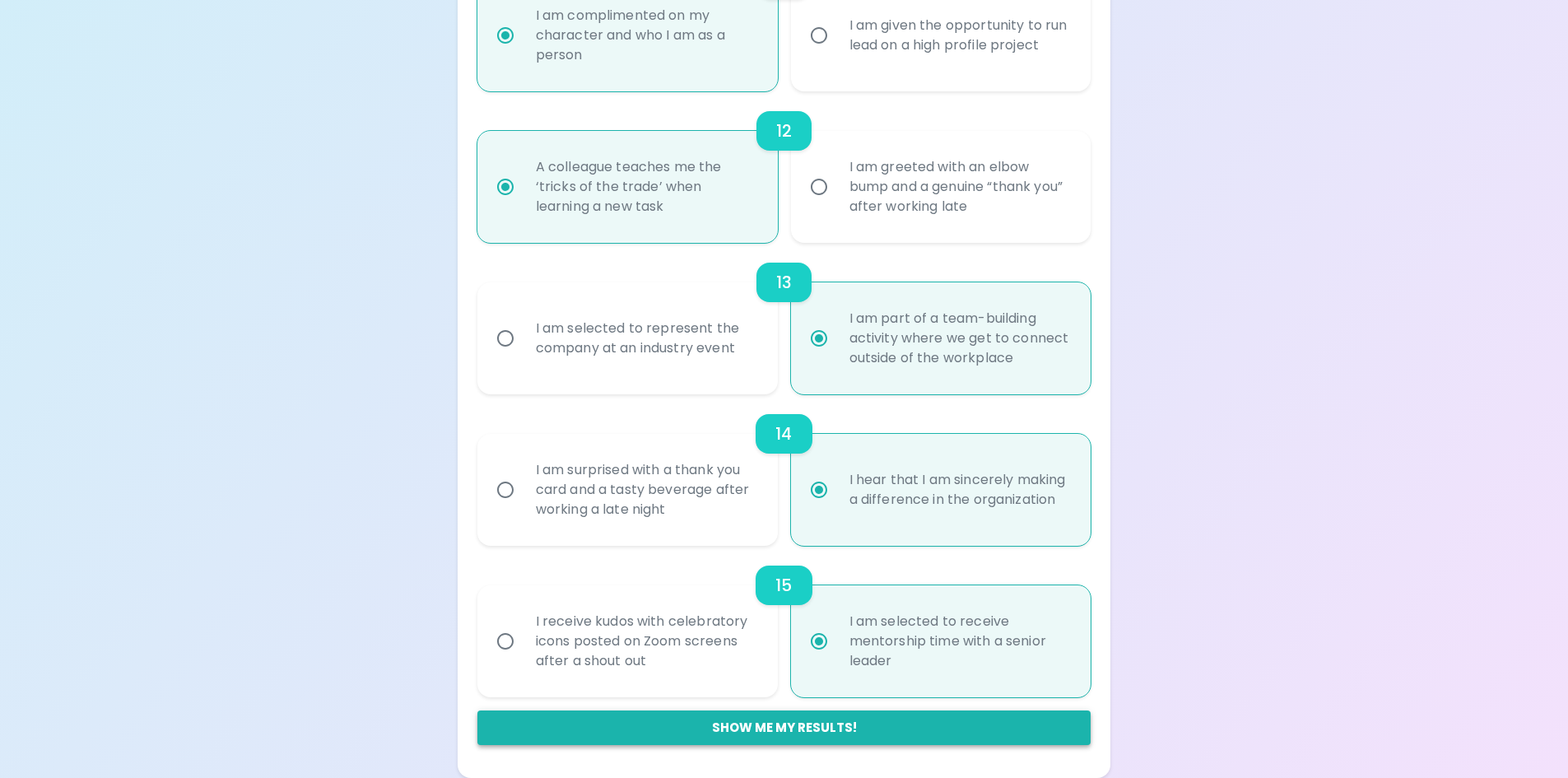
radio input "true"
click at [937, 716] on button "Show me my results!" at bounding box center [784, 727] width 614 height 35
radio input "false"
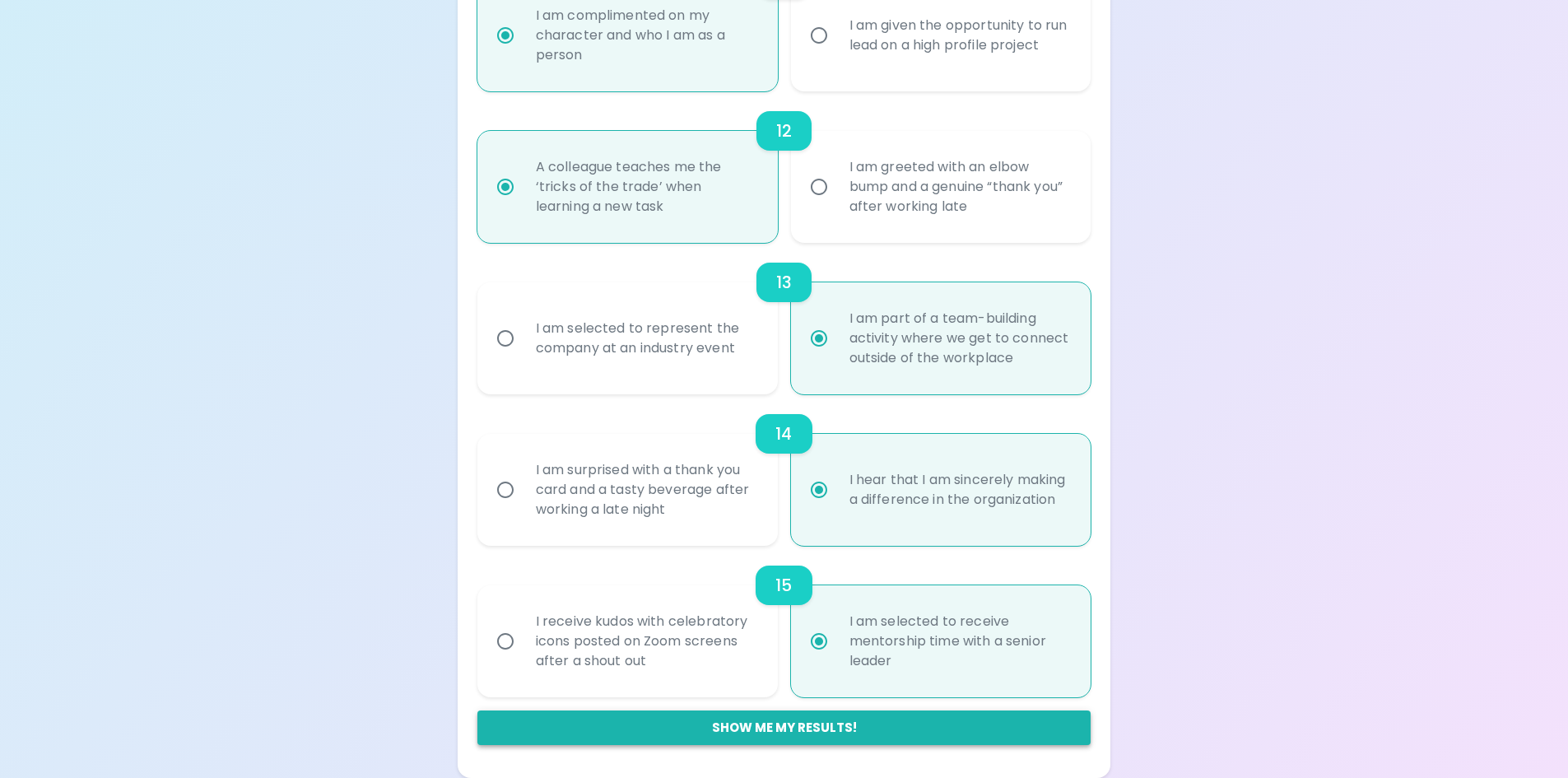
radio input "false"
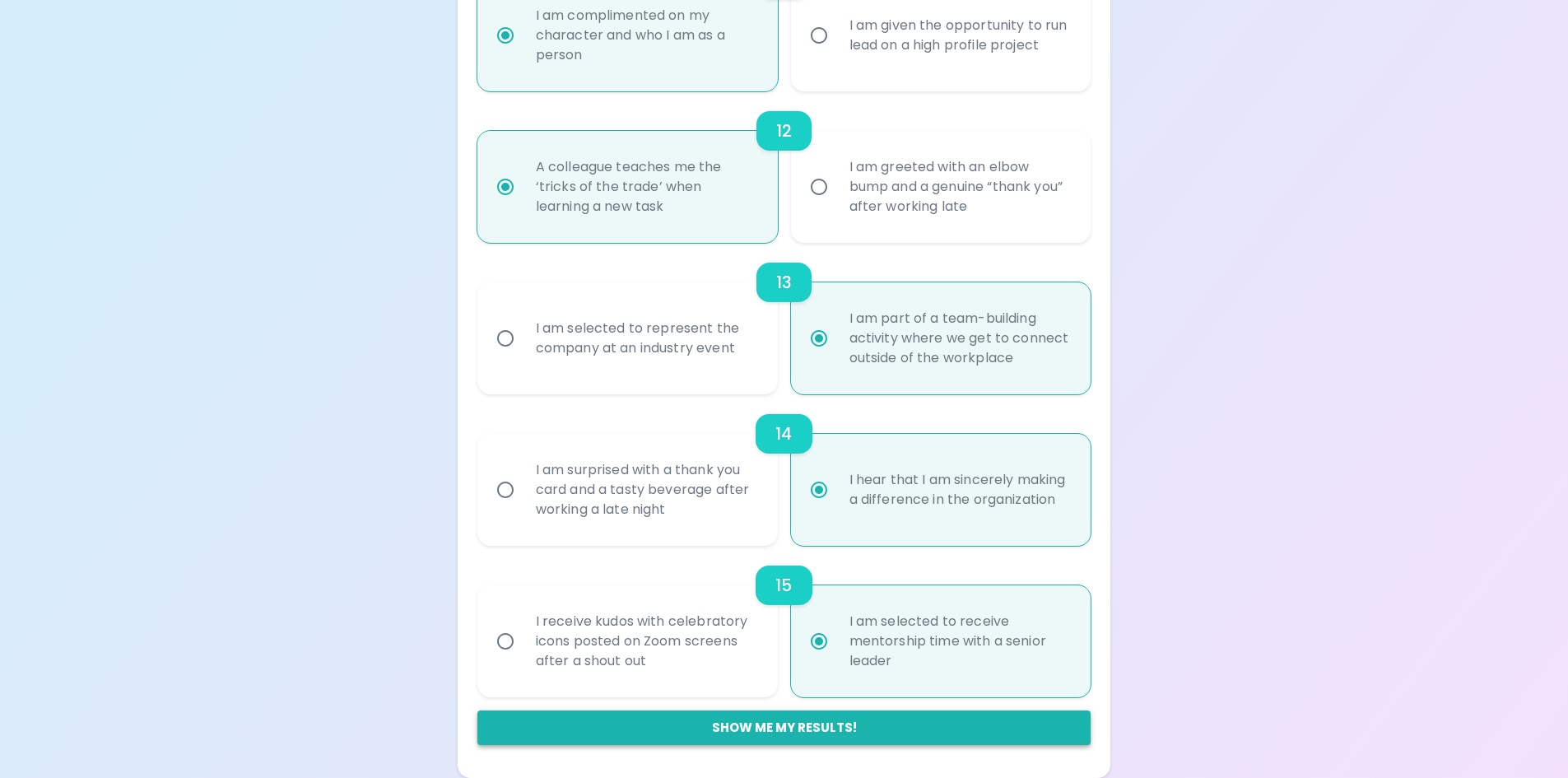
radio input "false"
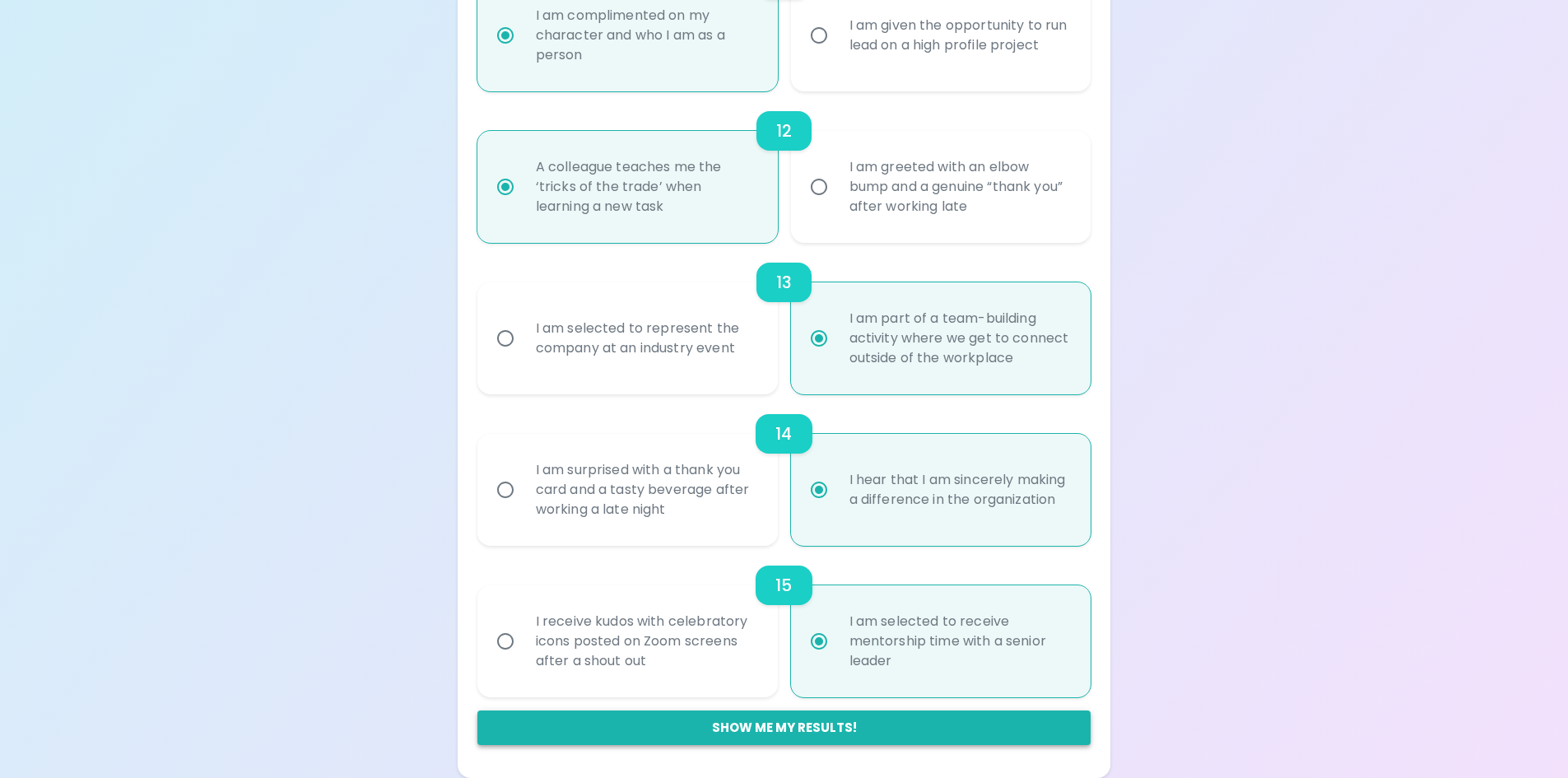
radio input "false"
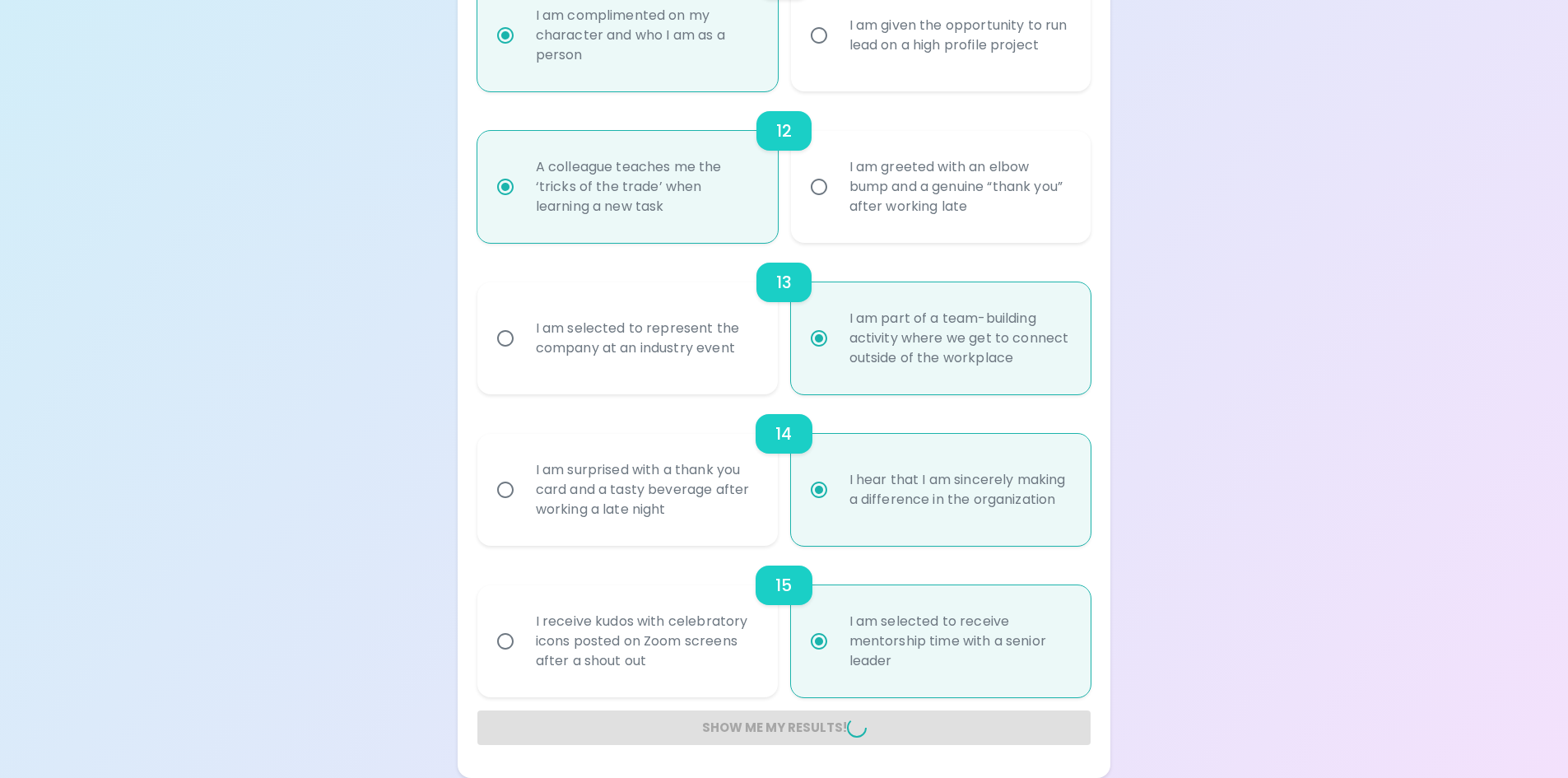
radio input "false"
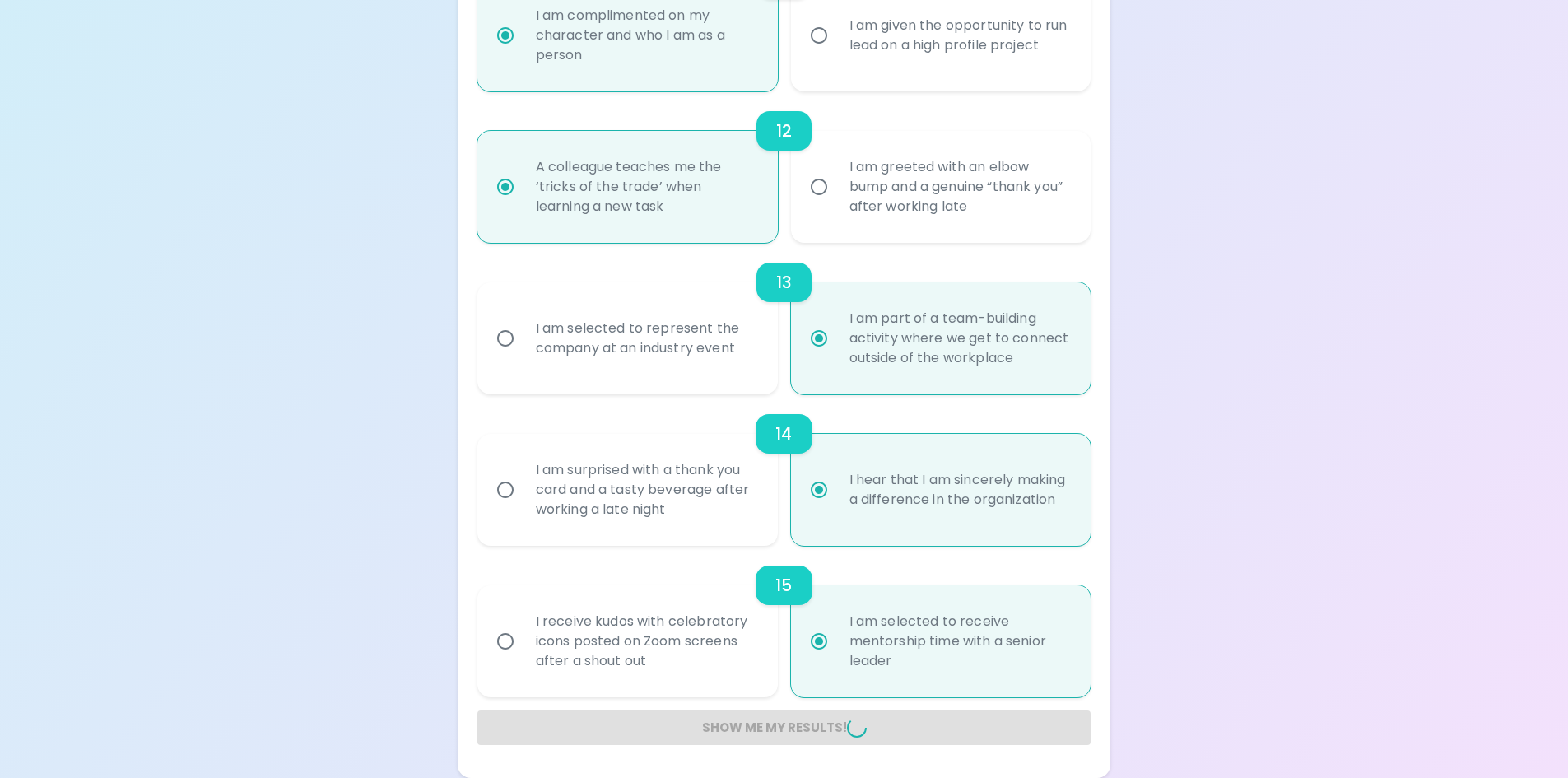
radio input "false"
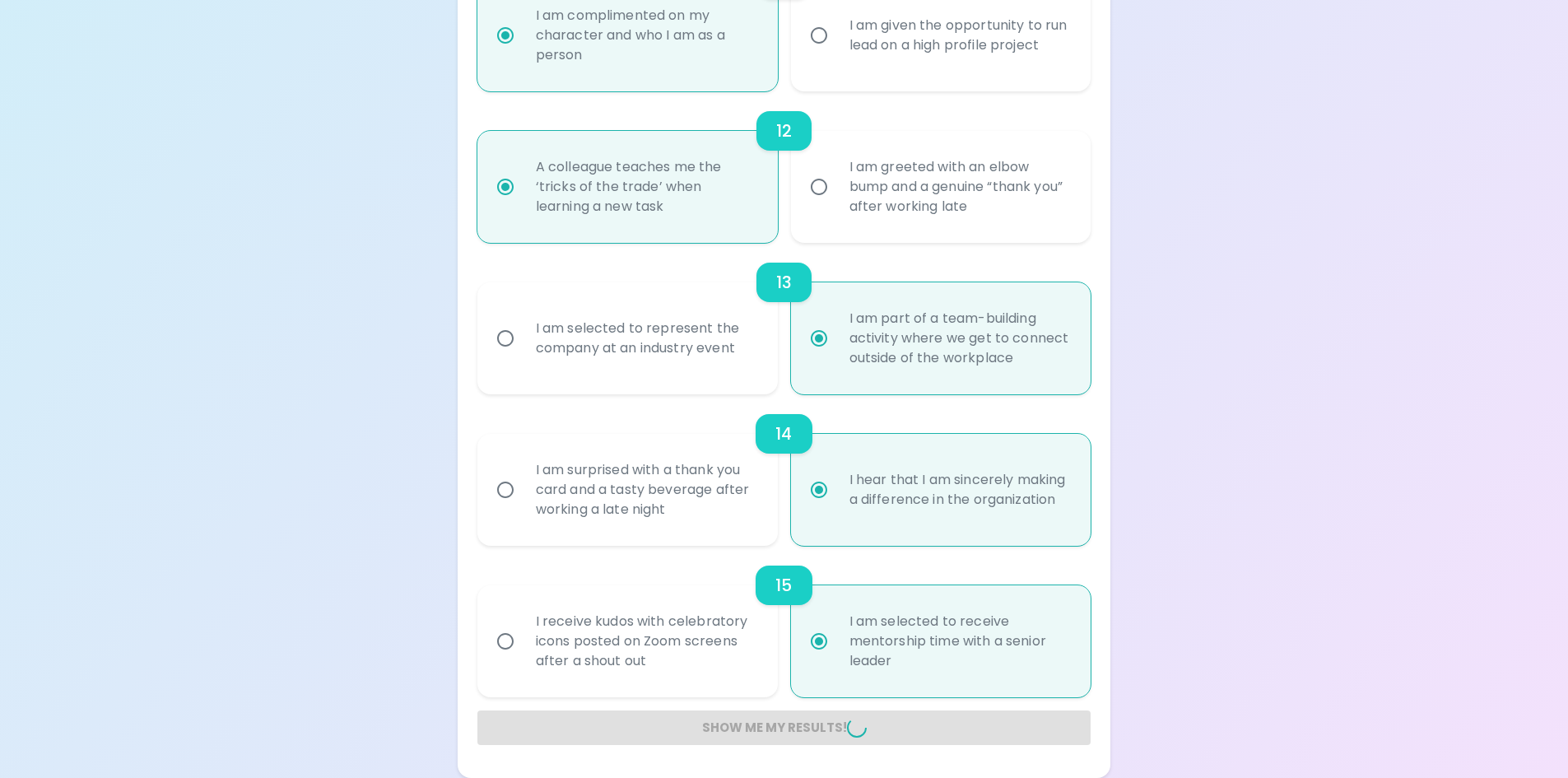
radio input "false"
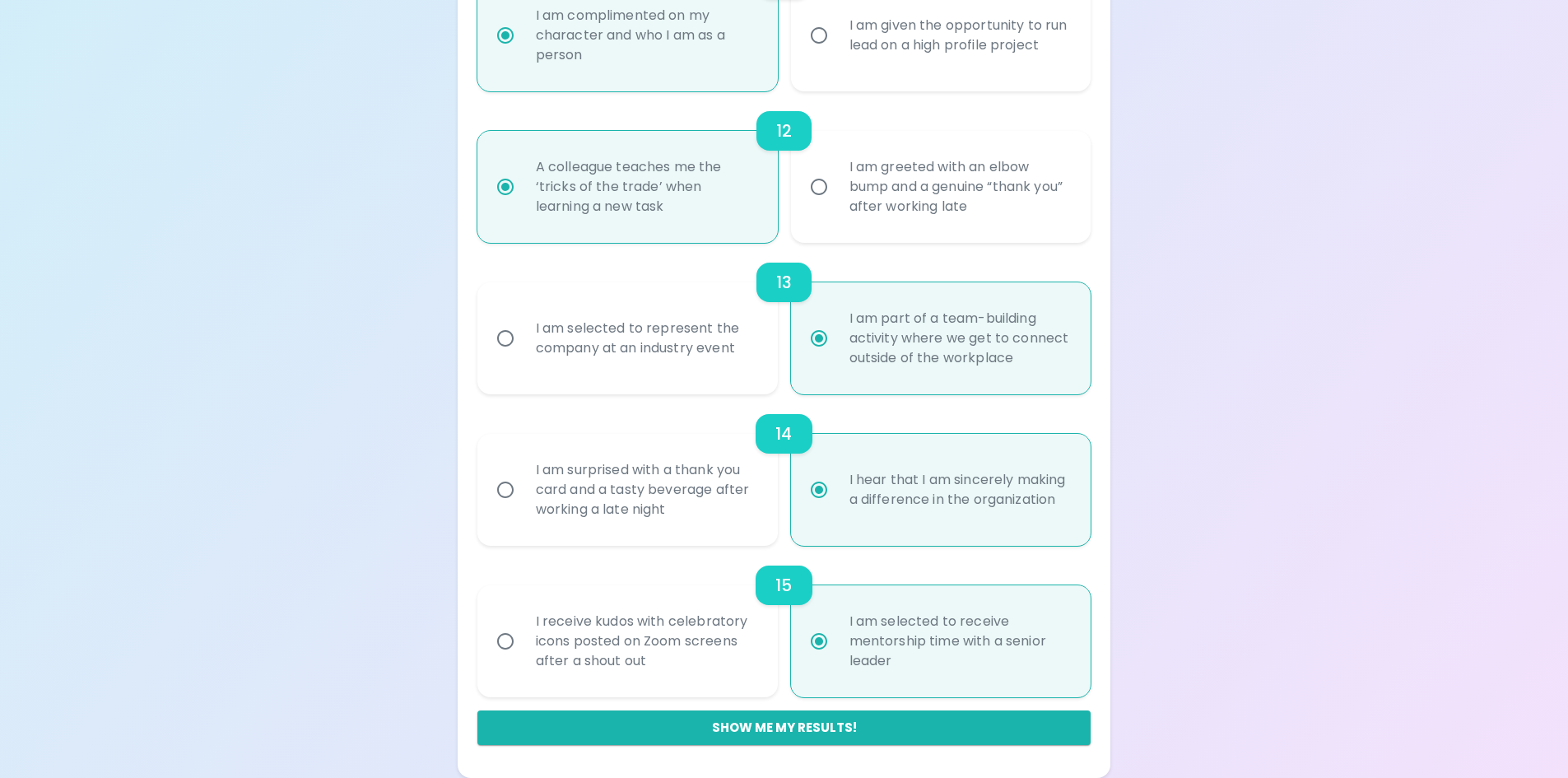
scroll to position [259, 0]
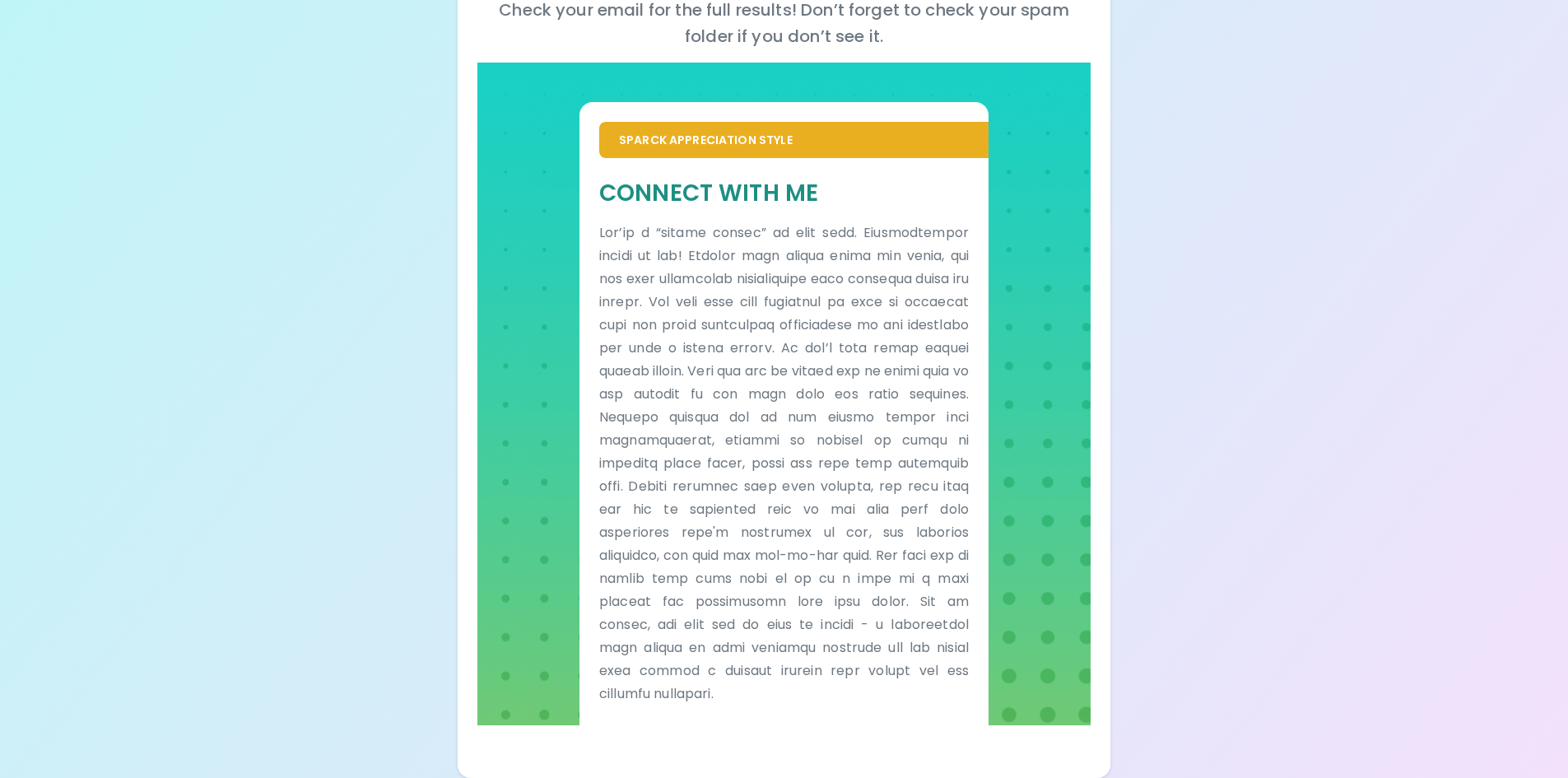
click at [1298, 463] on div "Your Sparck Appreciation Style Results Check your email for the full results! D…" at bounding box center [784, 260] width 1568 height 1038
